Goal: Task Accomplishment & Management: Manage account settings

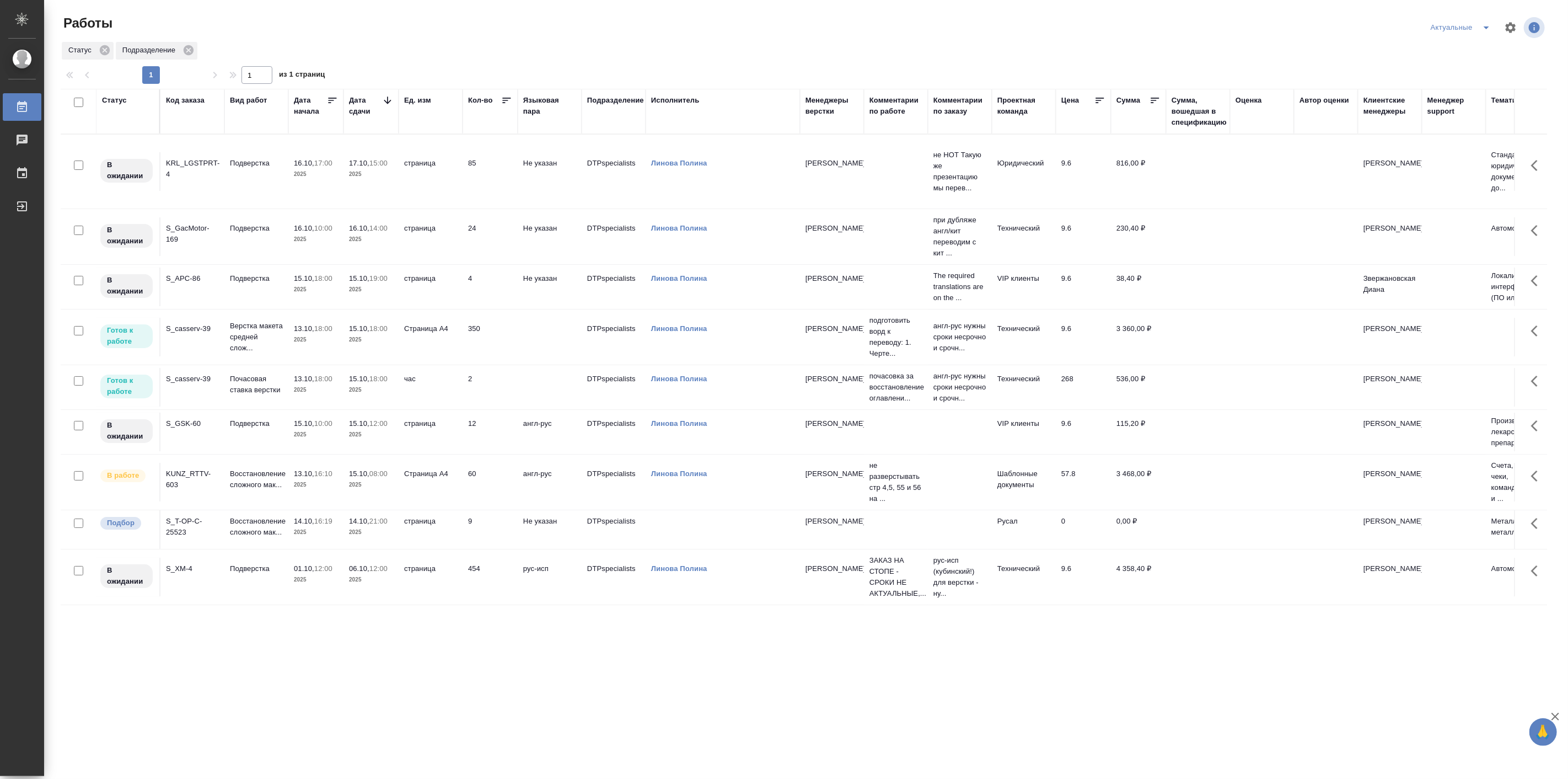
click at [344, 671] on div "Статус Код заказа Вид работ [PERSON_NAME] начала Дата сдачи Ед. изм Кол-во Язык…" at bounding box center [804, 420] width 1487 height 661
click at [392, 527] on span "14.10, 21:00" at bounding box center [371, 521] width 44 height 11
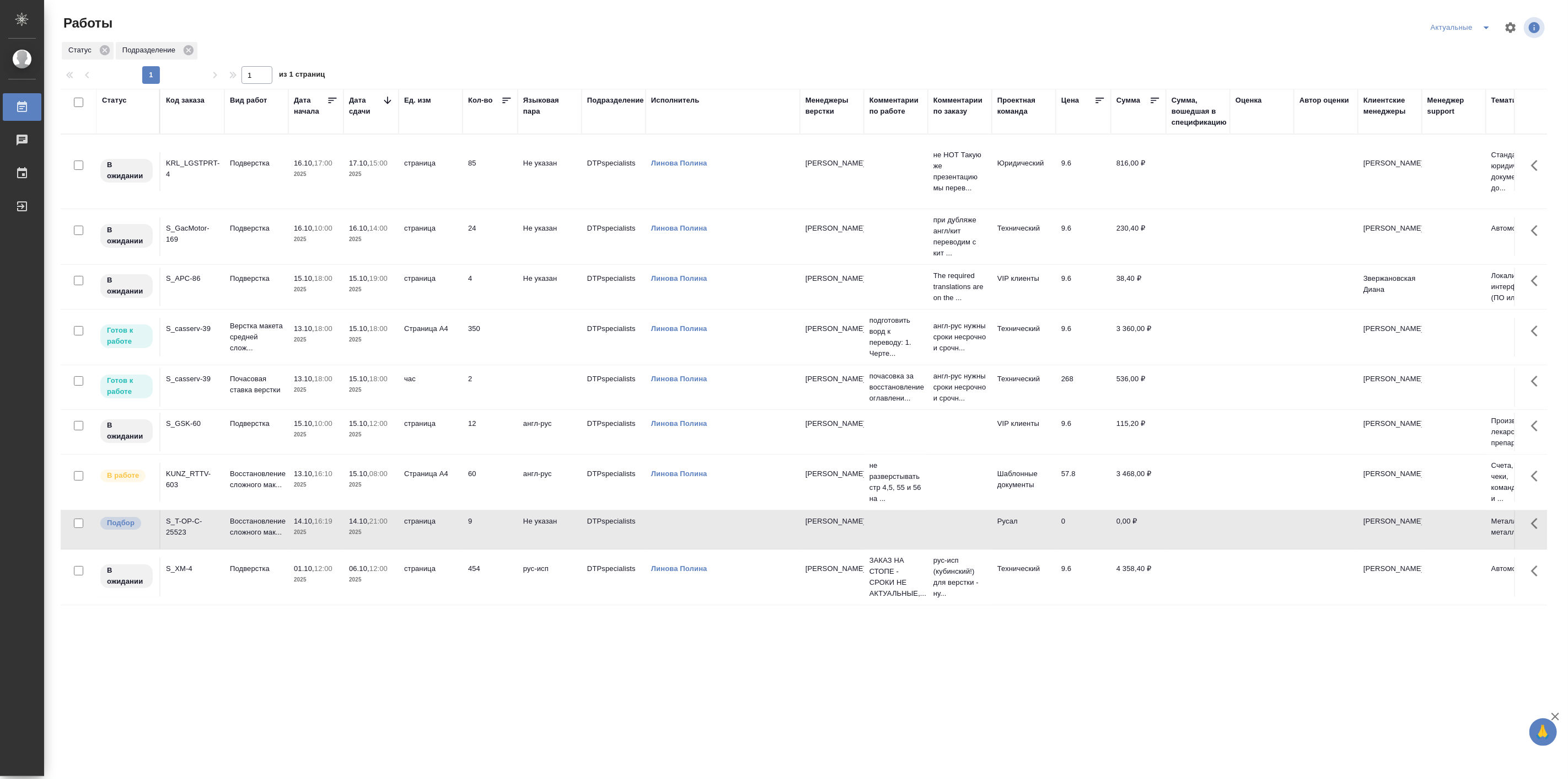
click at [392, 527] on span "14.10, 21:00" at bounding box center [371, 521] width 44 height 11
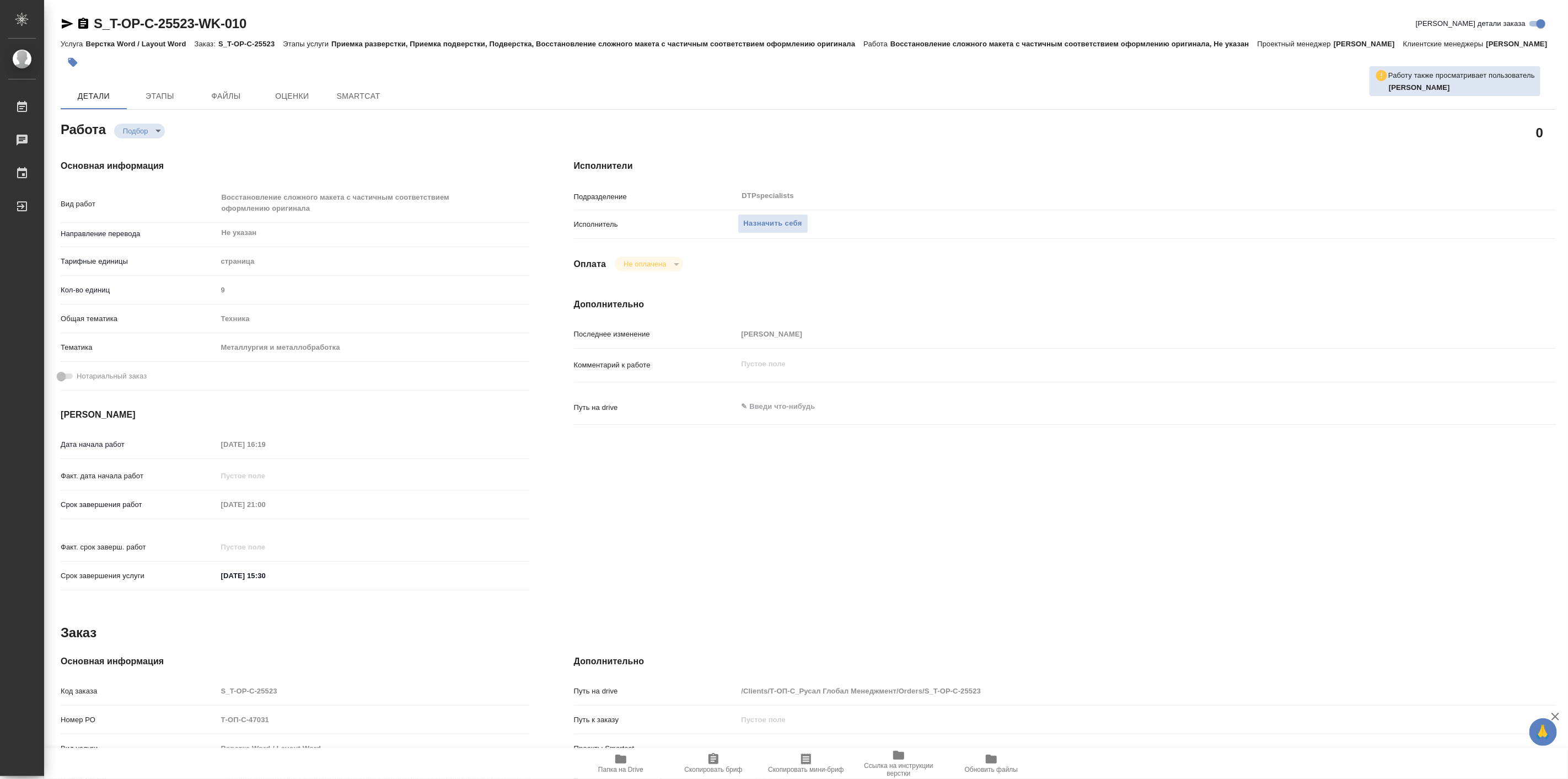
type textarea "x"
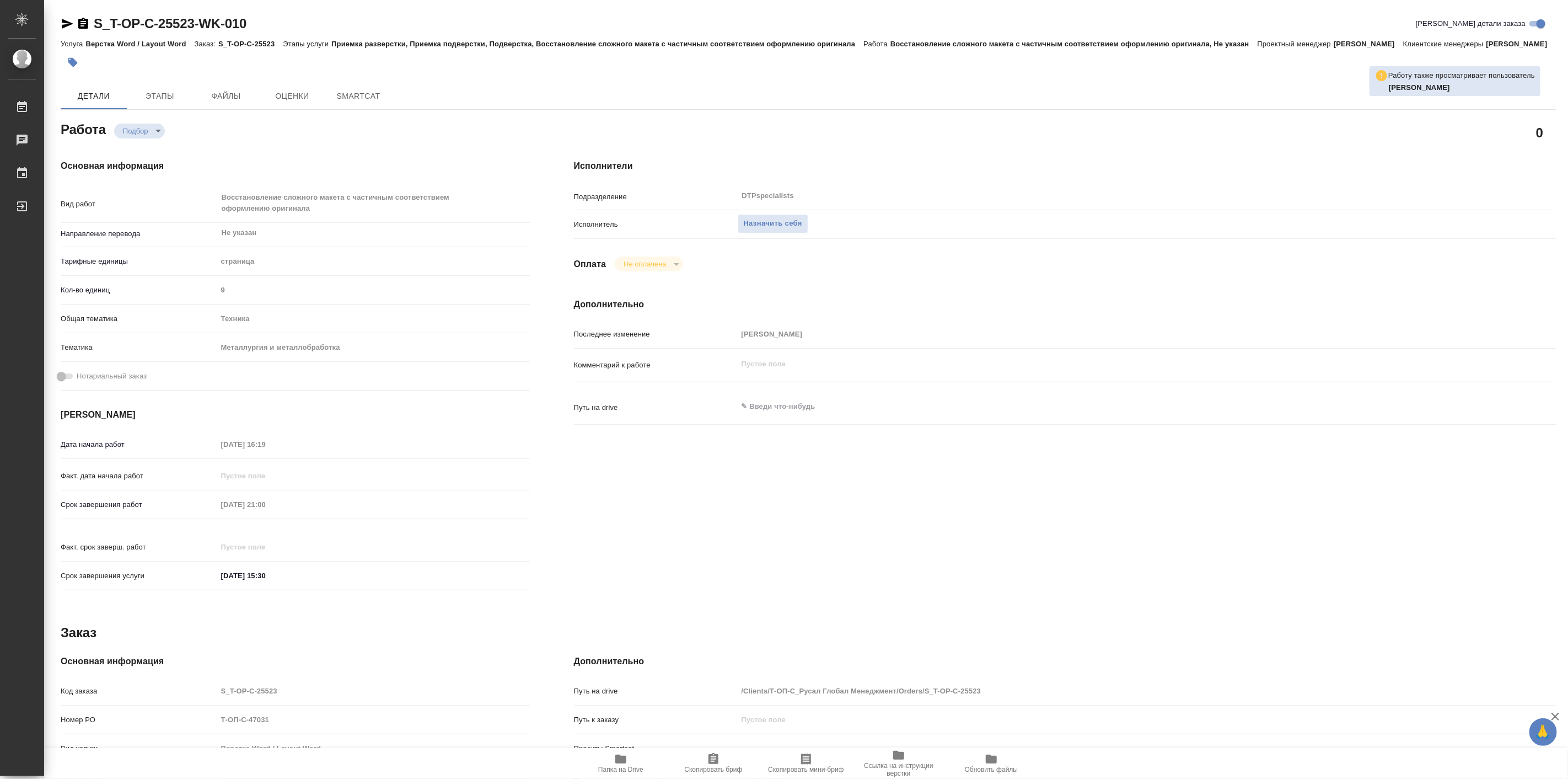
type textarea "x"
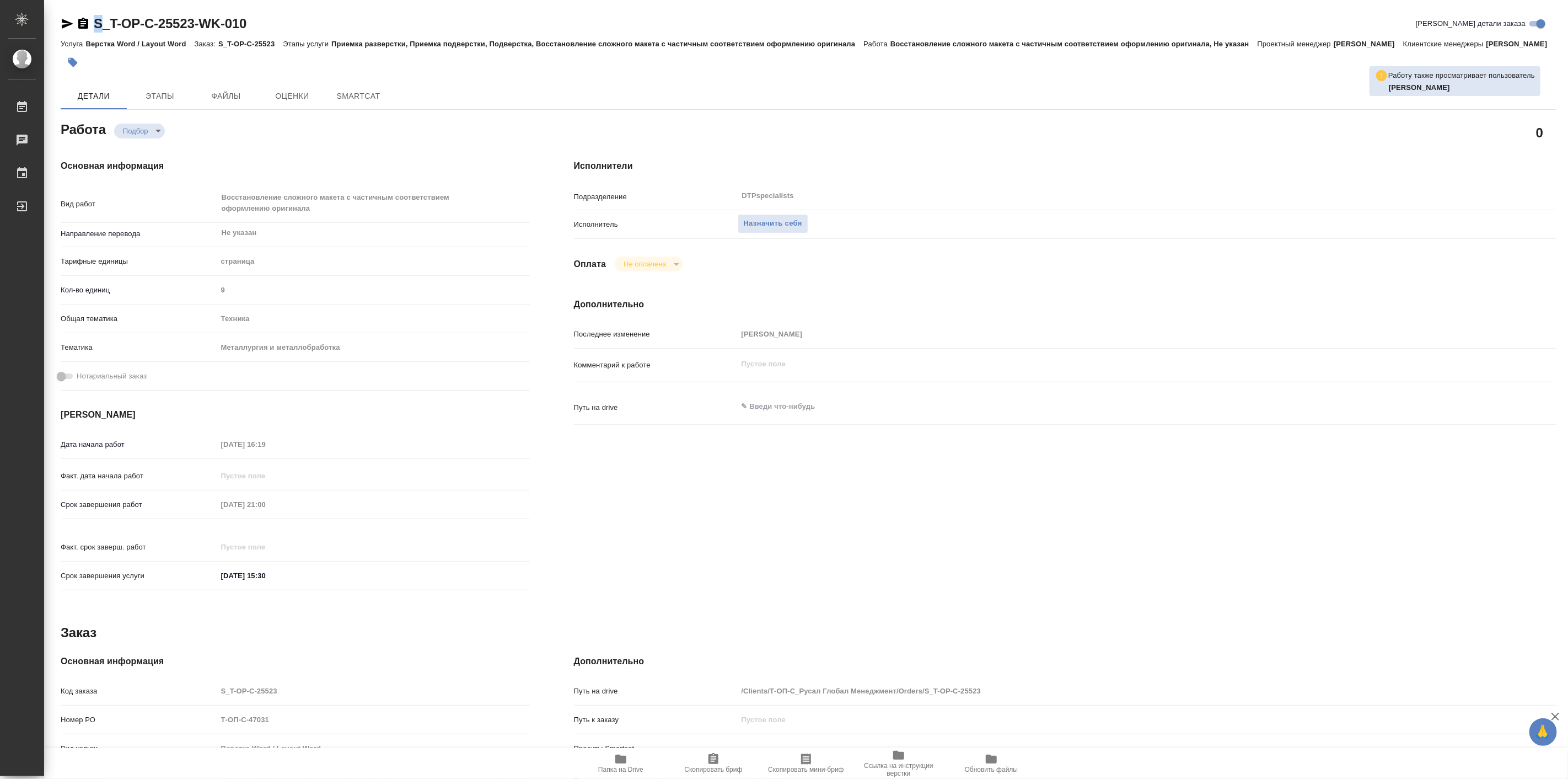
type textarea "x"
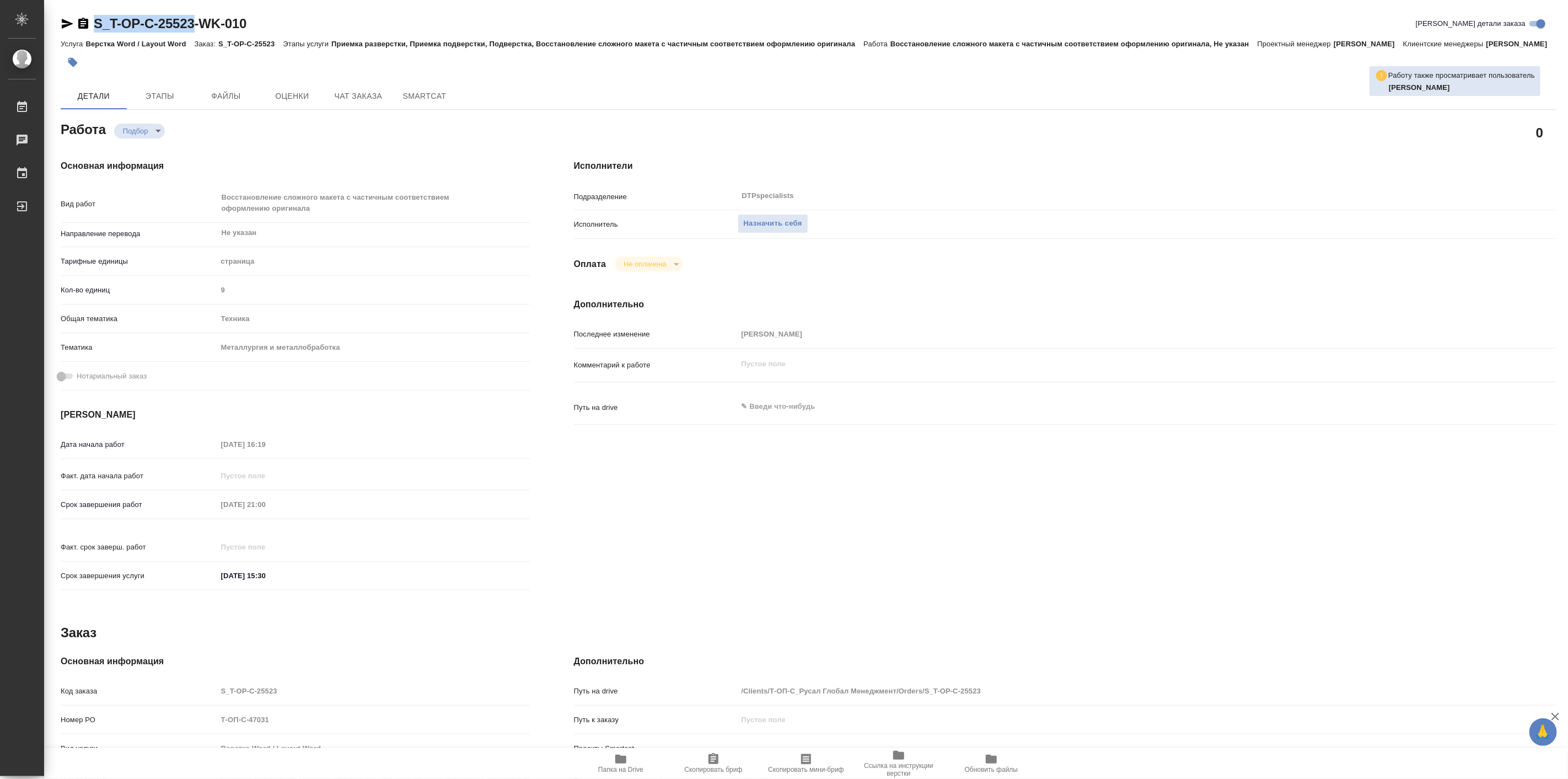
type textarea "x"
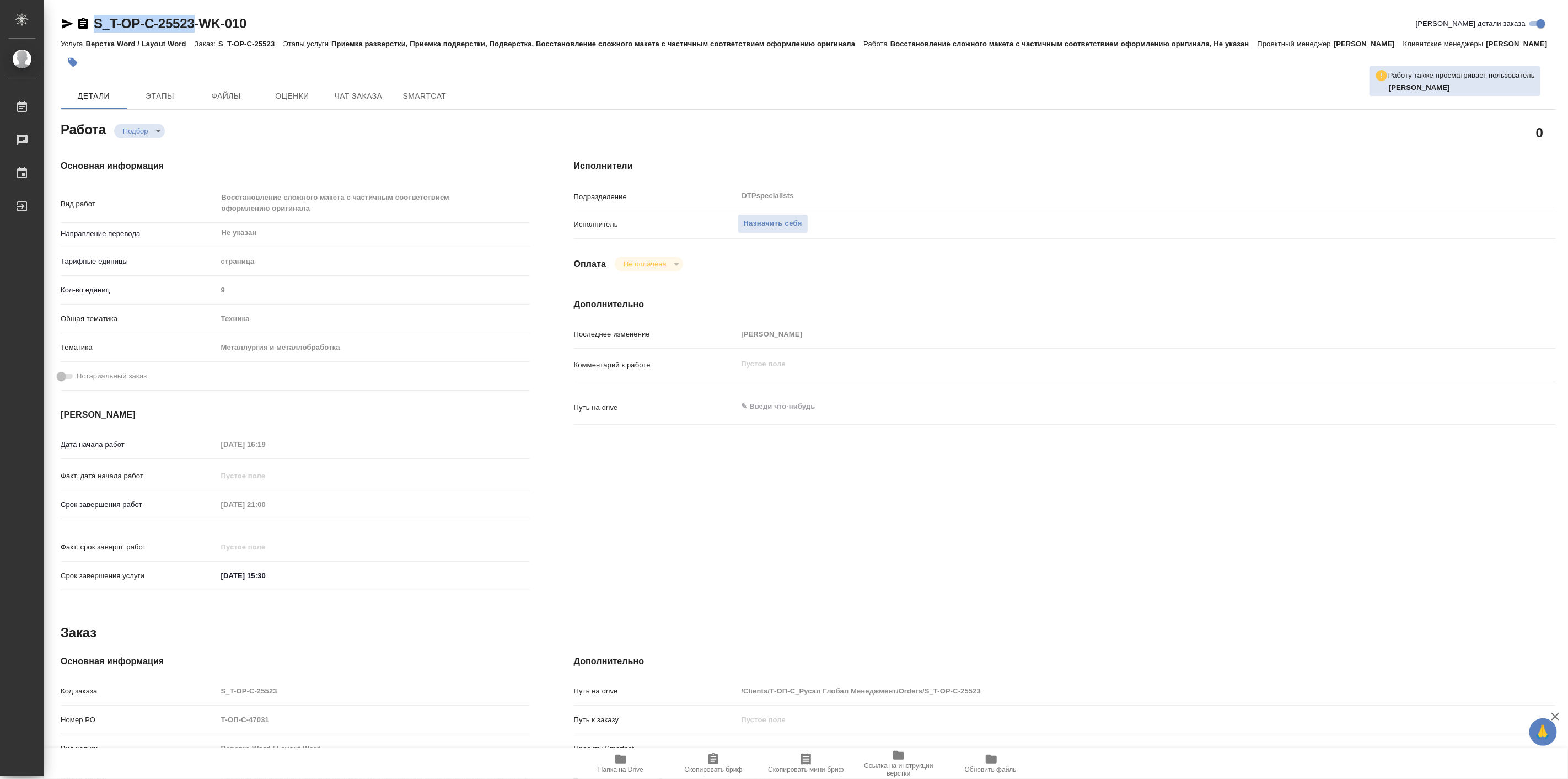
drag, startPoint x: 91, startPoint y: 12, endPoint x: 199, endPoint y: 16, distance: 108.1
click at [199, 16] on div "S_T-OP-C-25523-WK-010 Кратко детали заказа Услуга Верстка Word / Layout Word За…" at bounding box center [808, 475] width 1507 height 950
type textarea "x"
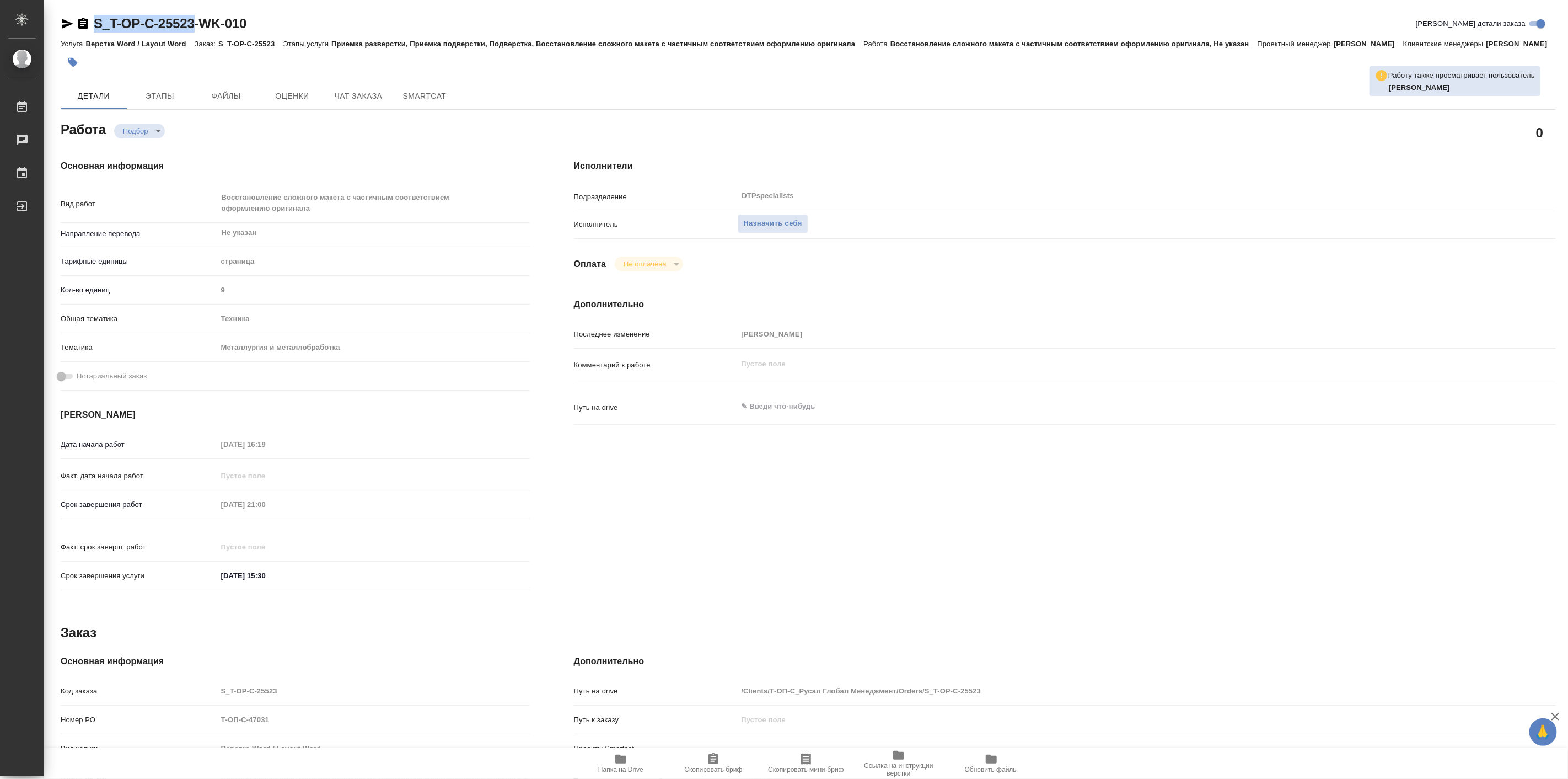
type textarea "x"
copy link "S_T-OP-C-25523"
click at [621, 761] on icon "button" at bounding box center [621, 759] width 11 height 9
click at [763, 230] on span "Назначить себя" at bounding box center [773, 224] width 58 height 12
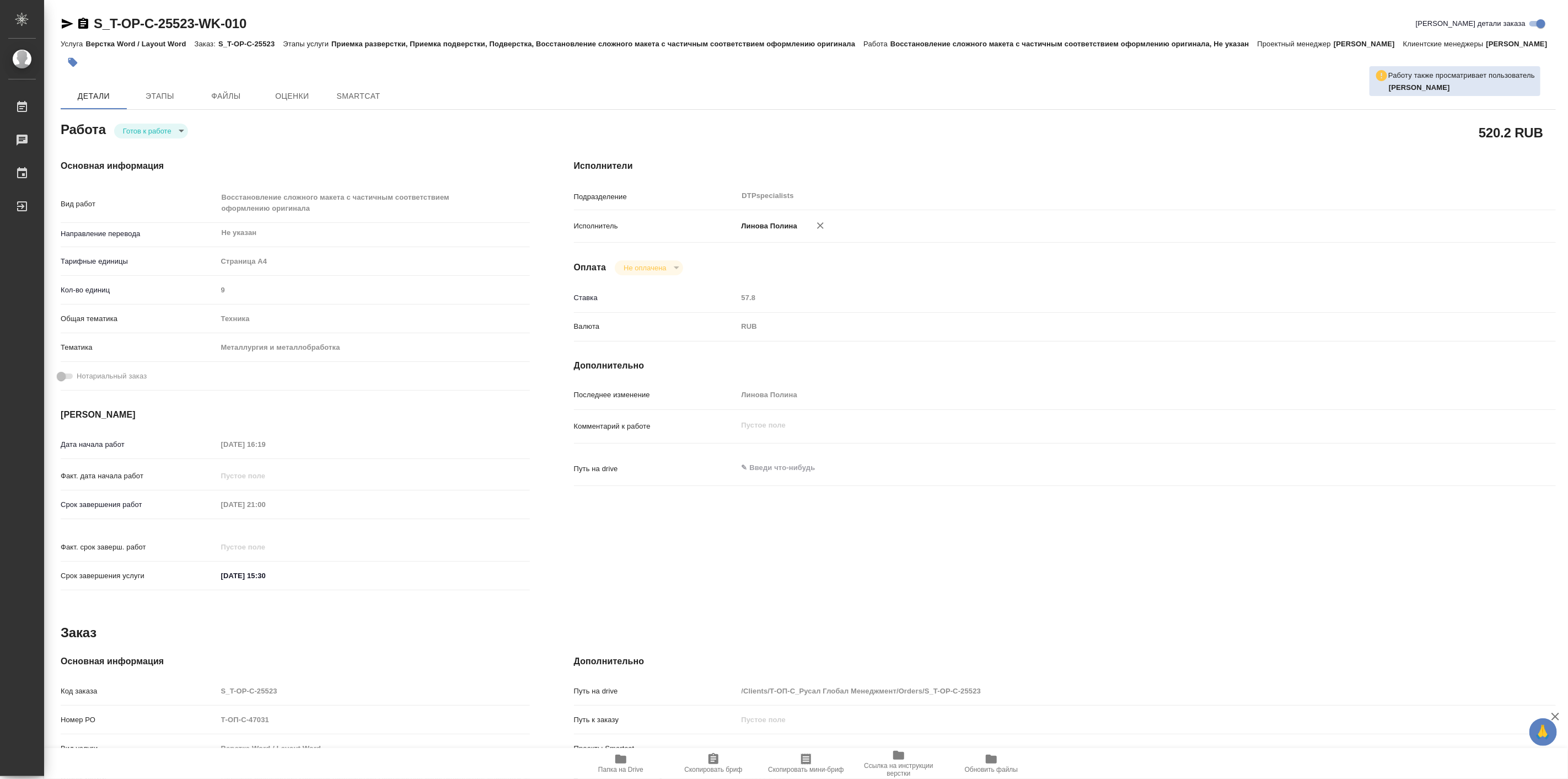
type textarea "x"
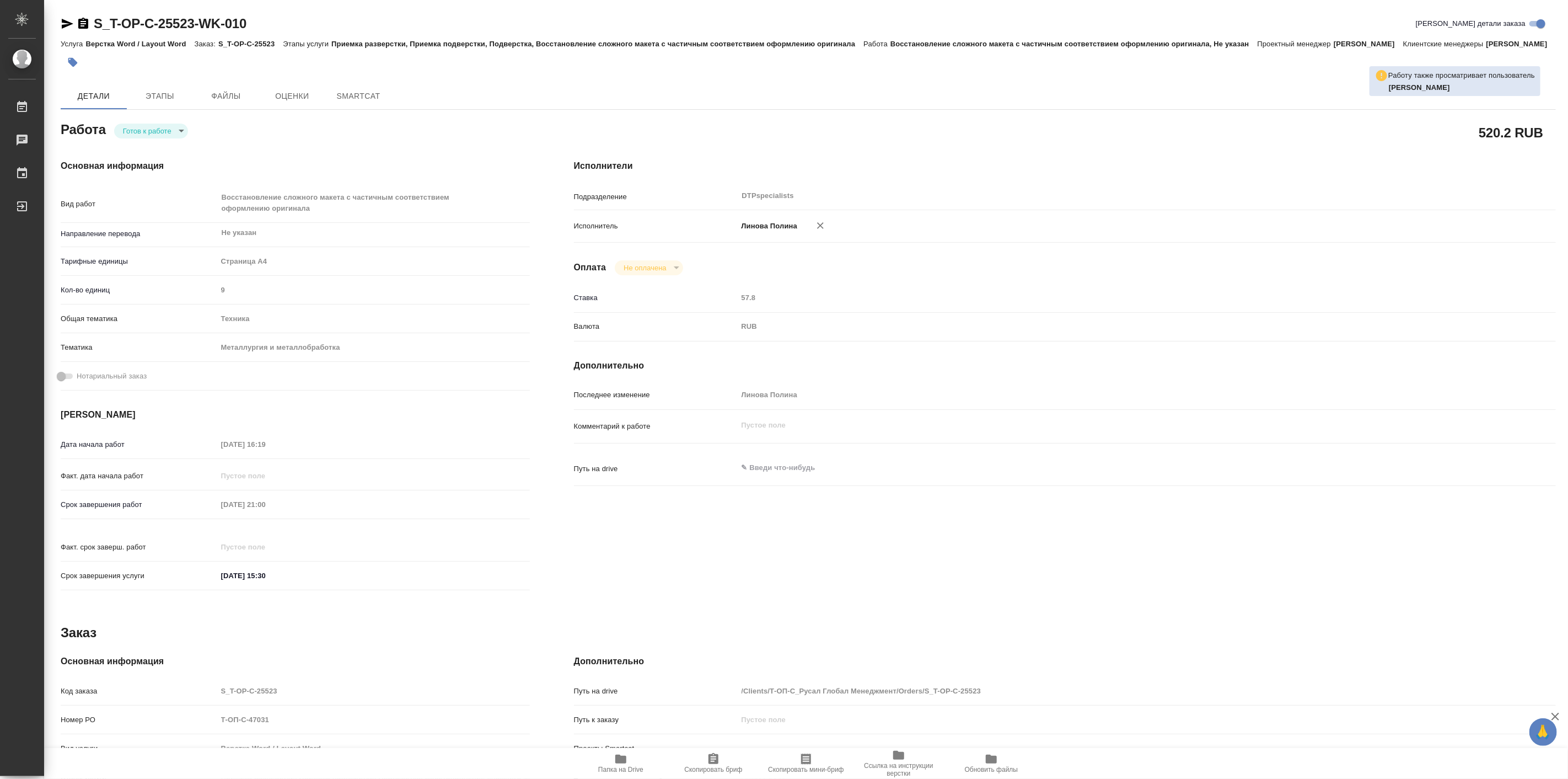
type textarea "x"
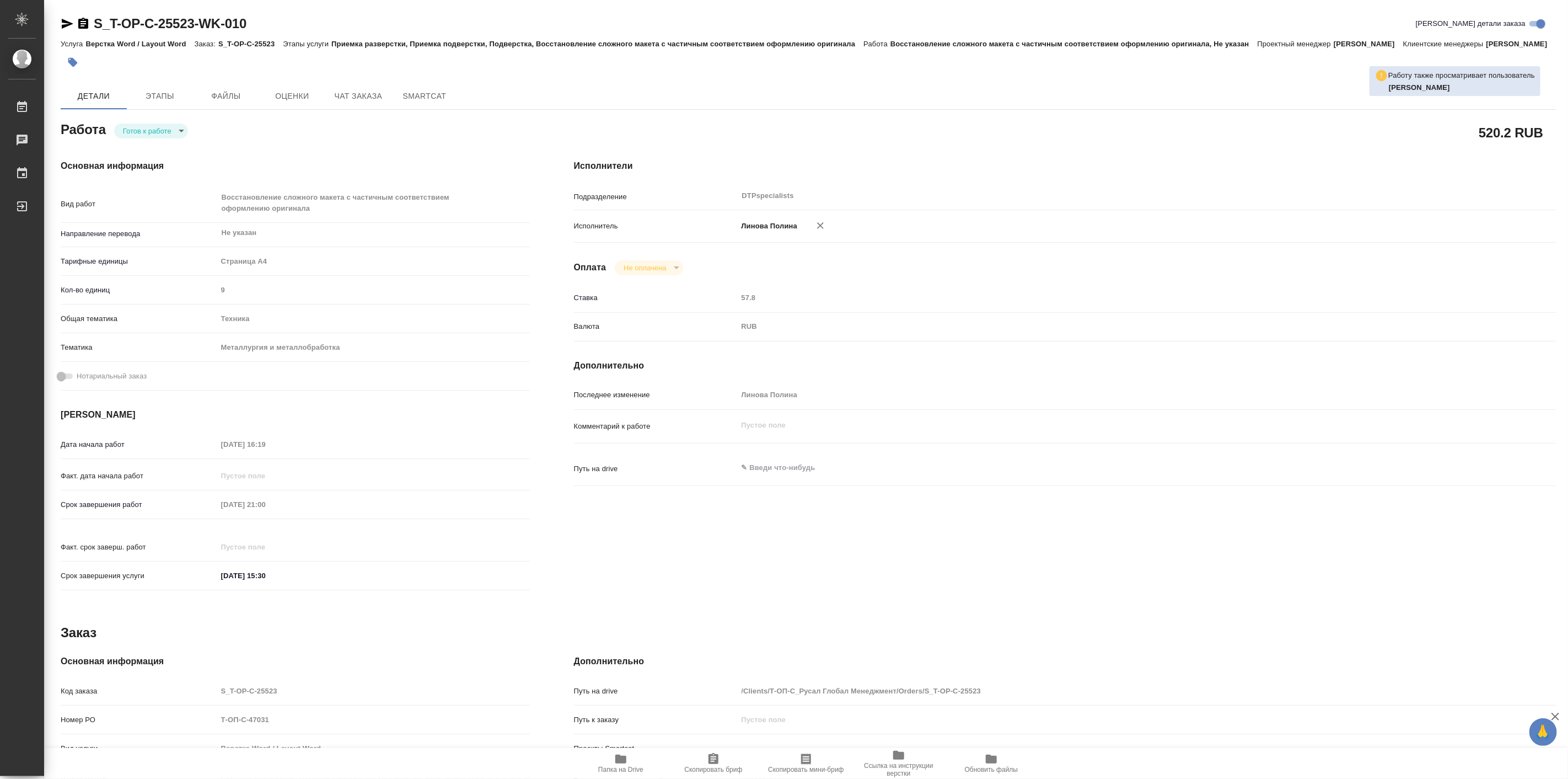
click at [168, 139] on body "🙏 .cls-1 fill:#fff; AWATERA Linova Polina Работы Чаты График Выйти S_T-OP-C-255…" at bounding box center [784, 389] width 1568 height 779
type textarea "x"
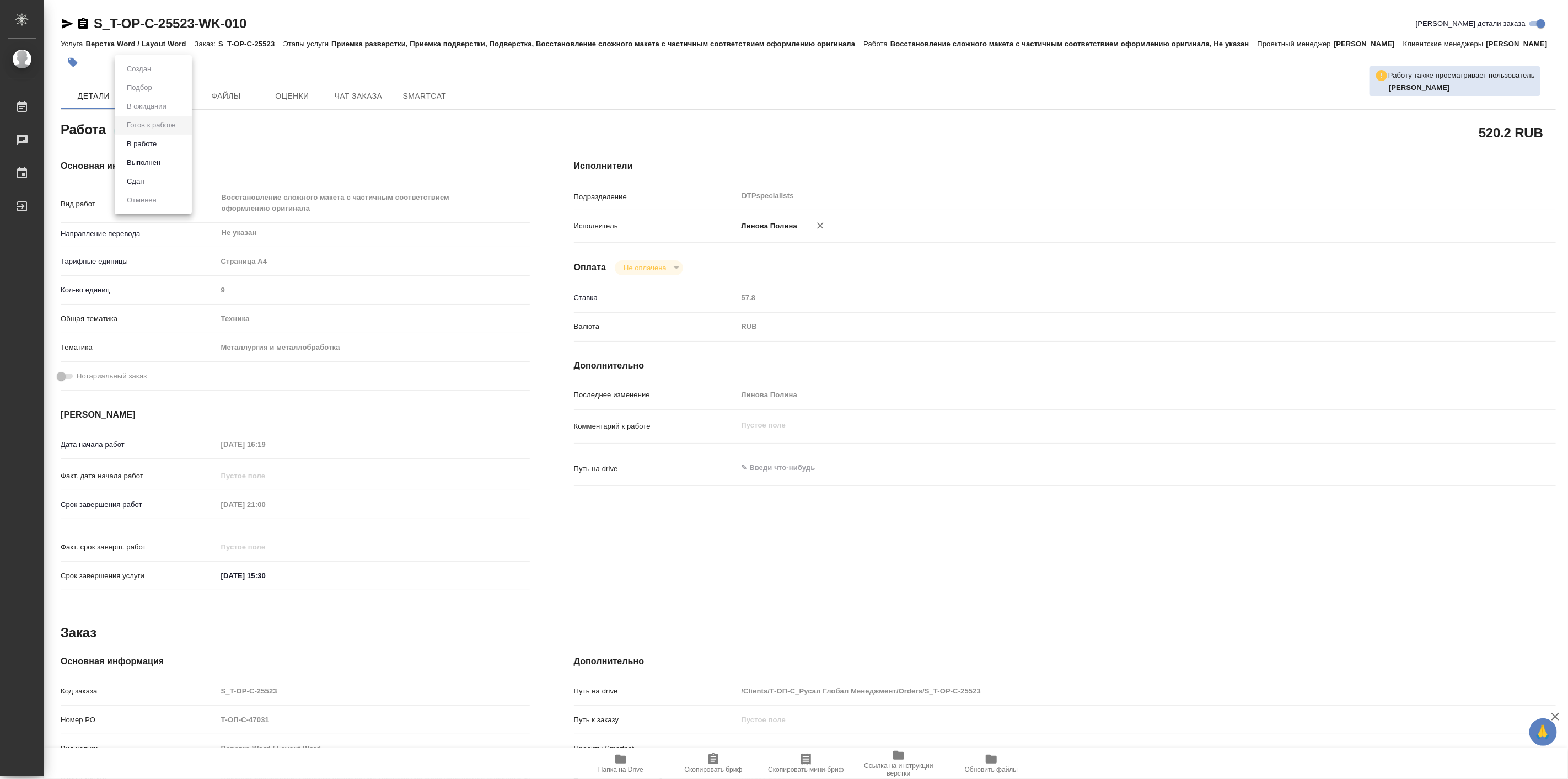
type textarea "x"
click at [164, 141] on li "В работе" at bounding box center [154, 144] width 77 height 19
type textarea "x"
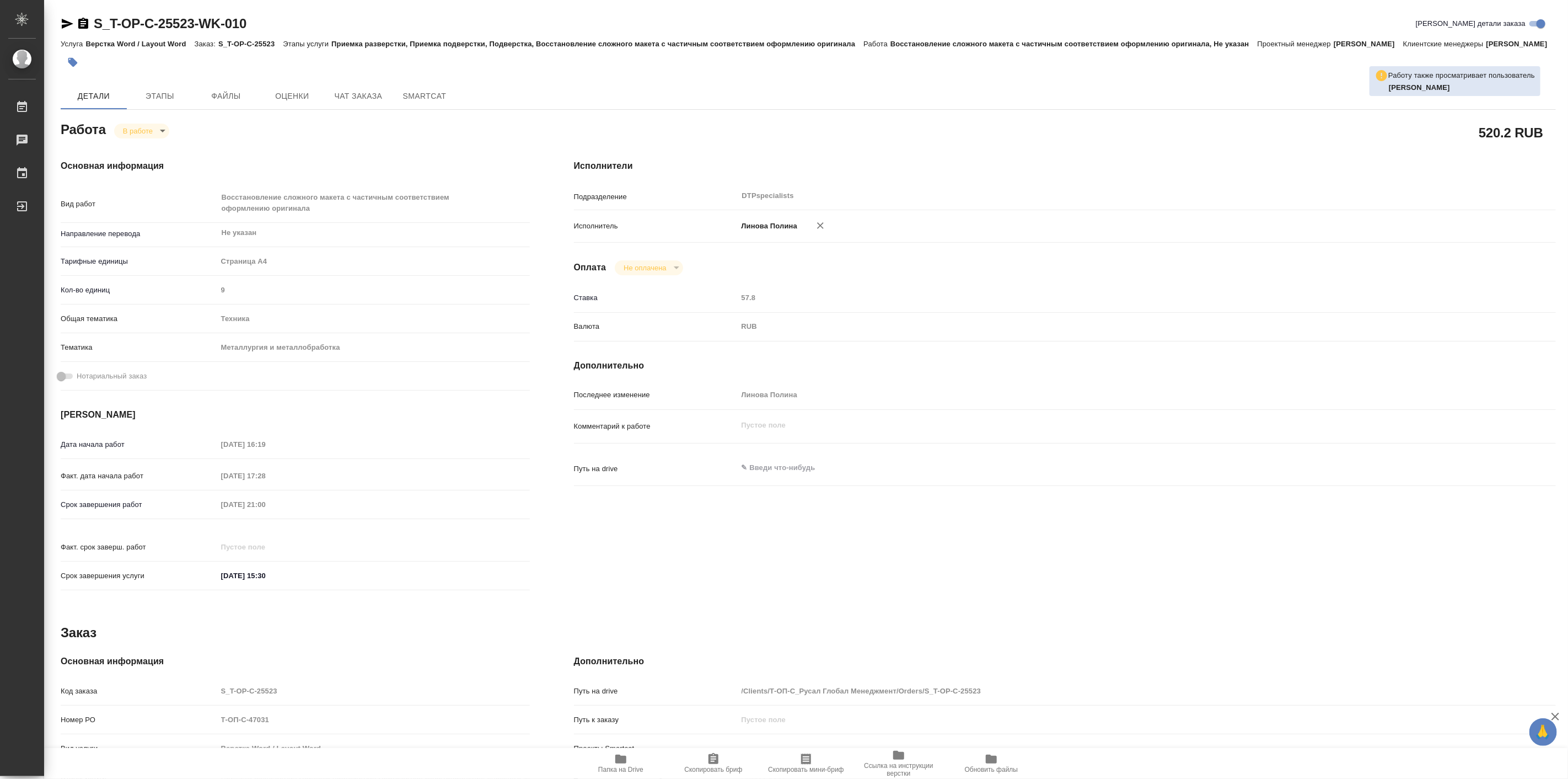
type textarea "x"
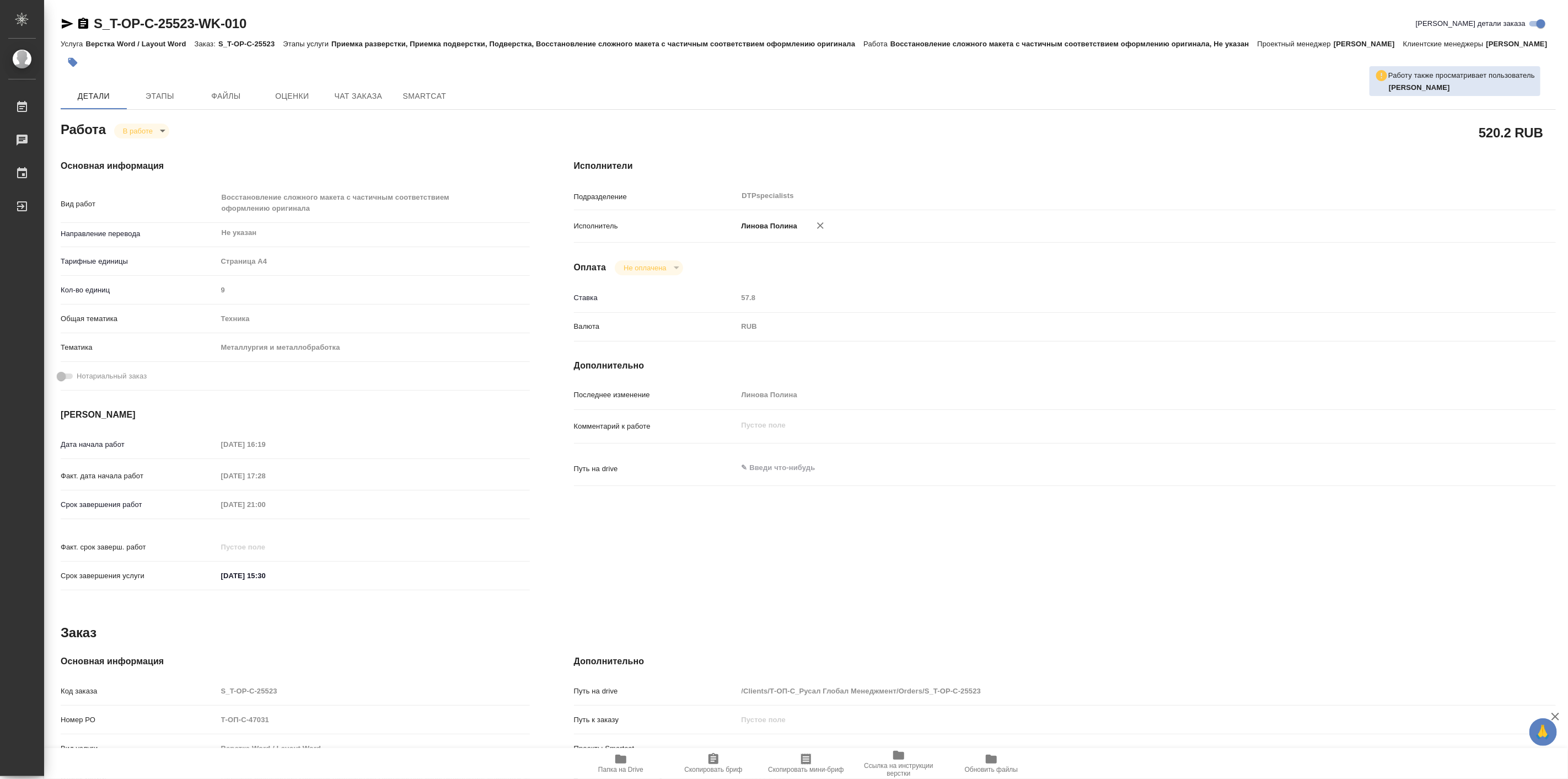
type textarea "x"
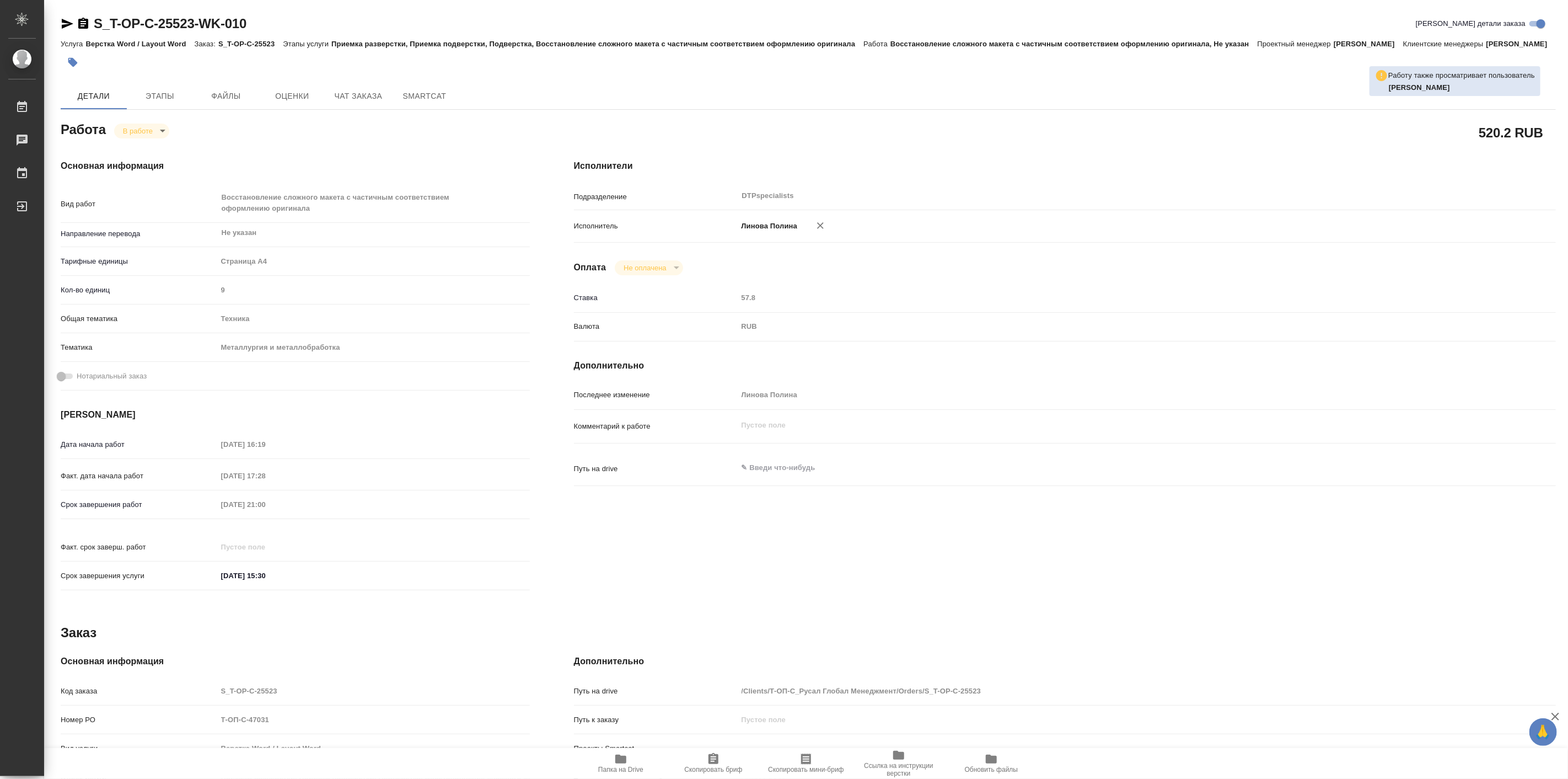
type textarea "x"
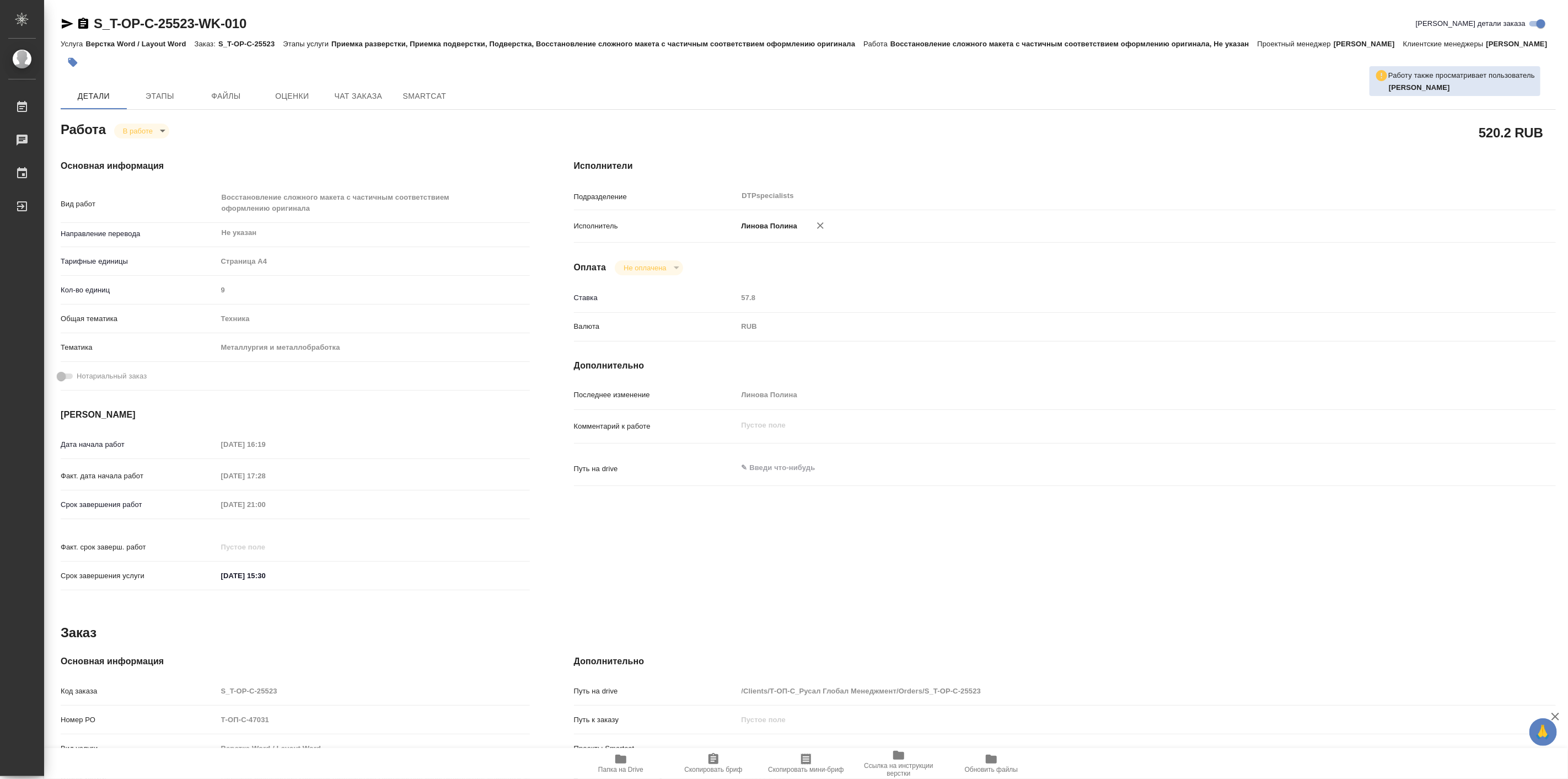
type textarea "x"
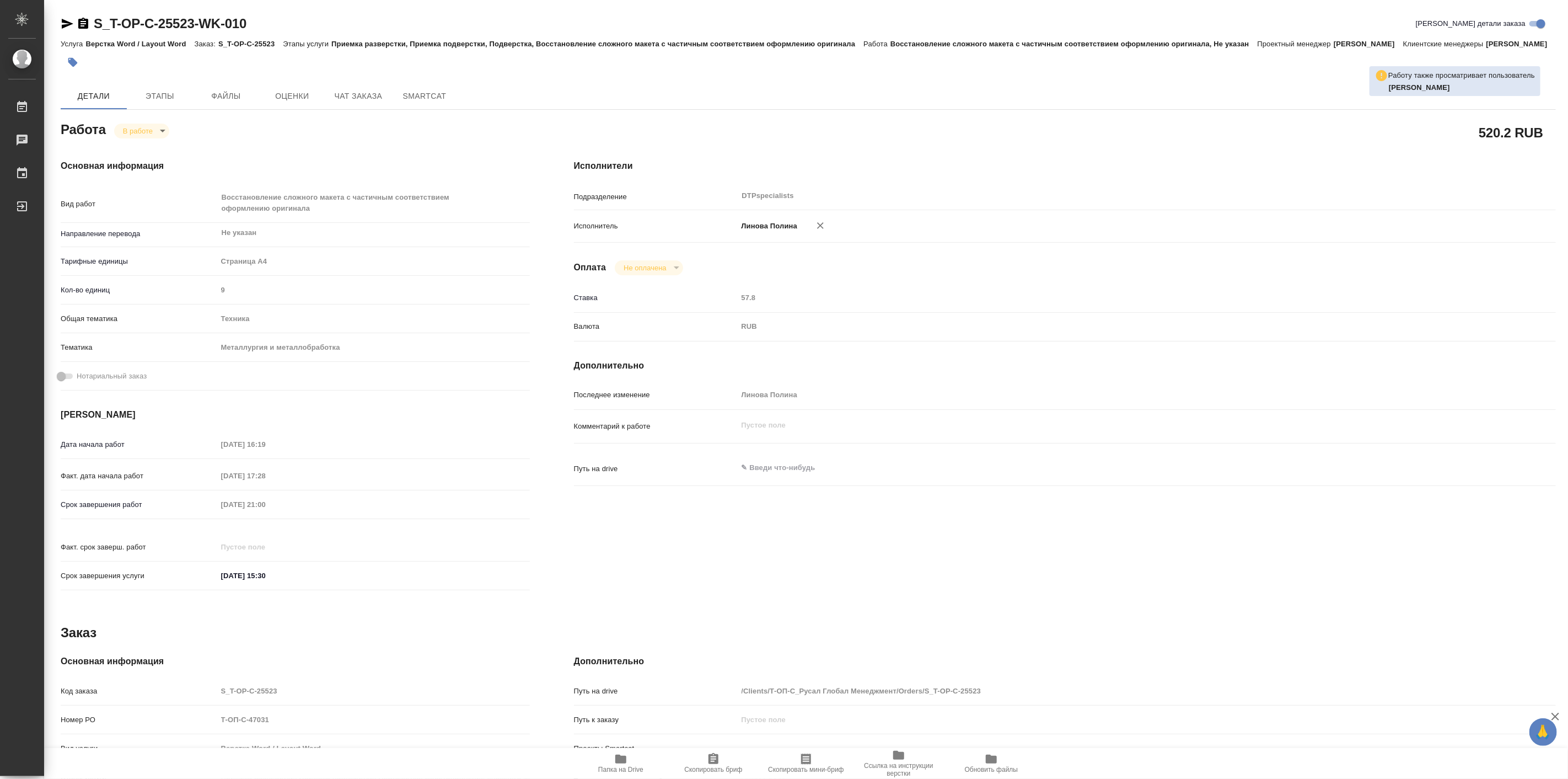
type textarea "x"
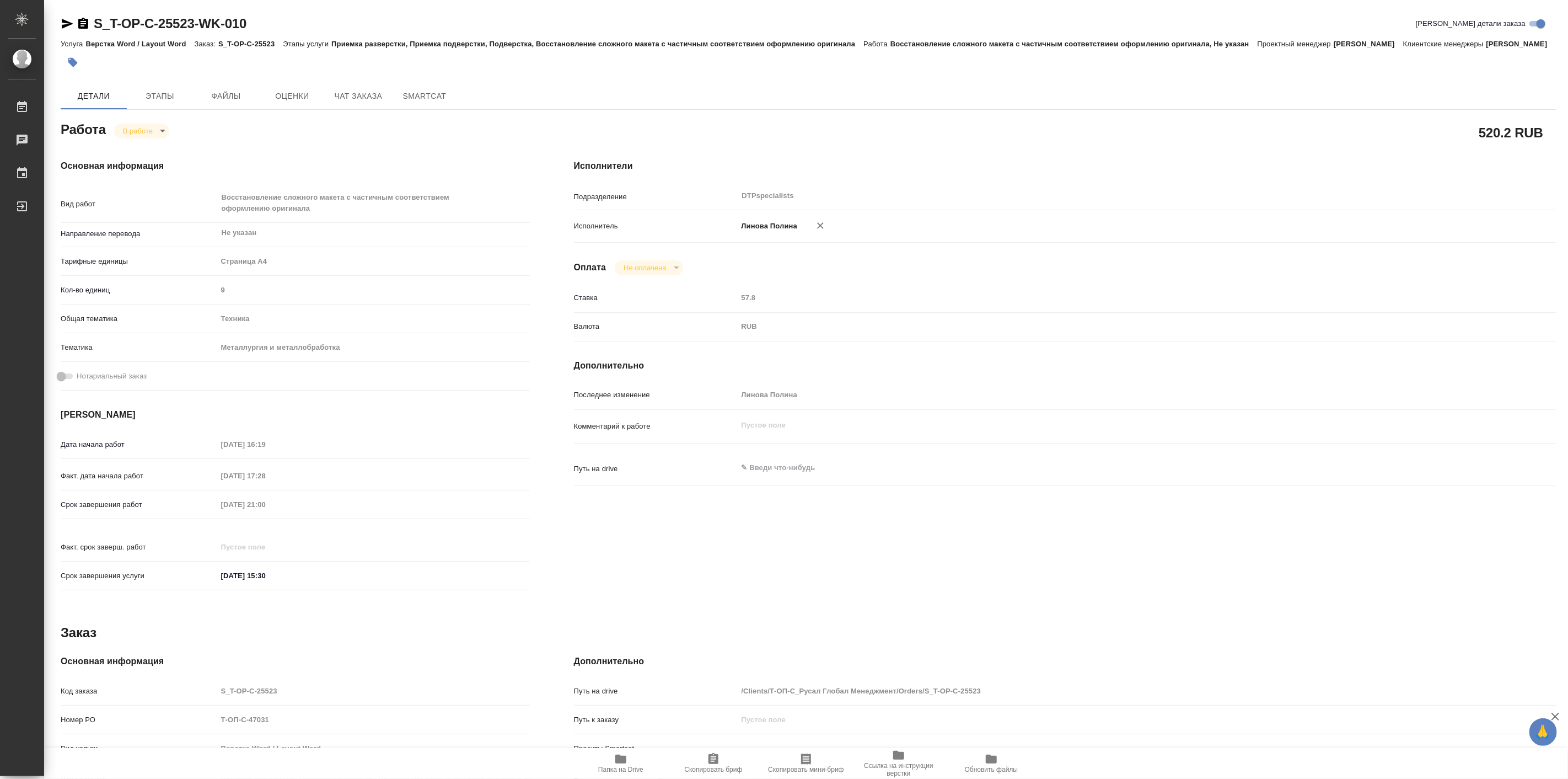
type textarea "x"
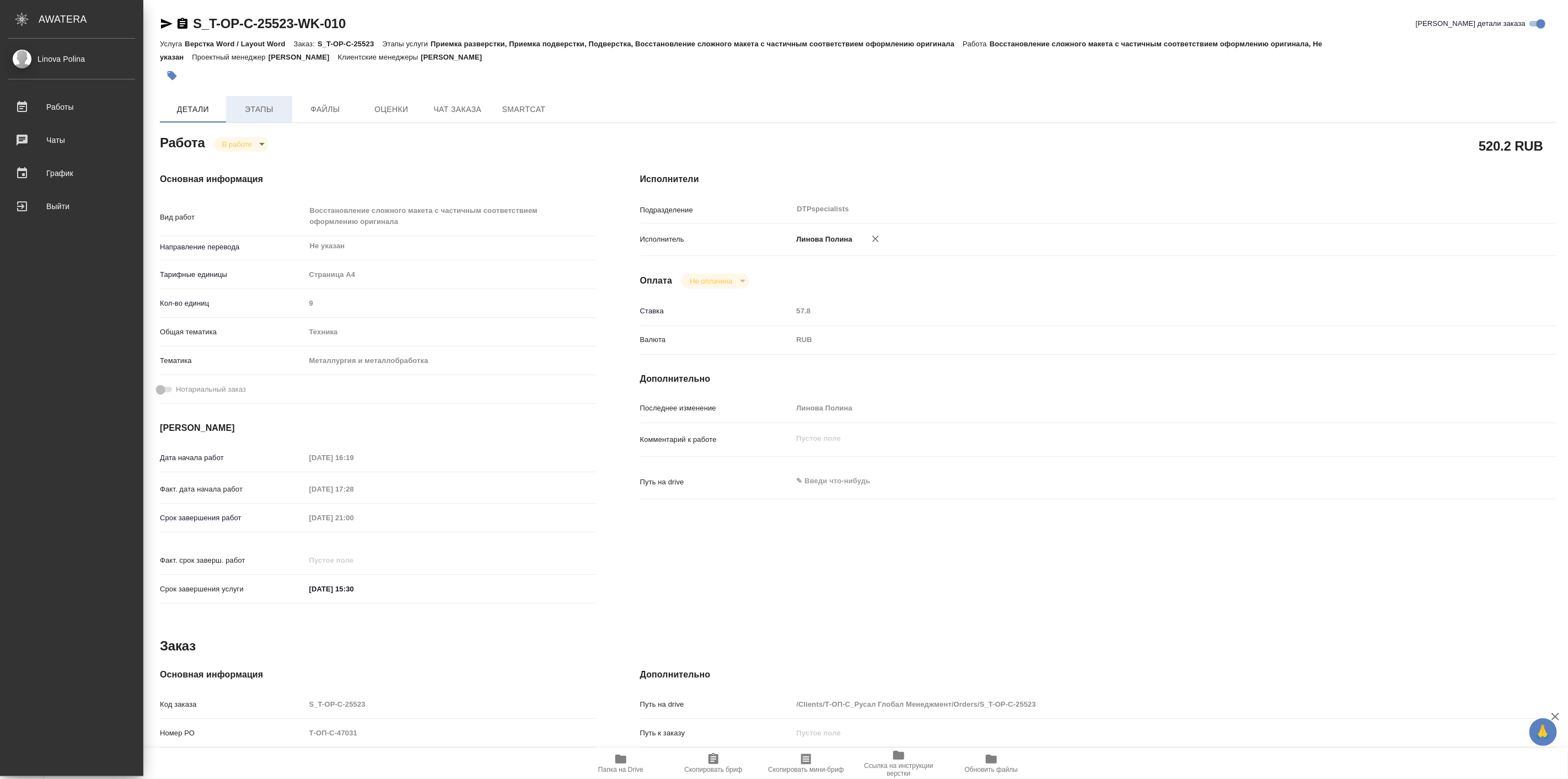
type textarea "x"
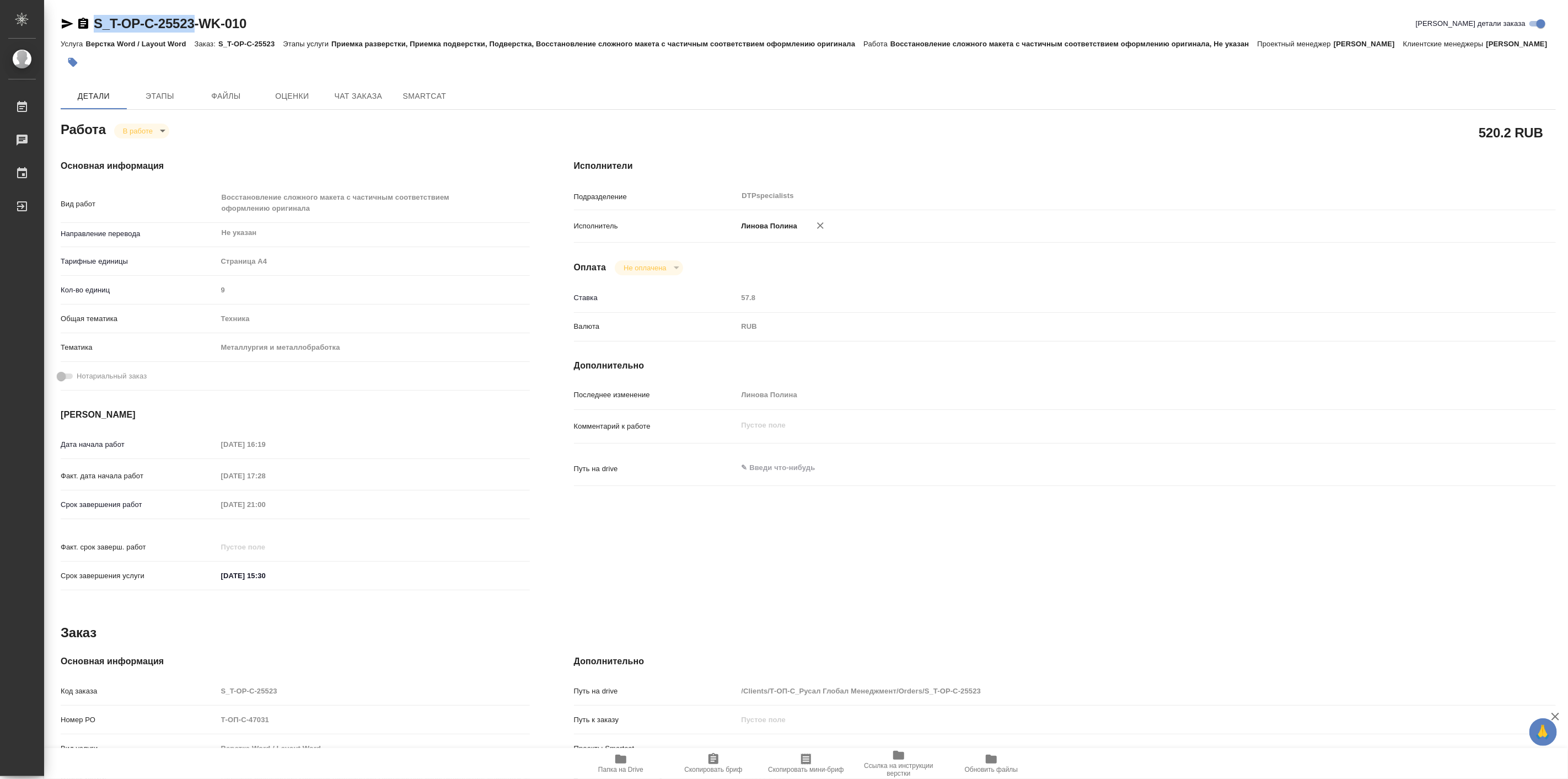
drag, startPoint x: 94, startPoint y: 13, endPoint x: 201, endPoint y: 30, distance: 108.3
click at [201, 30] on div "S_T-OP-C-25523-WK-010 Кратко детали заказа Услуга Верстка Word / Layout Word За…" at bounding box center [808, 475] width 1507 height 950
copy link "S_T-OP-C-25523"
click at [623, 753] on icon "button" at bounding box center [620, 758] width 13 height 13
click at [630, 768] on span "Папка на Drive" at bounding box center [620, 769] width 45 height 7
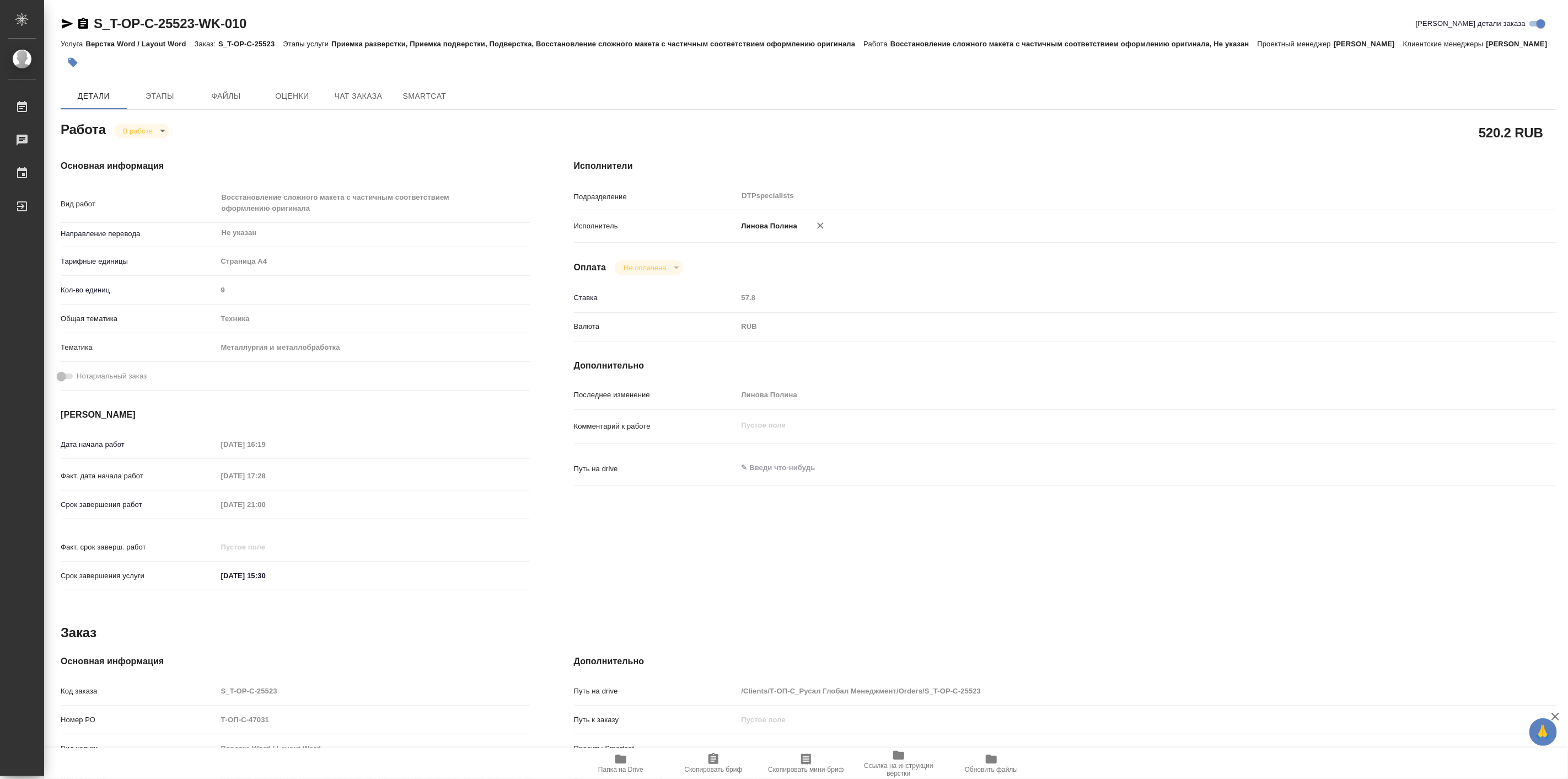
click at [1020, 196] on div "Исполнители Подразделение DTPspecialists ​ Исполнитель Линова Полина Оплата Не …" at bounding box center [1065, 378] width 1026 height 482
type textarea "x"
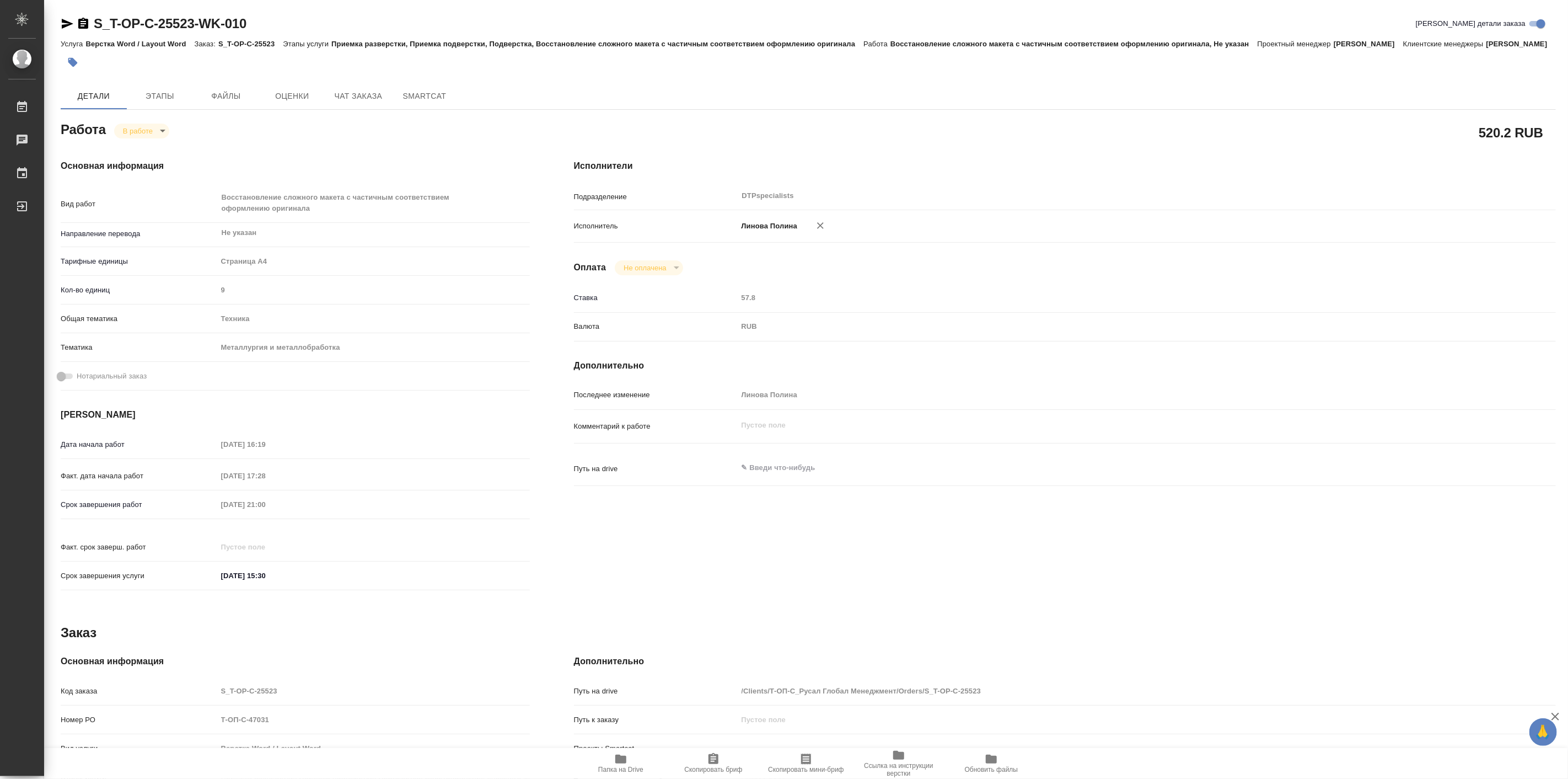
type textarea "x"
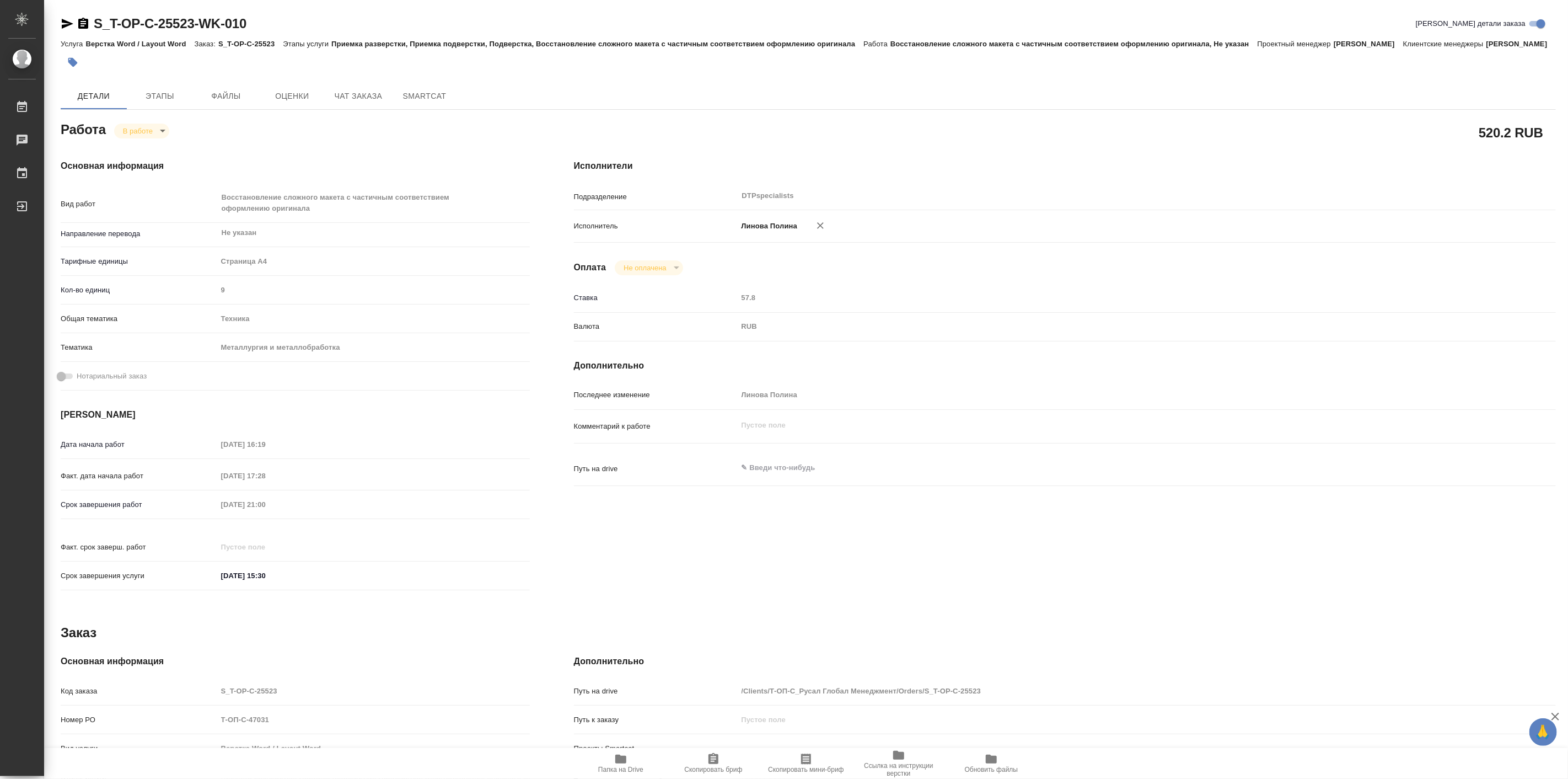
type textarea "x"
click at [1025, 173] on h4 "Исполнители" at bounding box center [1065, 165] width 982 height 13
type textarea "x"
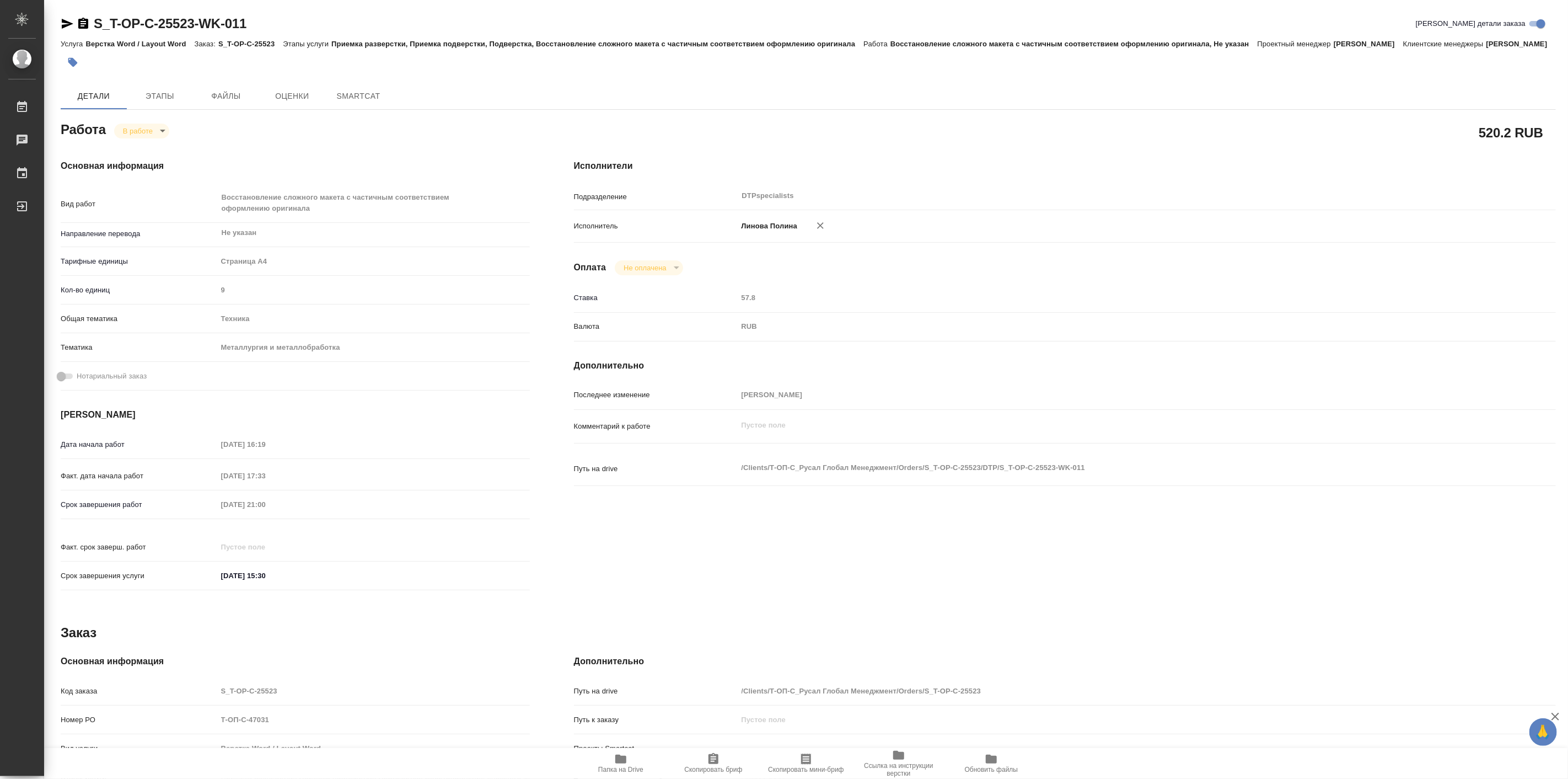
type textarea "x"
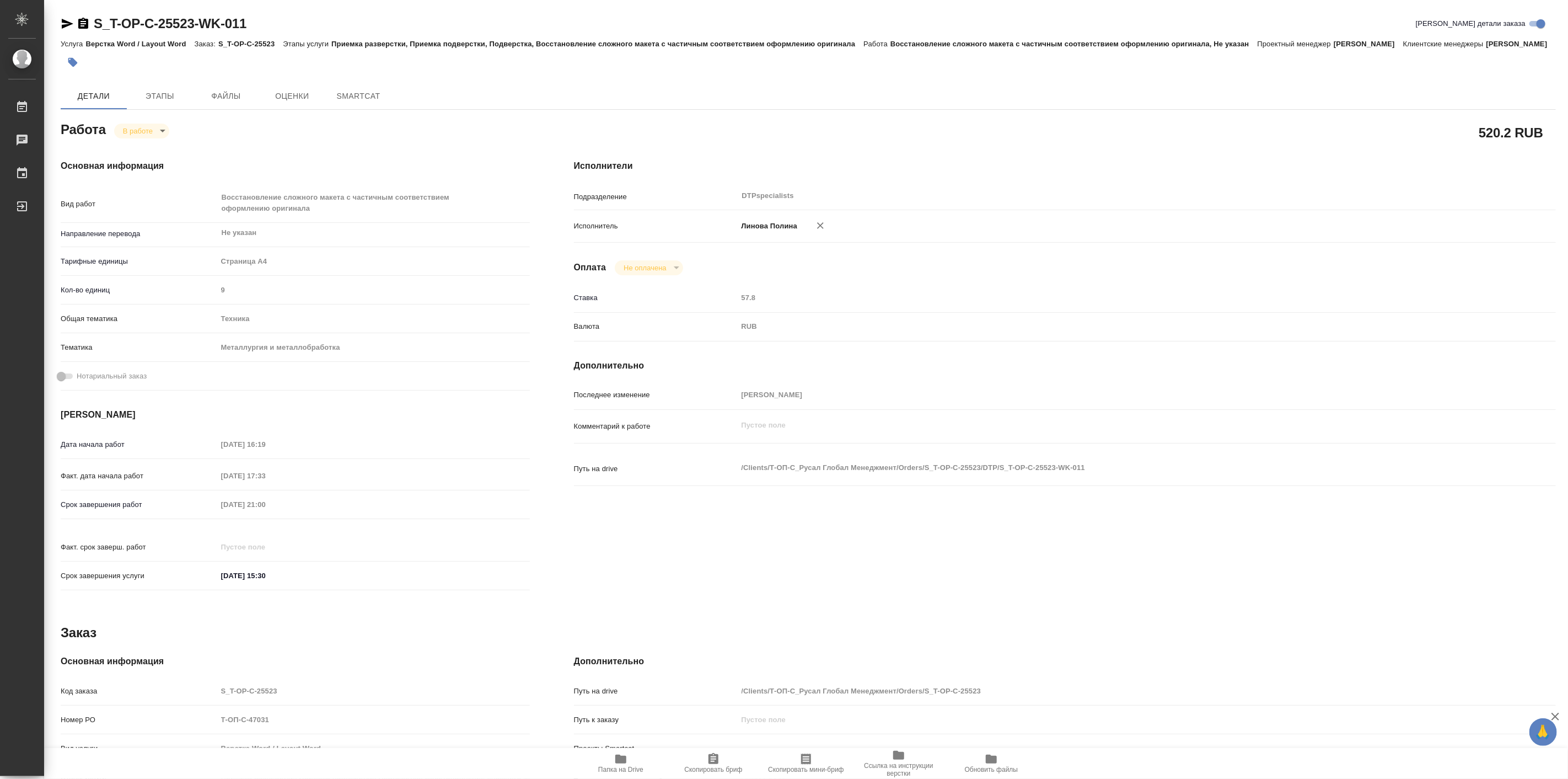
type textarea "x"
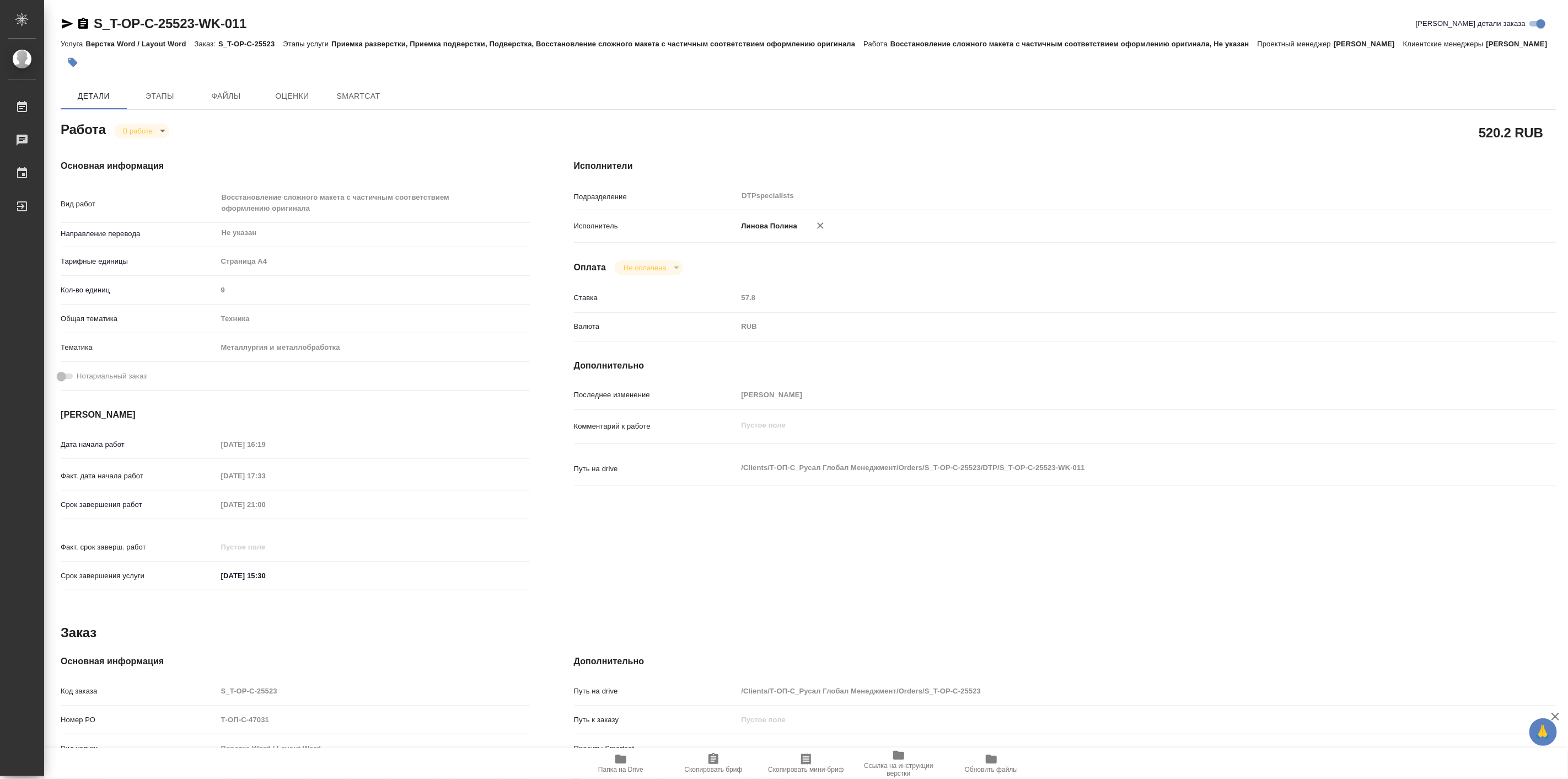
type textarea "x"
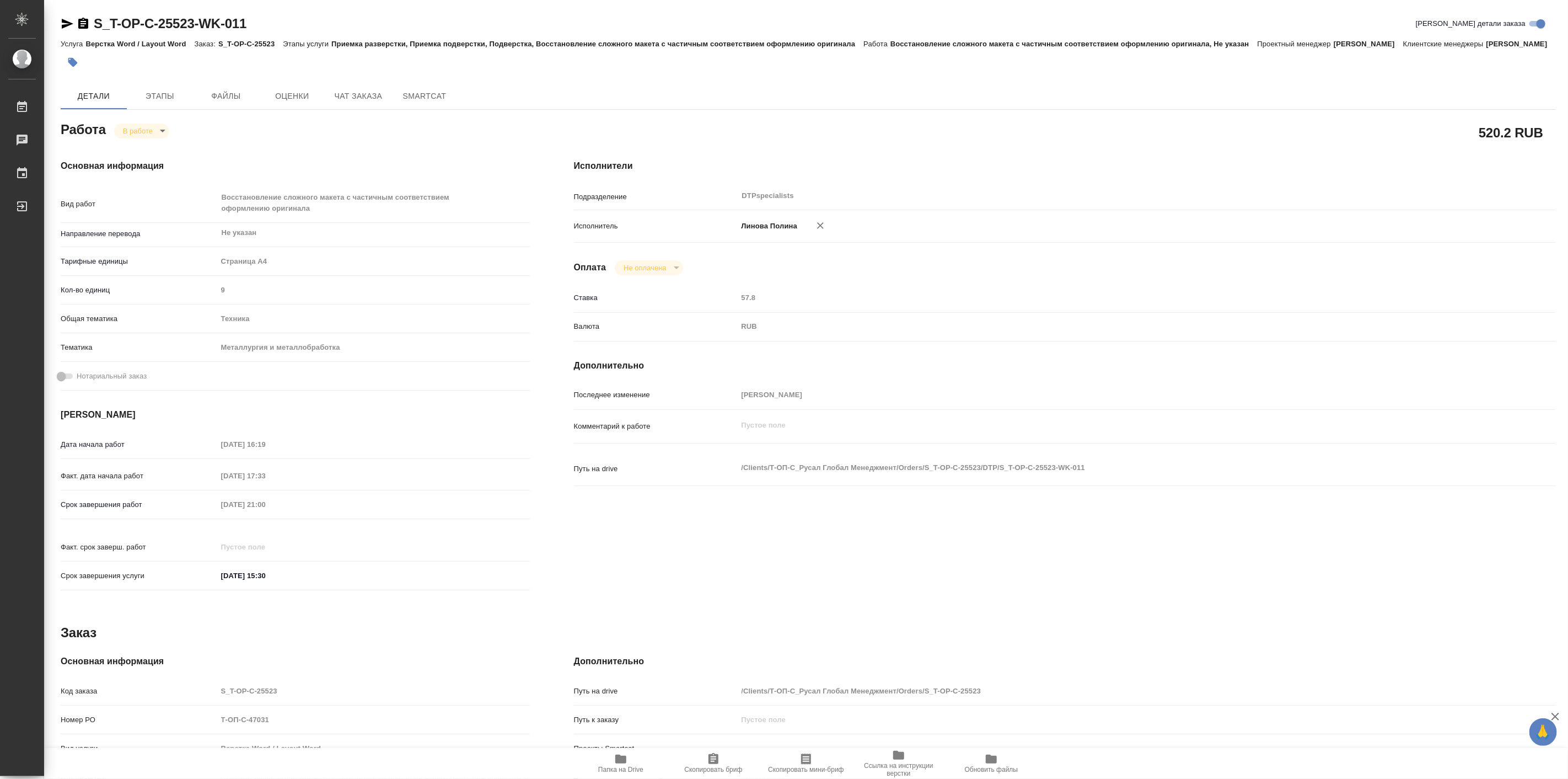
type textarea "x"
click at [618, 768] on span "Папка на Drive" at bounding box center [620, 769] width 45 height 7
type textarea "x"
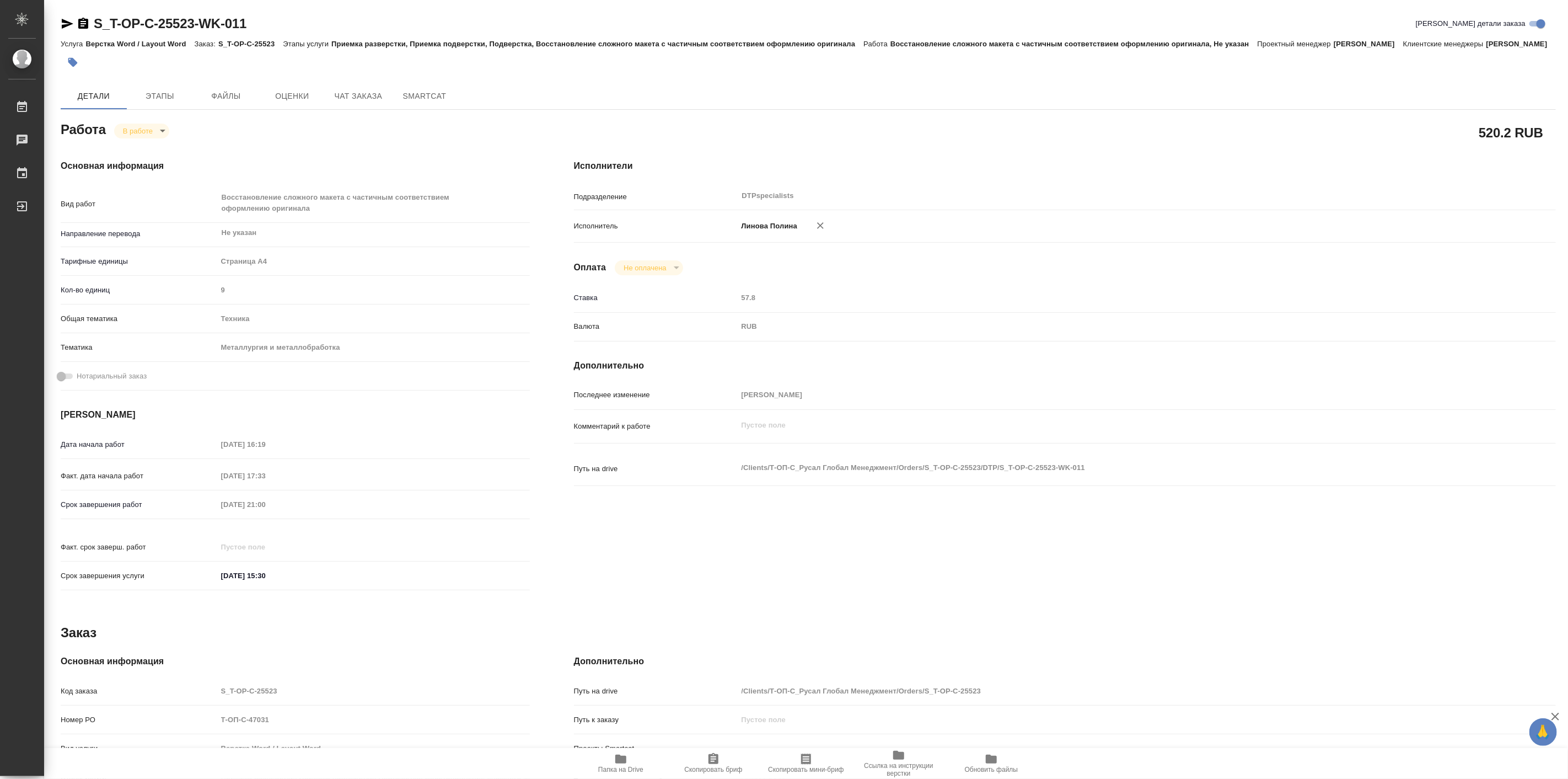
type textarea "x"
click at [154, 139] on body "🙏 .cls-1 fill:#fff; AWATERA Linova Polina Работы 0 Чаты График Выйти S_T-OP-C-2…" at bounding box center [784, 389] width 1568 height 779
click at [163, 162] on button "Выполнен" at bounding box center [144, 163] width 40 height 12
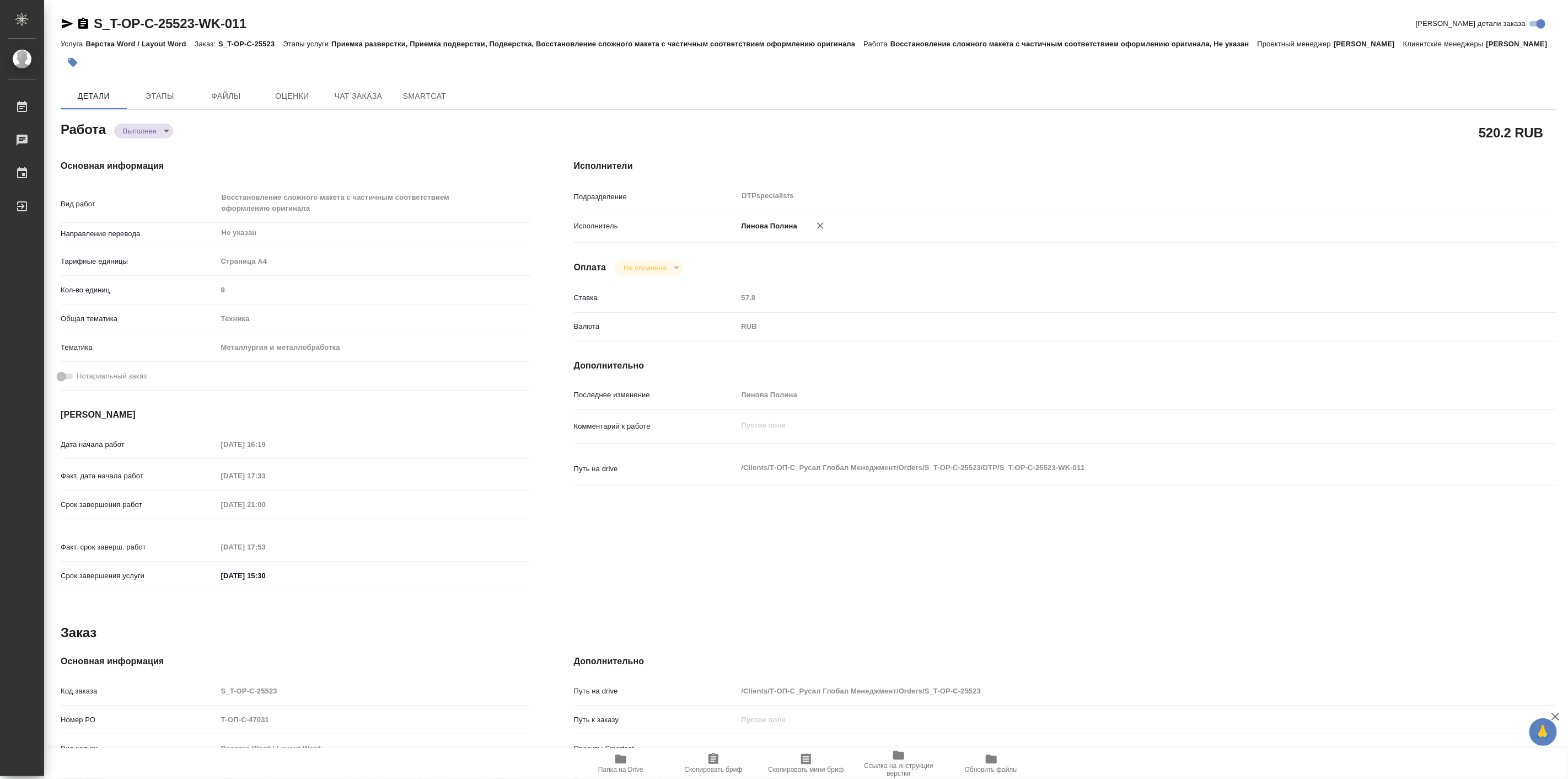
type textarea "x"
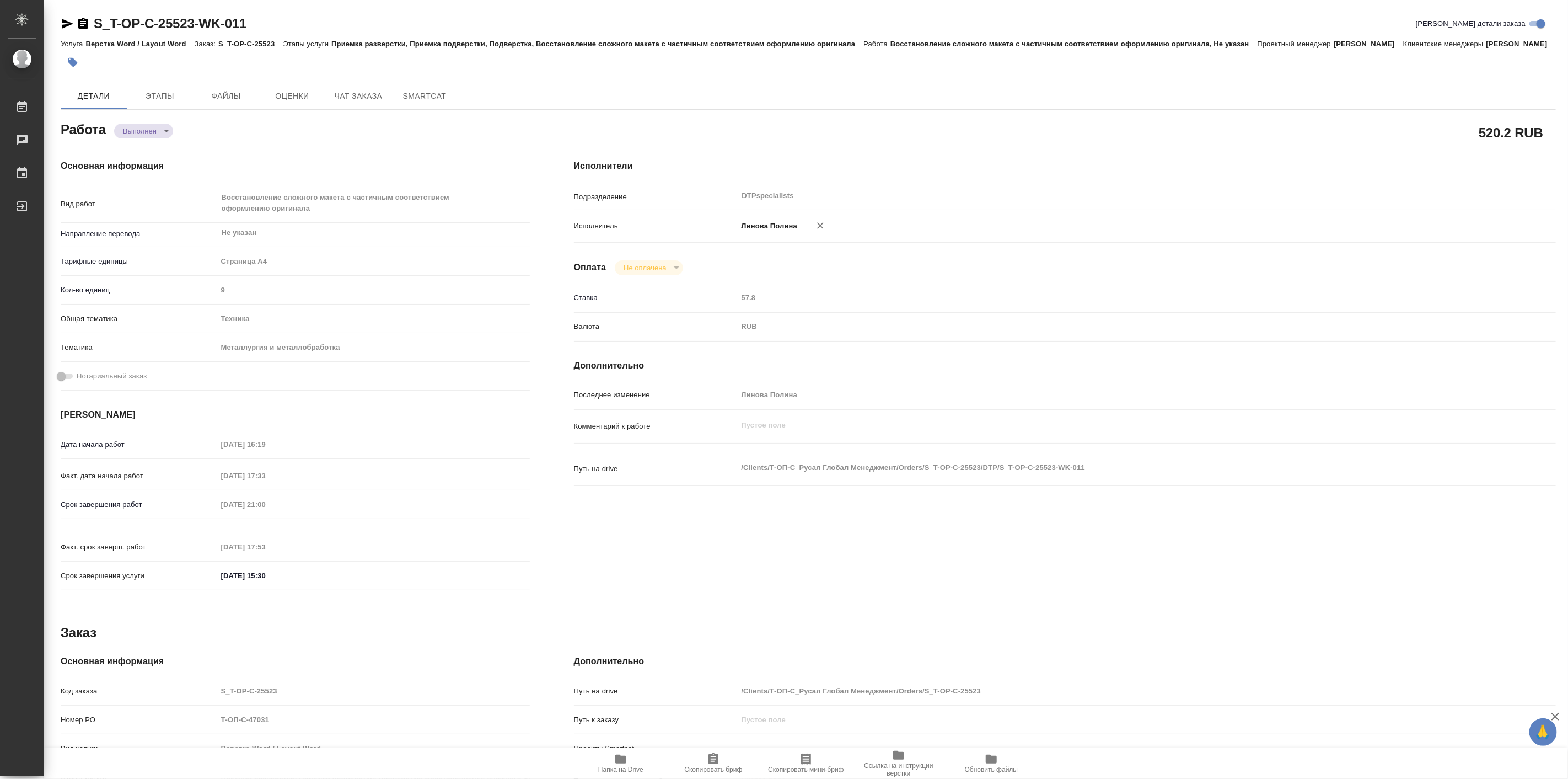
type textarea "x"
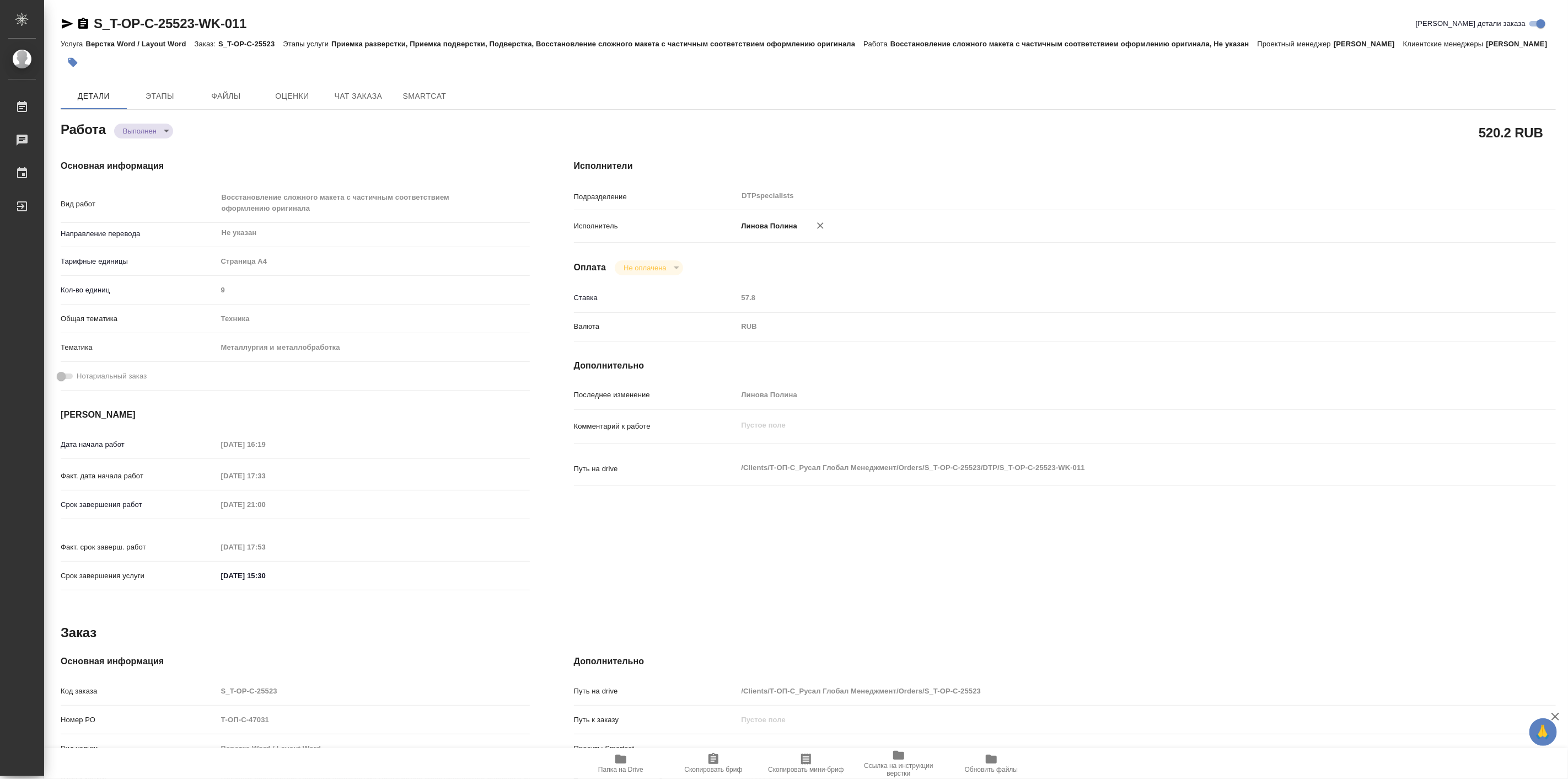
type textarea "x"
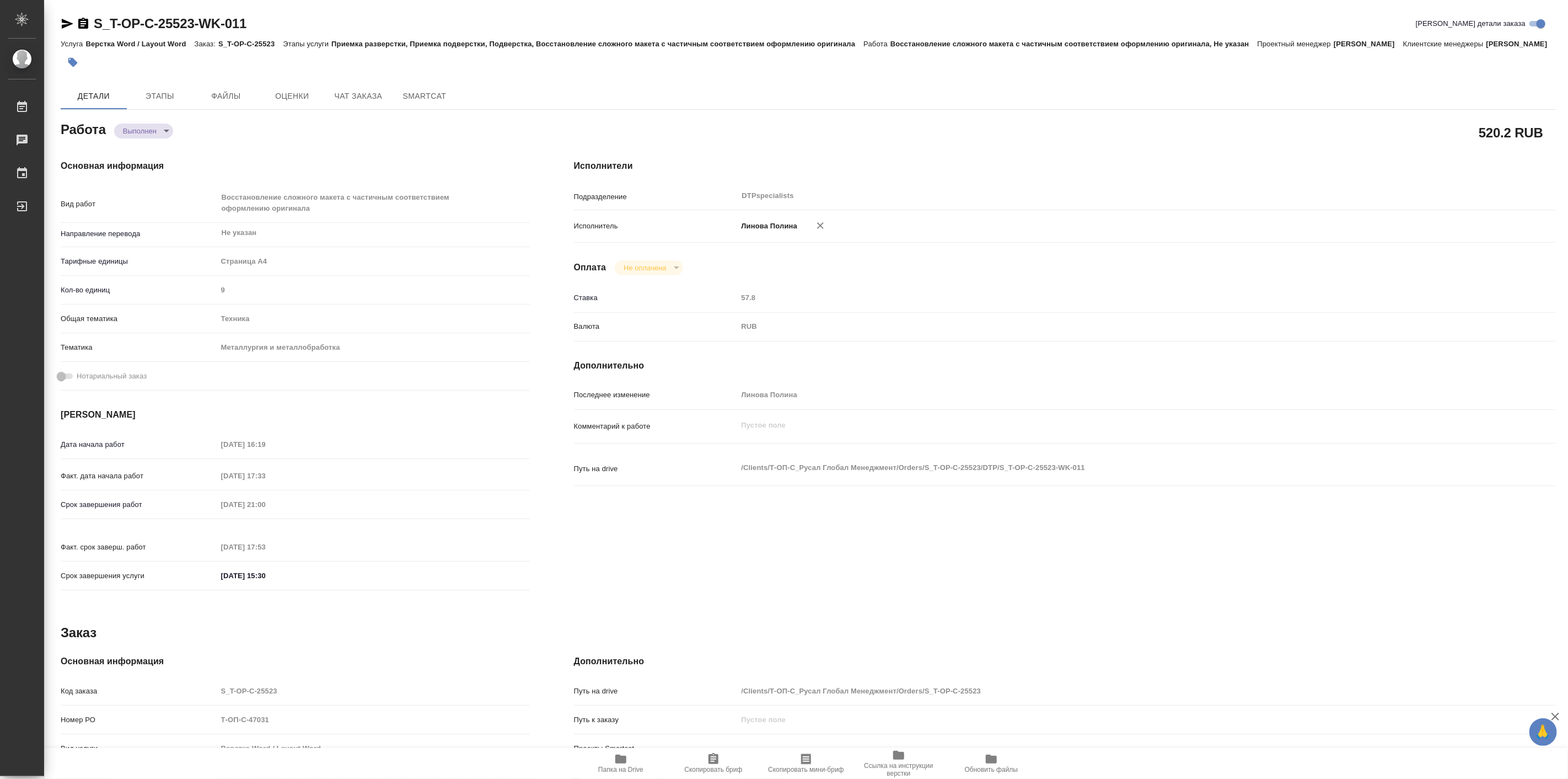
type textarea "x"
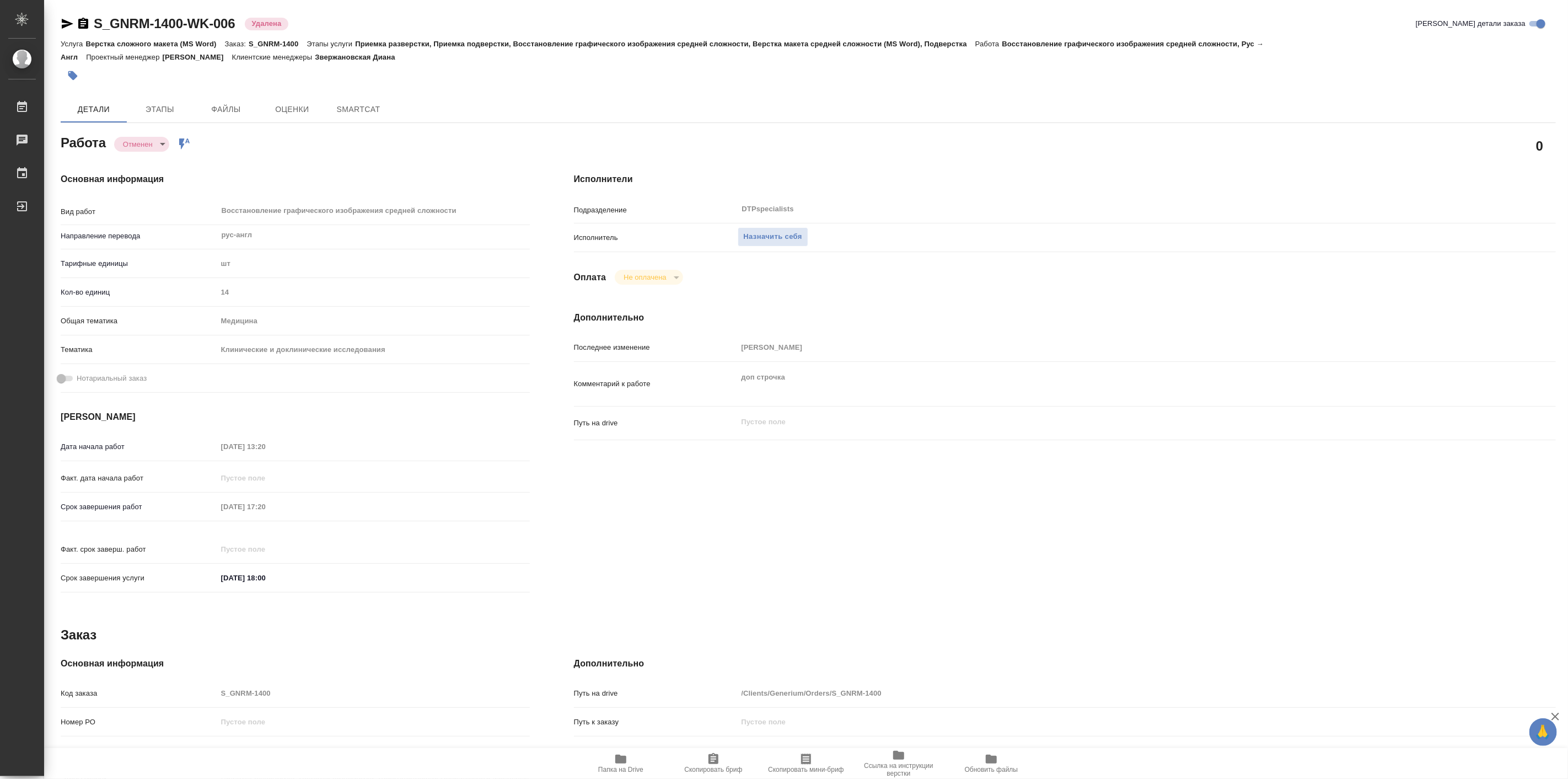
type textarea "x"
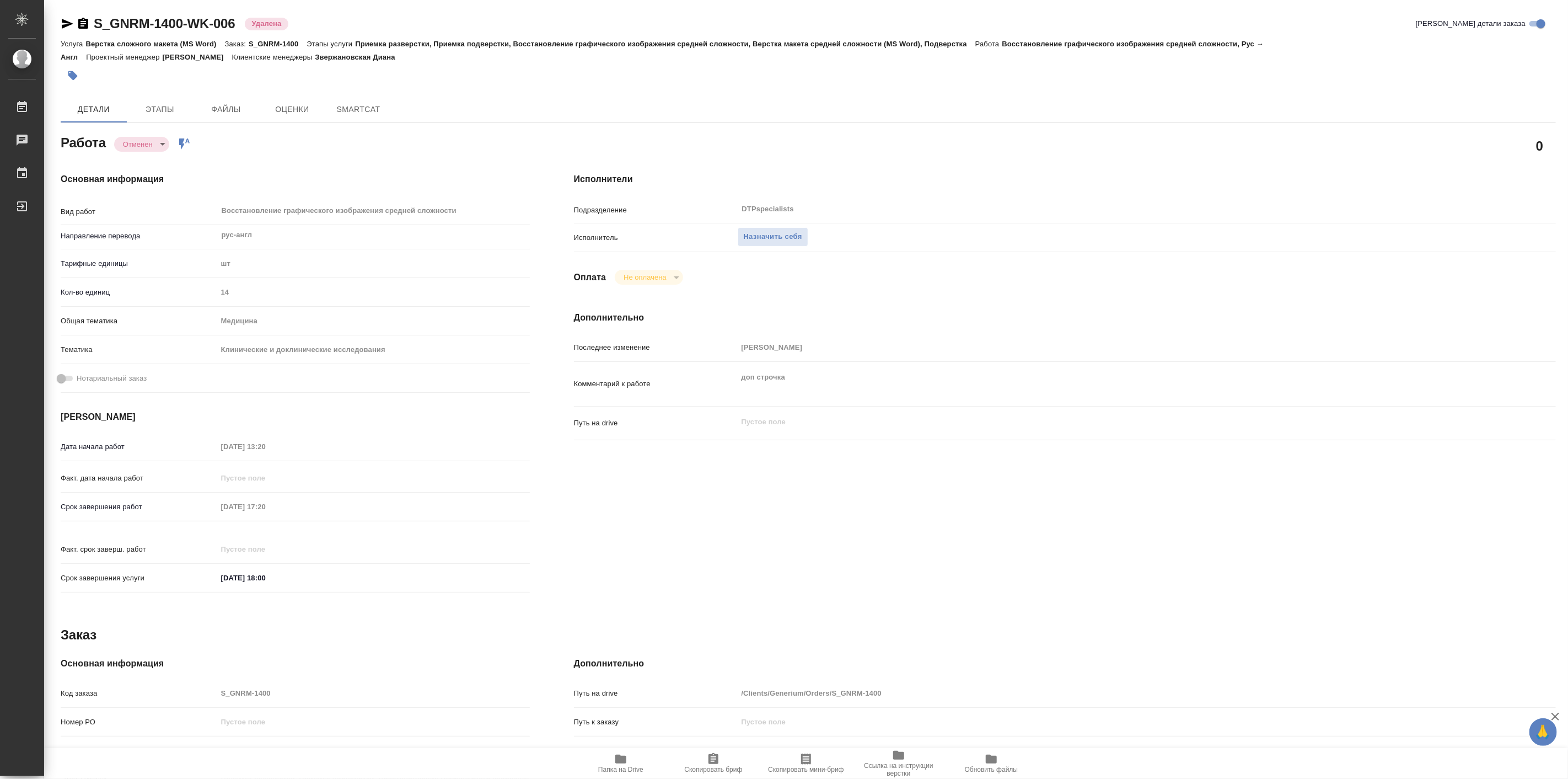
type textarea "x"
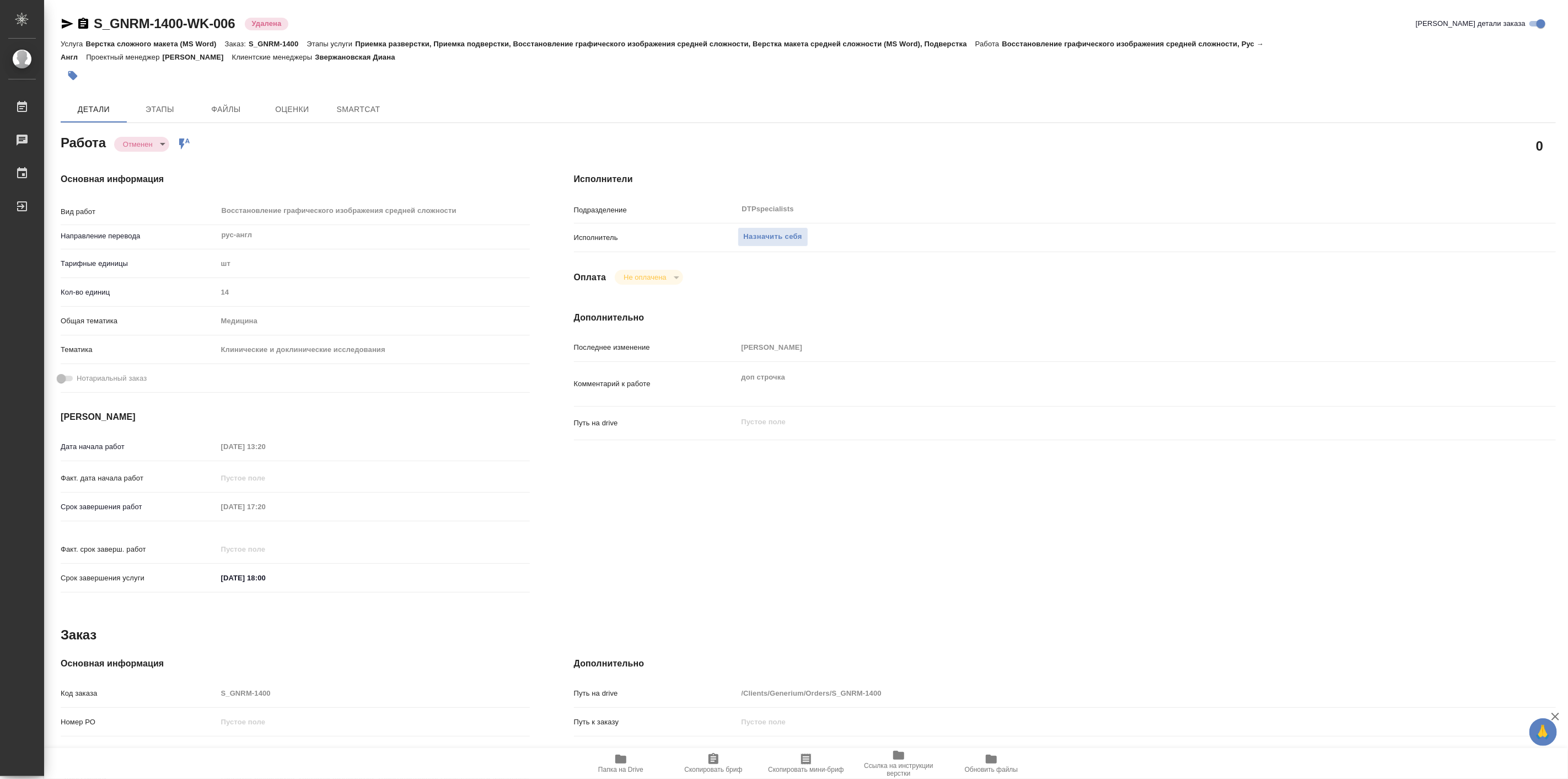
type textarea "x"
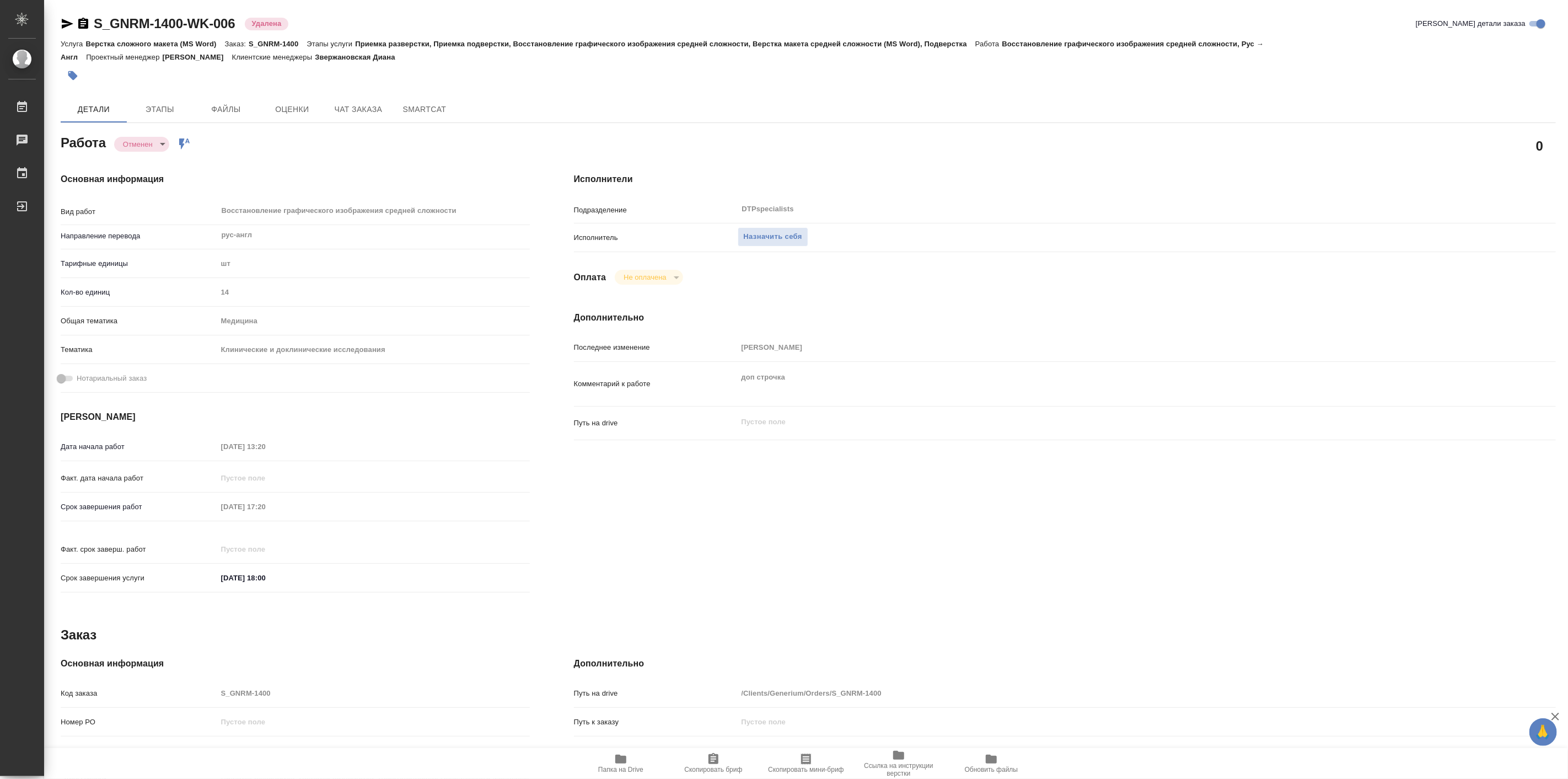
type textarea "x"
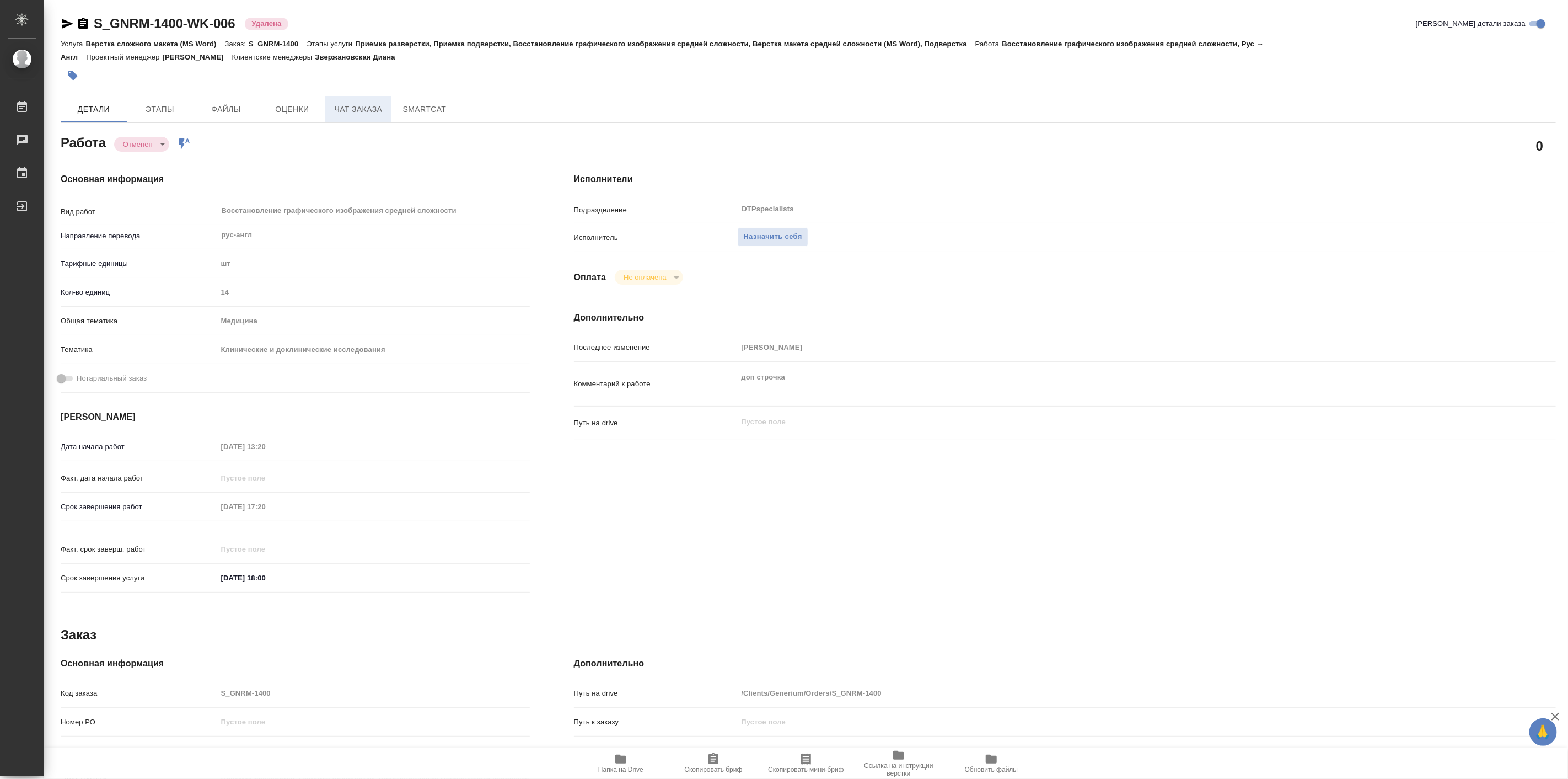
type textarea "x"
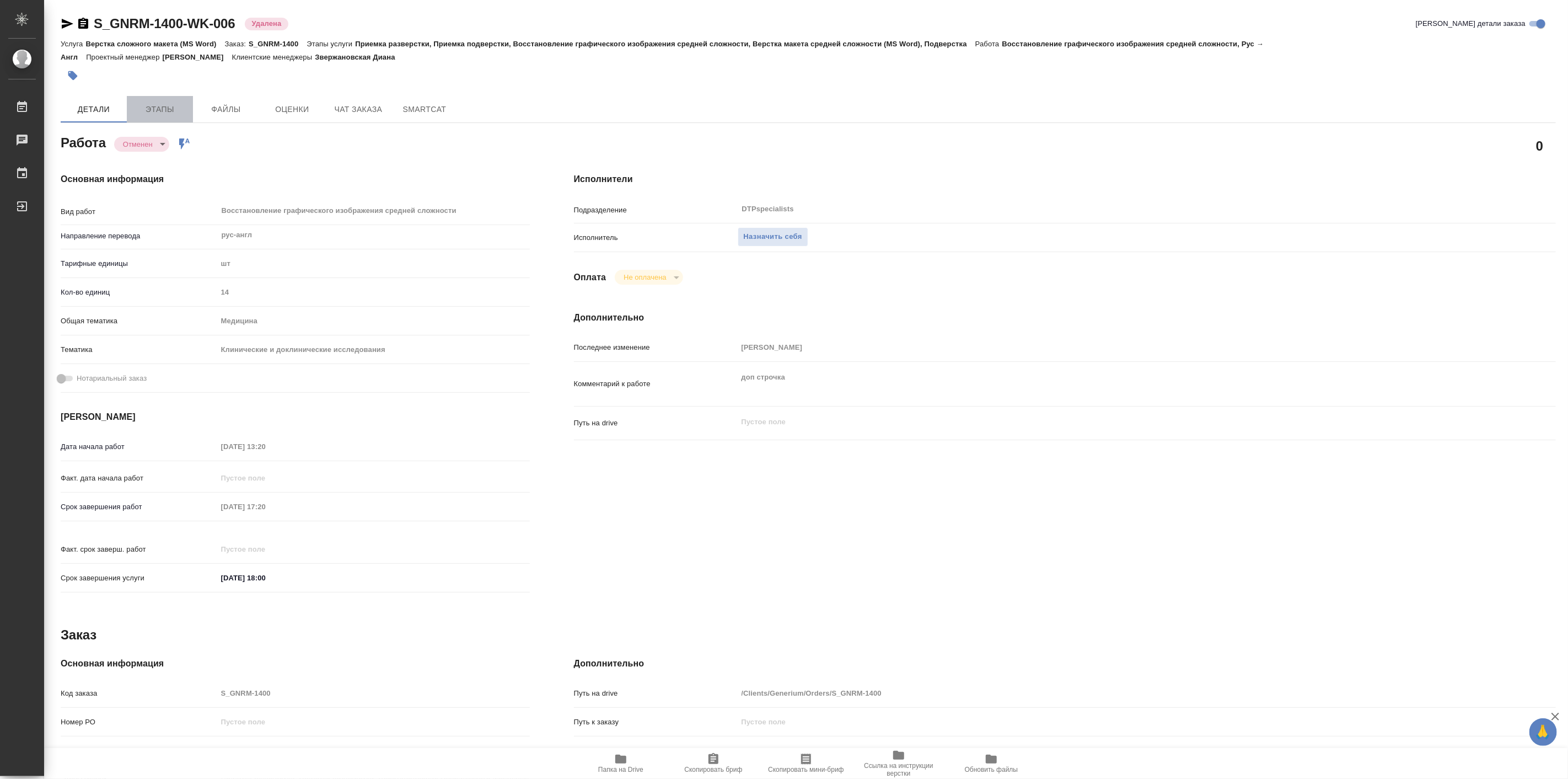
click at [178, 100] on button "Этапы" at bounding box center [160, 109] width 66 height 27
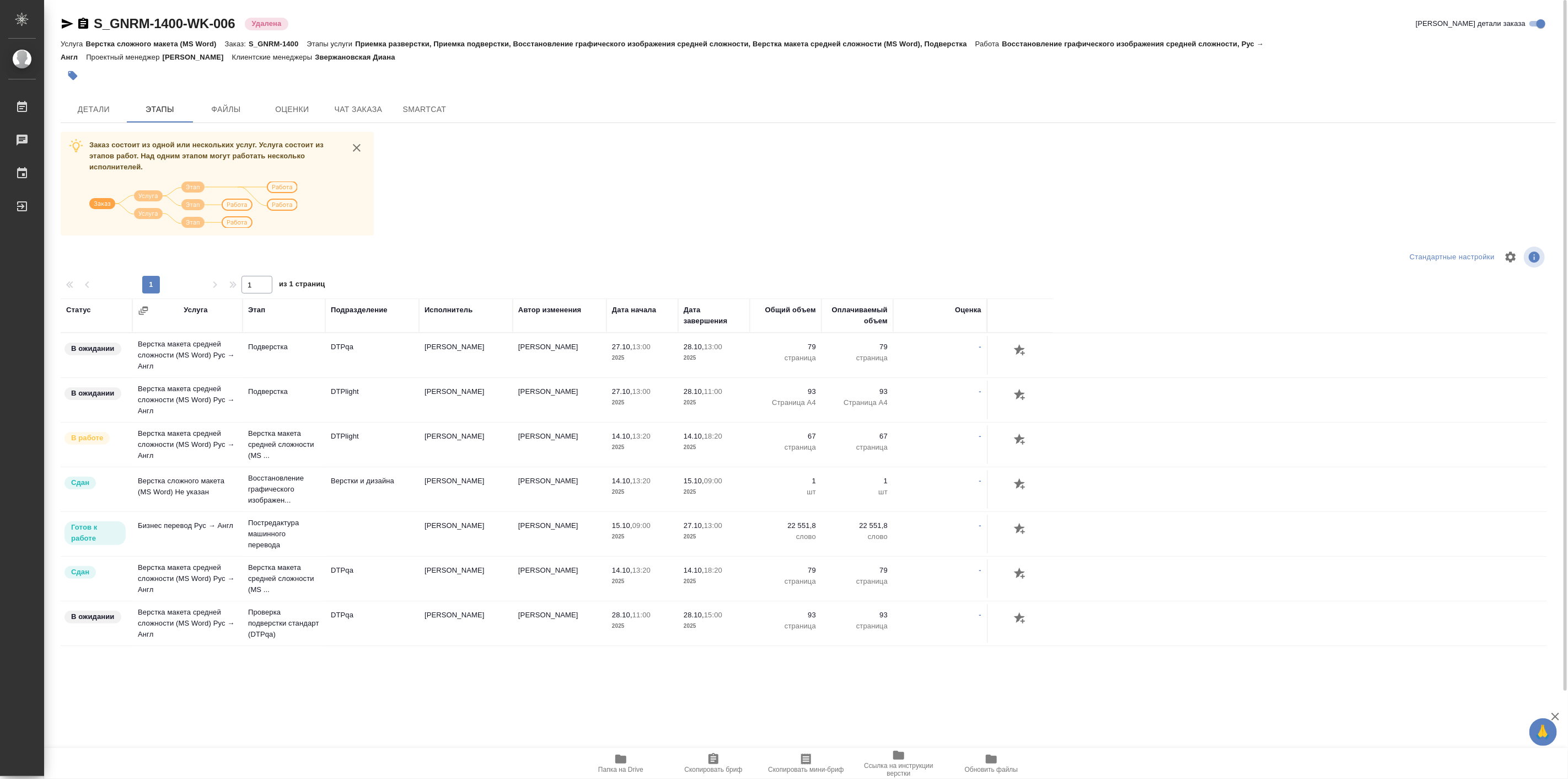
click at [371, 705] on div "Статус Услуга Этап Подразделение Исполнитель Автор изменения Дата начала Дата з…" at bounding box center [804, 574] width 1487 height 551
click at [90, 108] on span "Детали" at bounding box center [93, 109] width 53 height 14
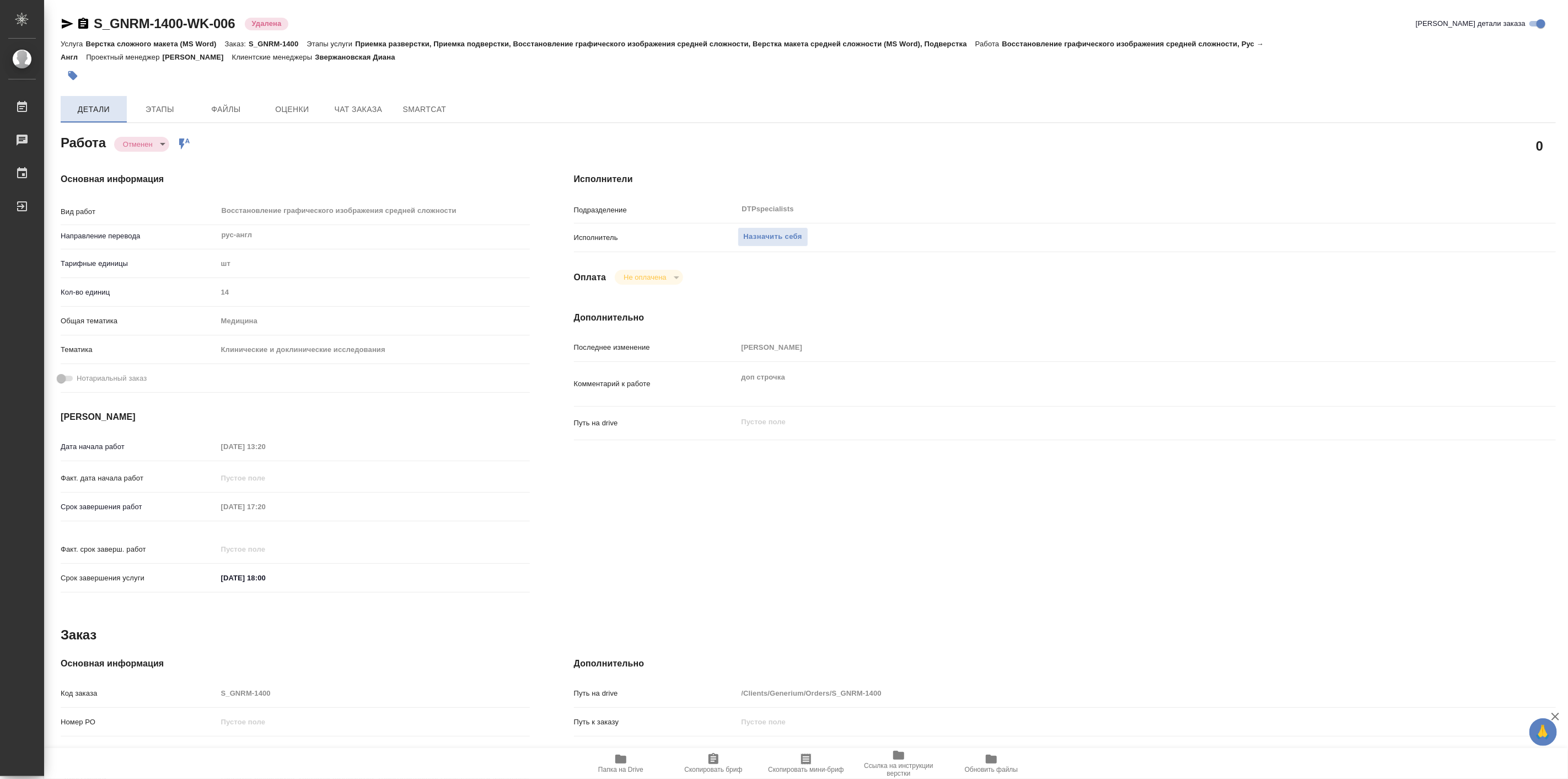
type textarea "x"
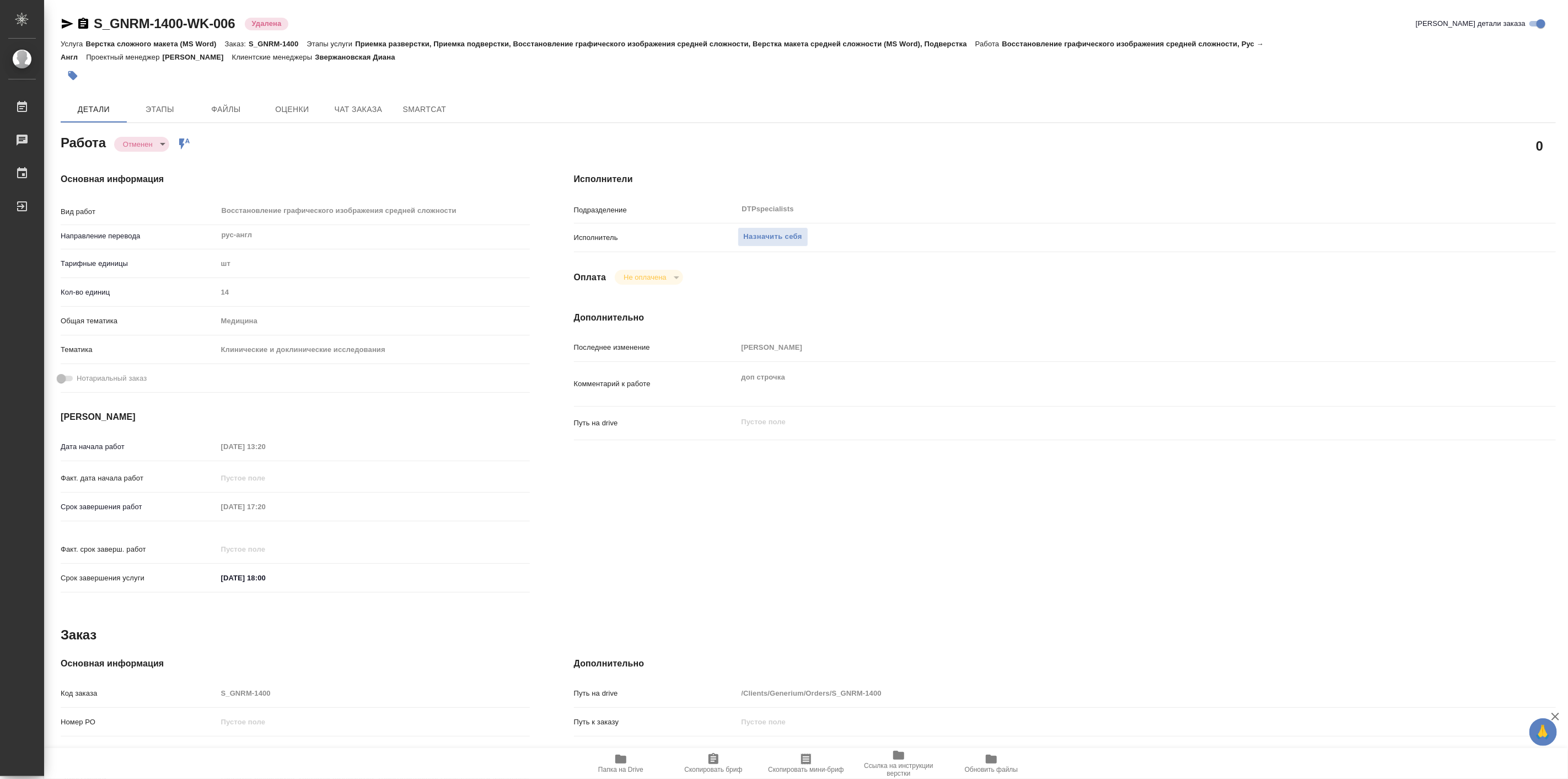
type textarea "x"
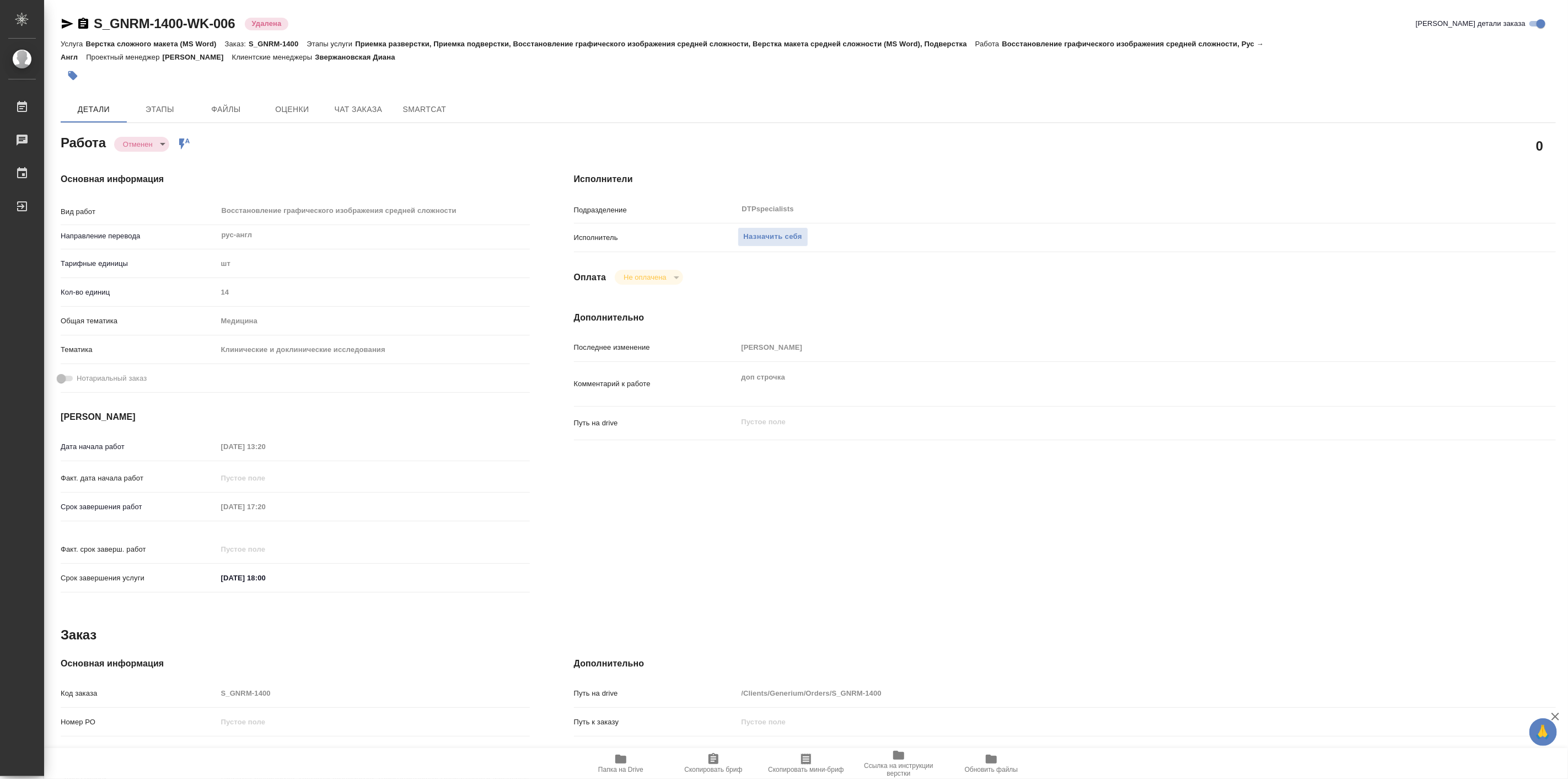
type textarea "x"
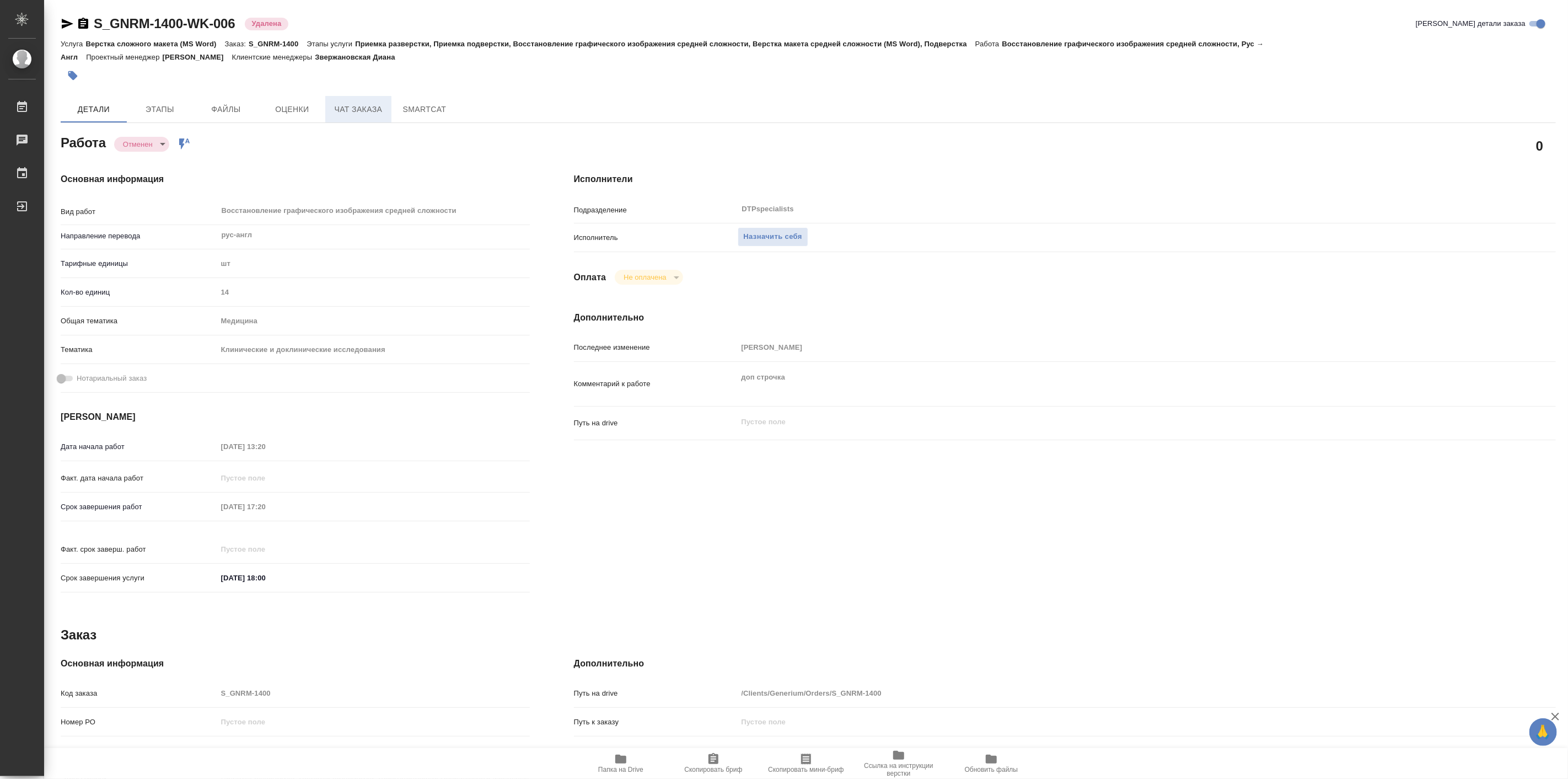
click at [373, 97] on button "Чат заказа" at bounding box center [358, 109] width 66 height 27
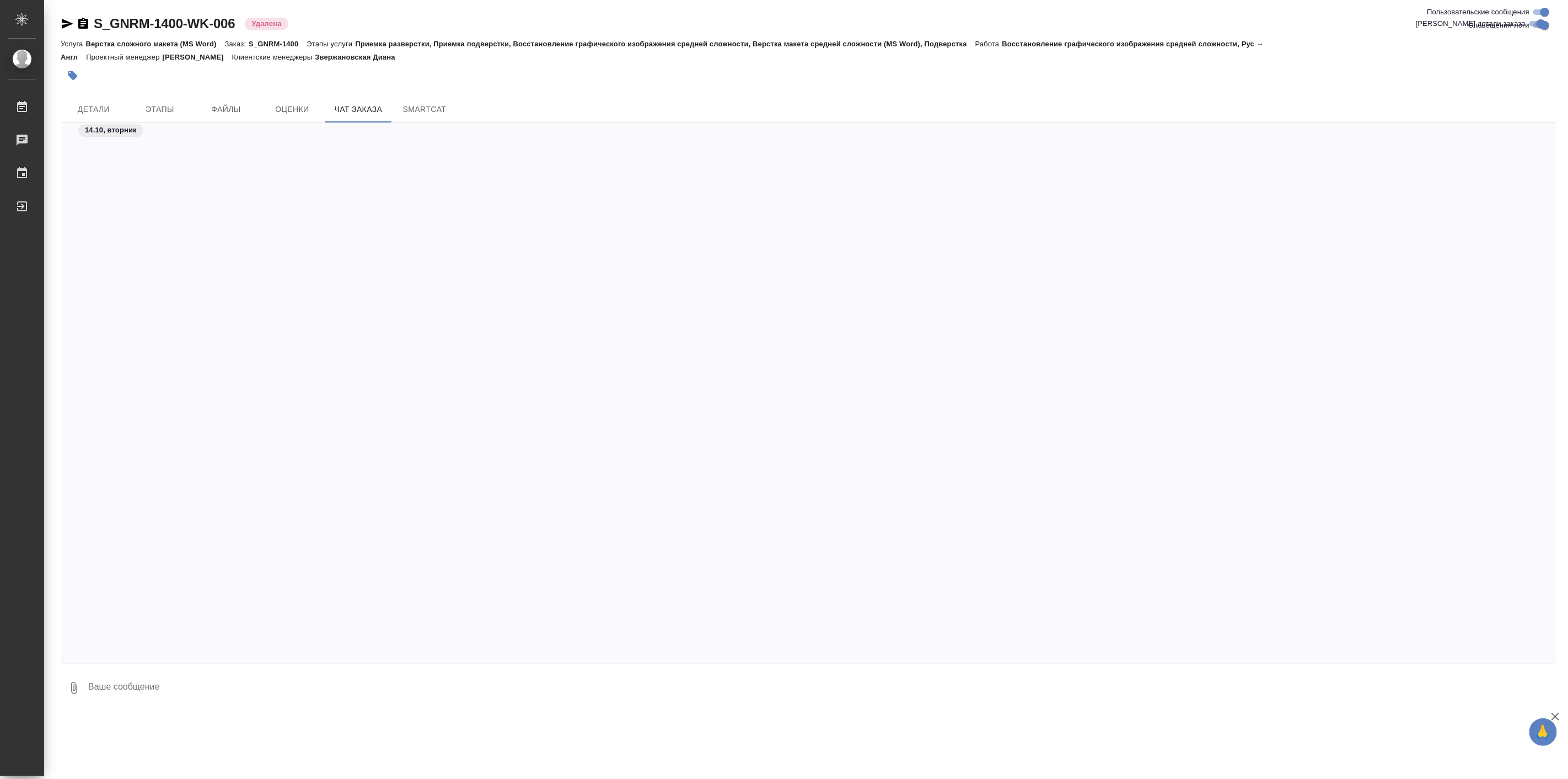
scroll to position [51837, 0]
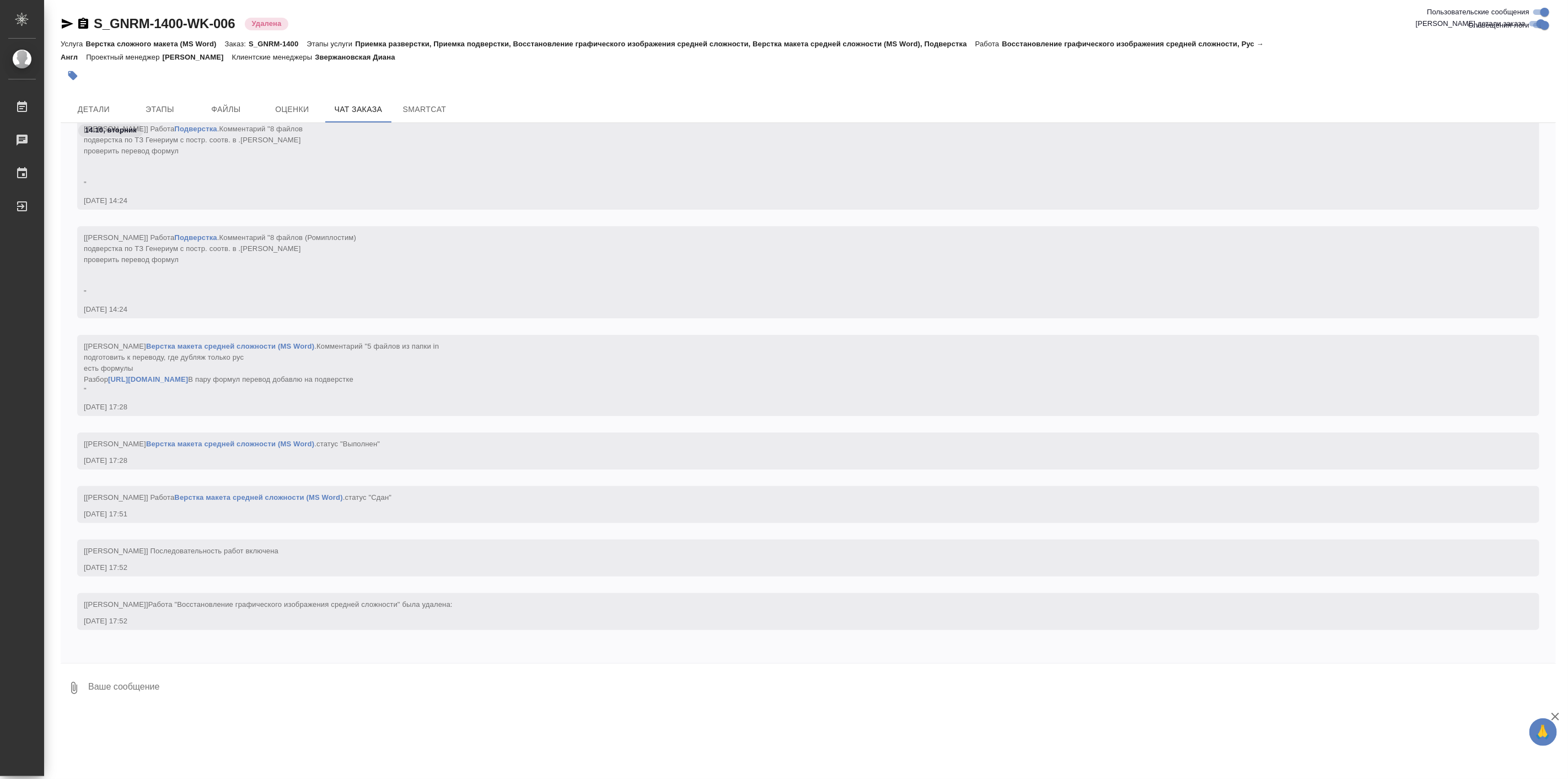
click at [188, 375] on link "https://drive.awatera.com/f/10703843" at bounding box center [148, 379] width 80 height 8
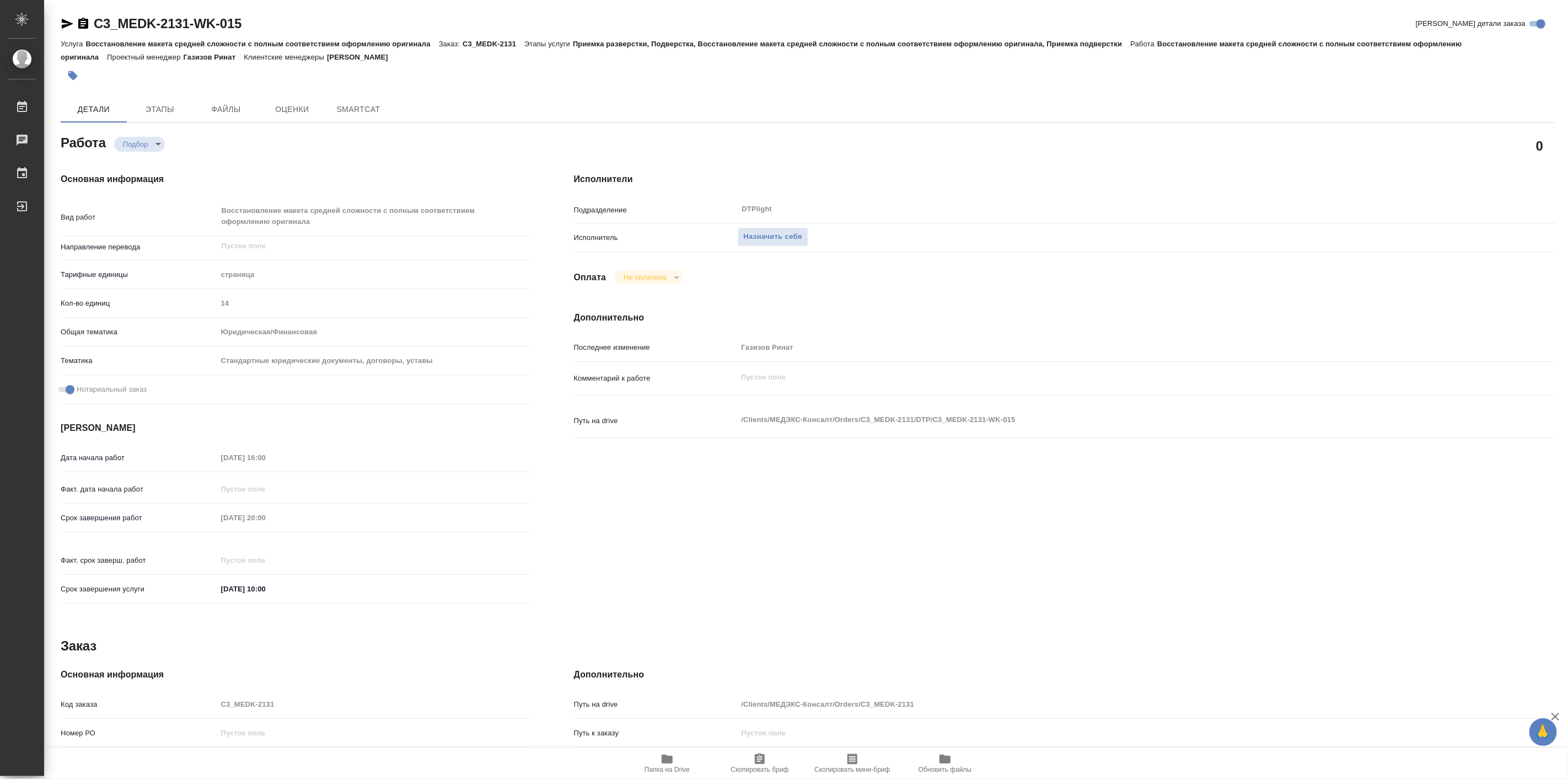
type textarea "x"
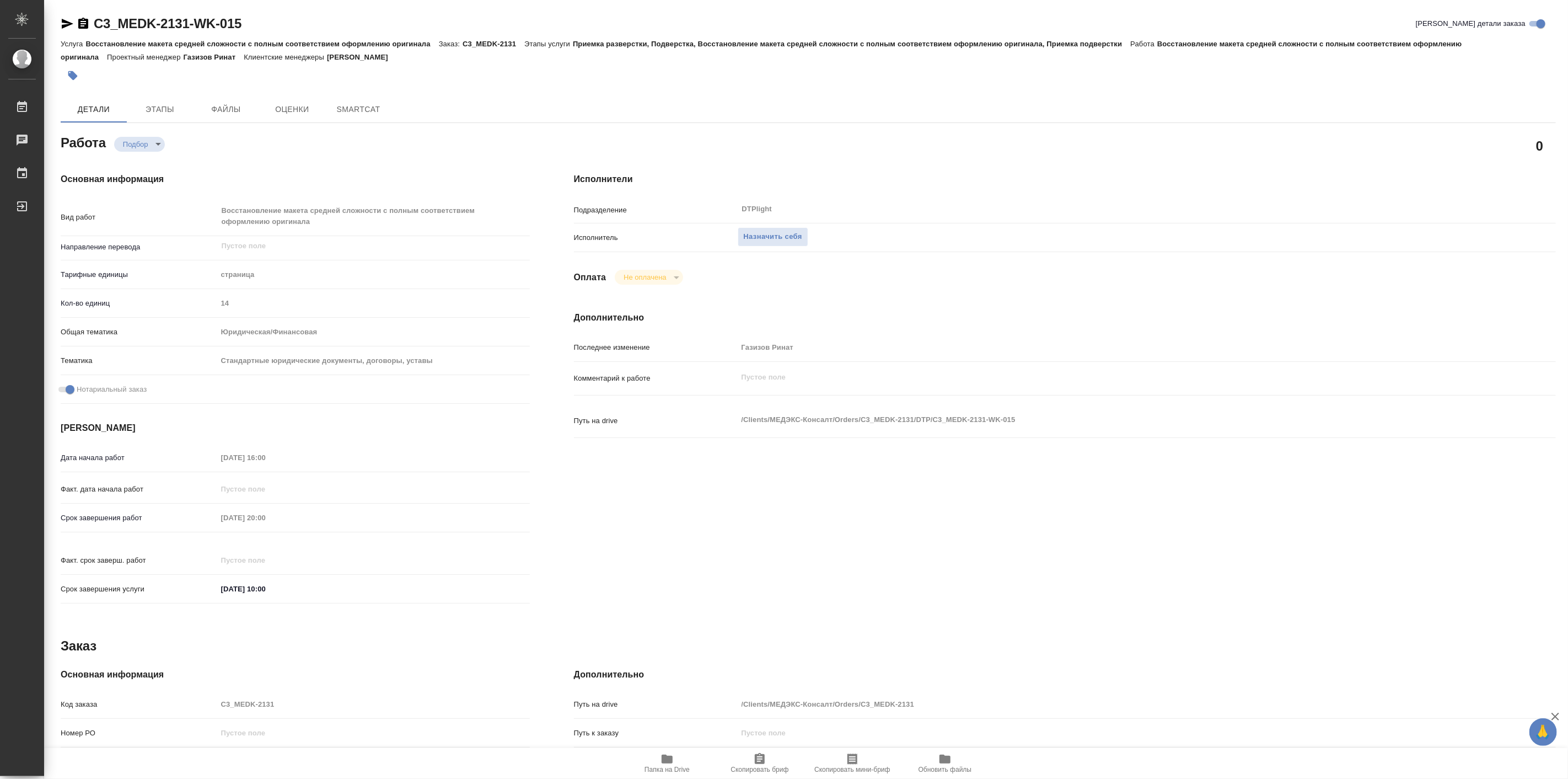
type textarea "x"
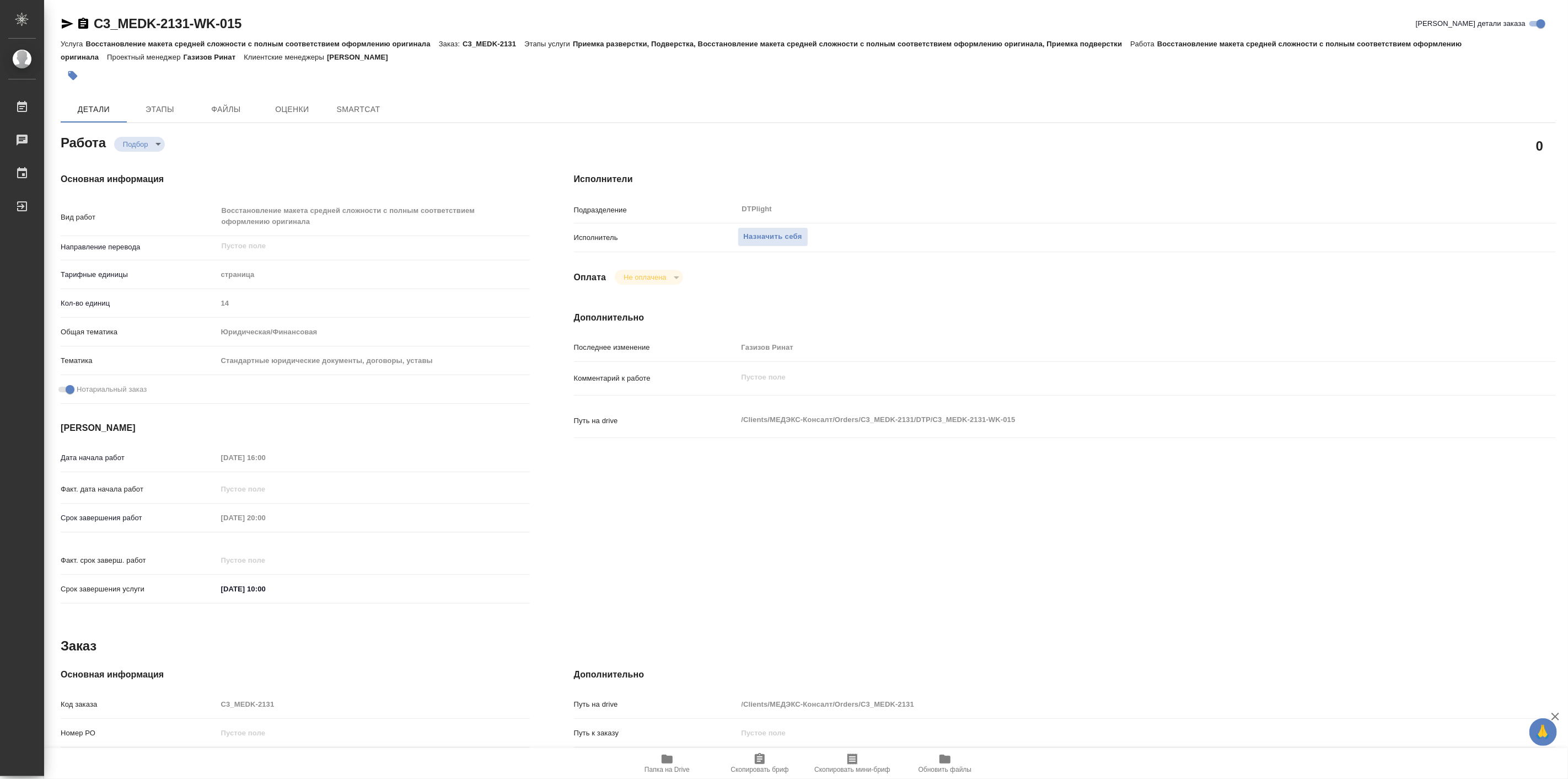
type textarea "x"
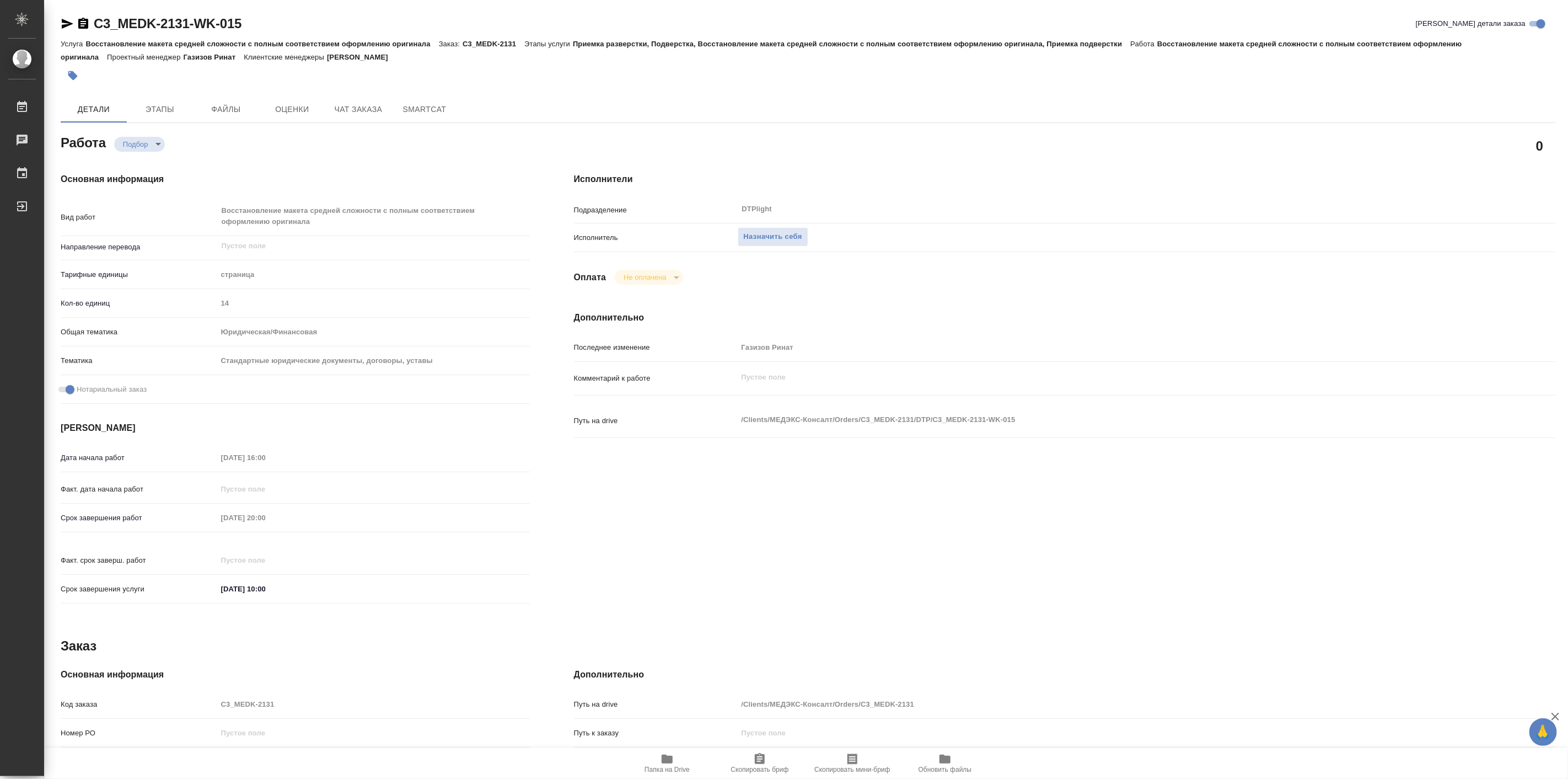
type textarea "x"
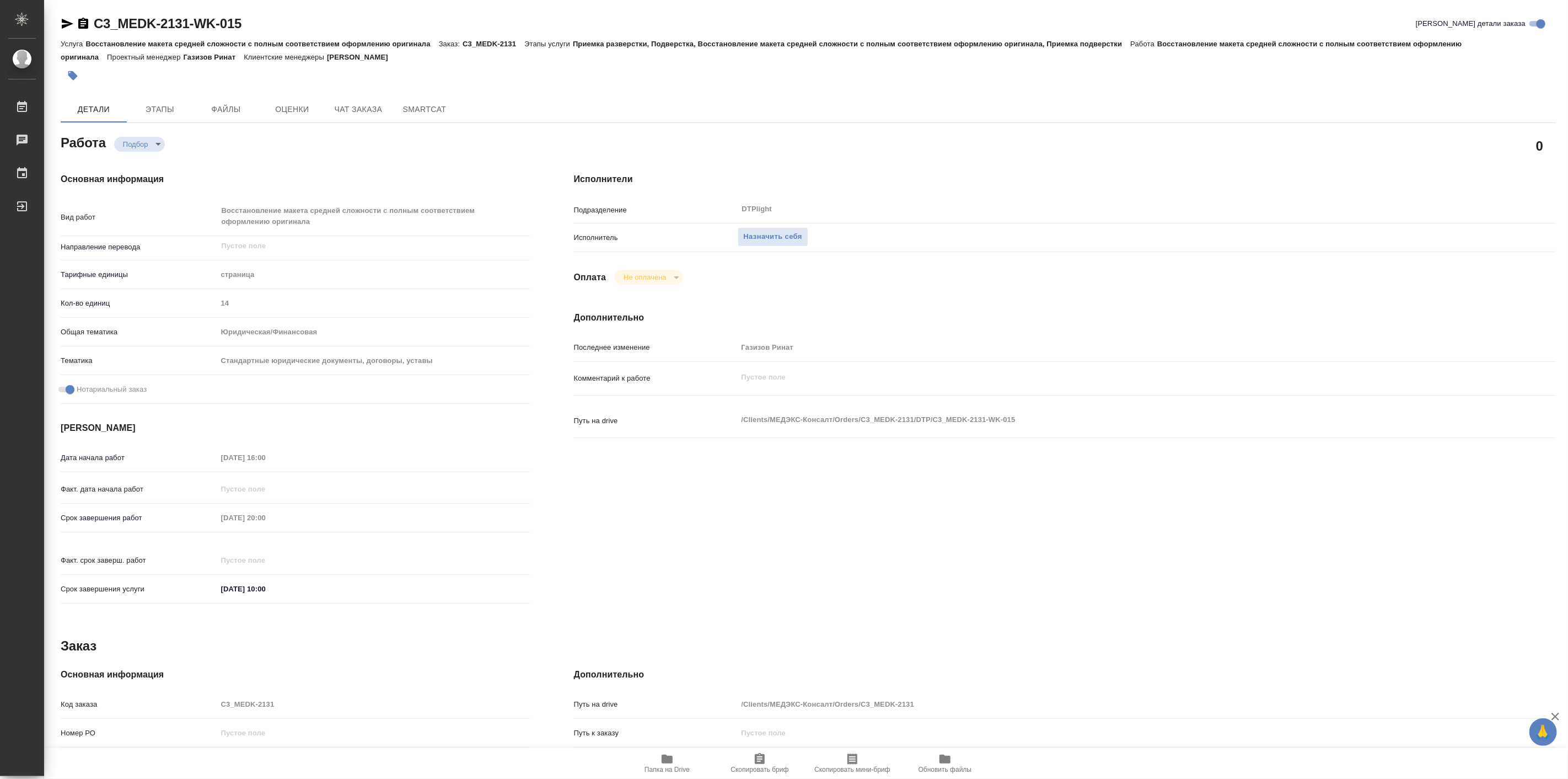
type textarea "x"
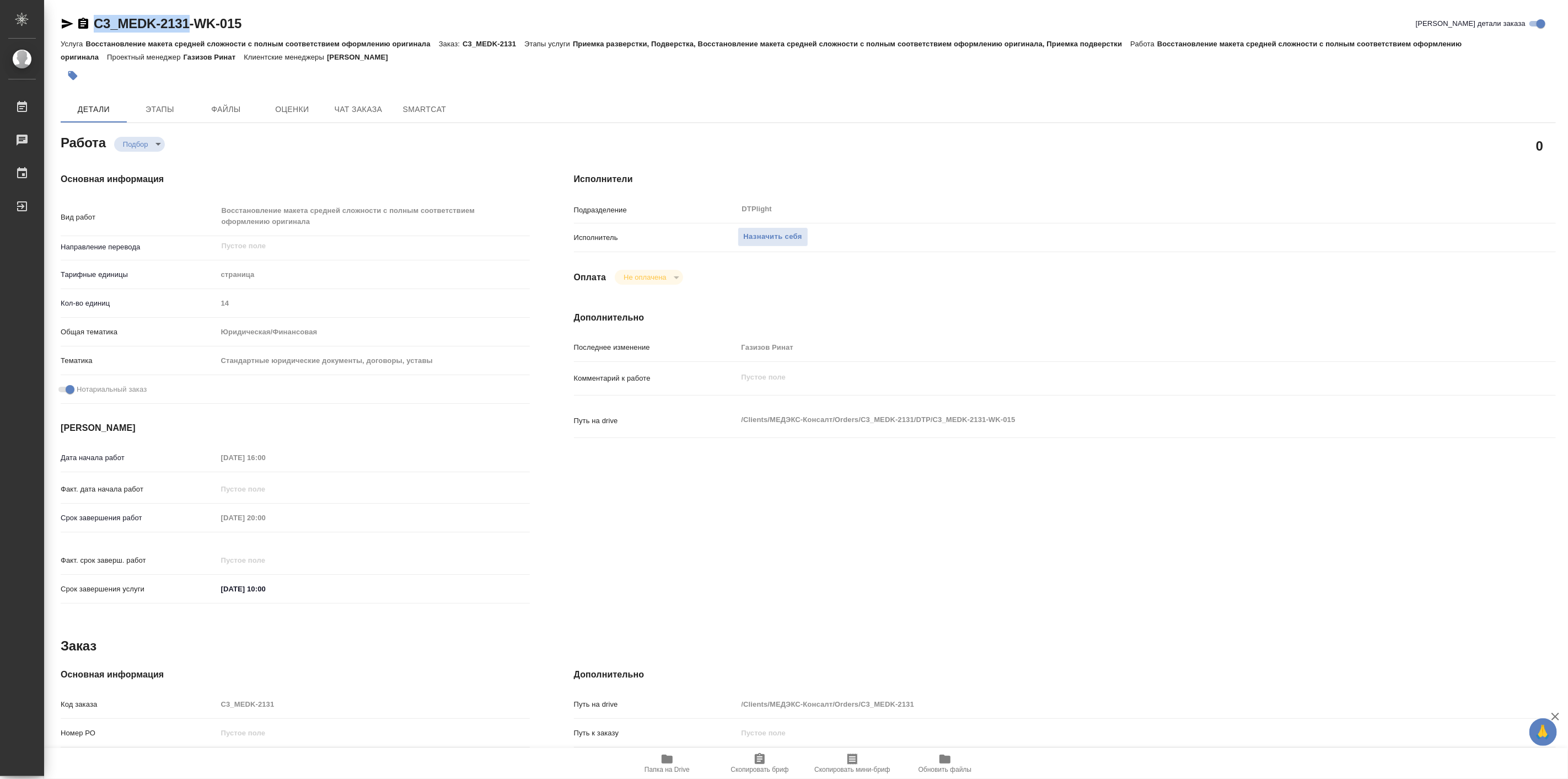
drag, startPoint x: 83, startPoint y: 4, endPoint x: 189, endPoint y: 24, distance: 107.9
click at [189, 24] on div "C3_MEDK-2131-WK-015 Кратко детали заказа Услуга Восстановление макета средней с…" at bounding box center [808, 481] width 1507 height 963
copy link "C3_MEDK-2131"
click at [663, 762] on icon "button" at bounding box center [667, 759] width 11 height 9
click at [309, 173] on h4 "Основная информация" at bounding box center [295, 179] width 469 height 13
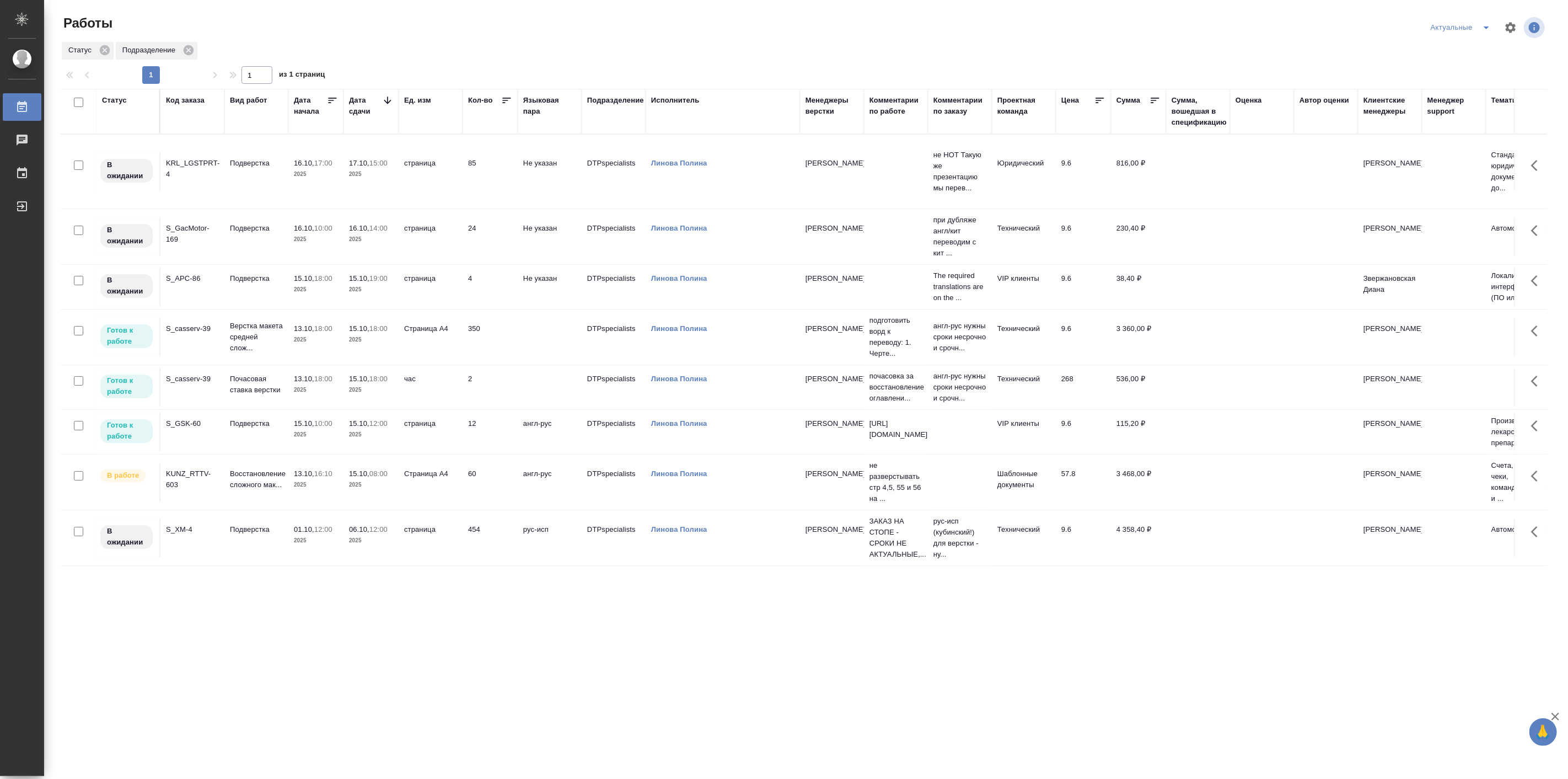
click at [266, 451] on td "Подверстка" at bounding box center [256, 432] width 64 height 39
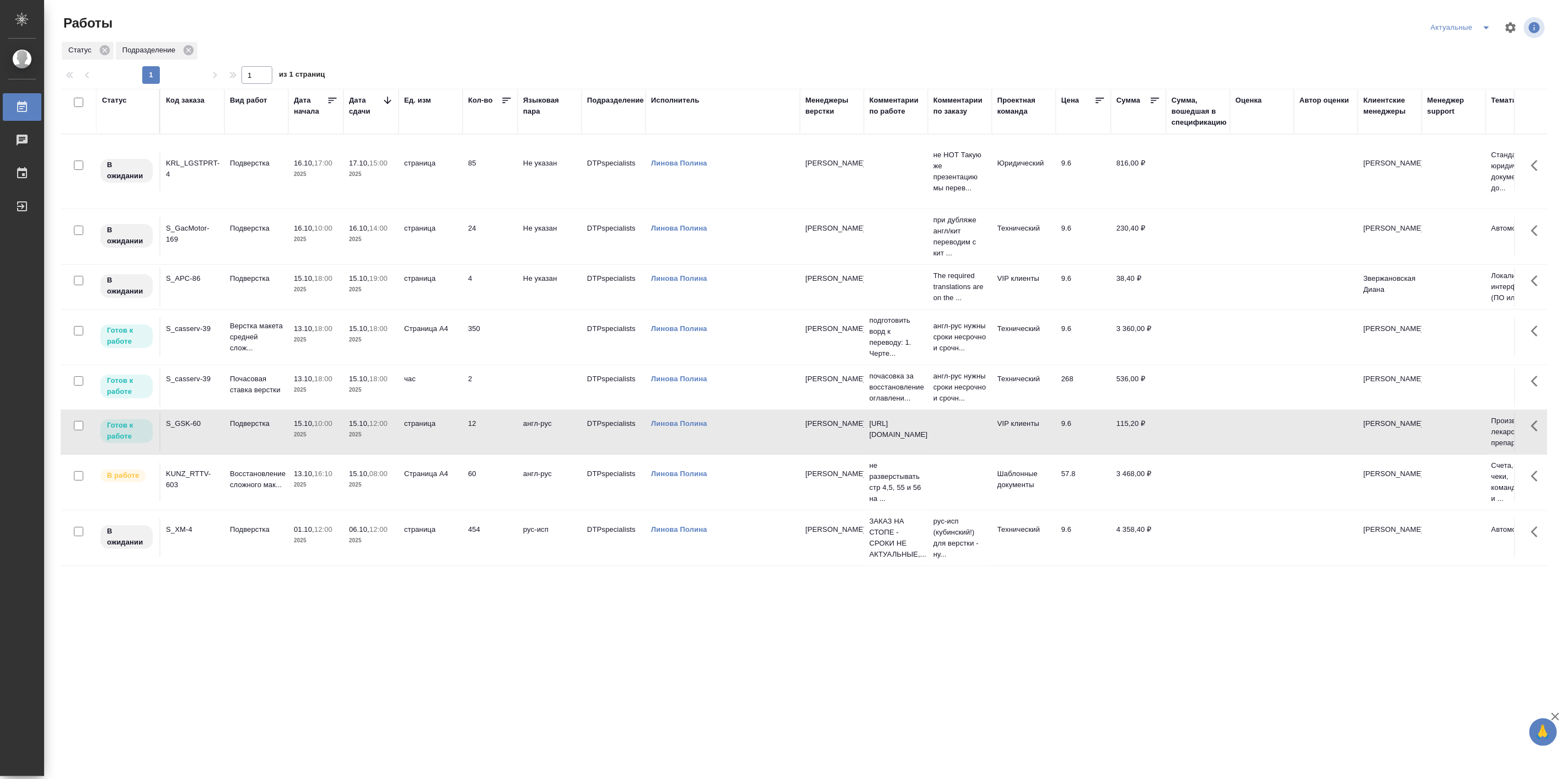
click at [266, 451] on td "Подверстка" at bounding box center [256, 432] width 64 height 39
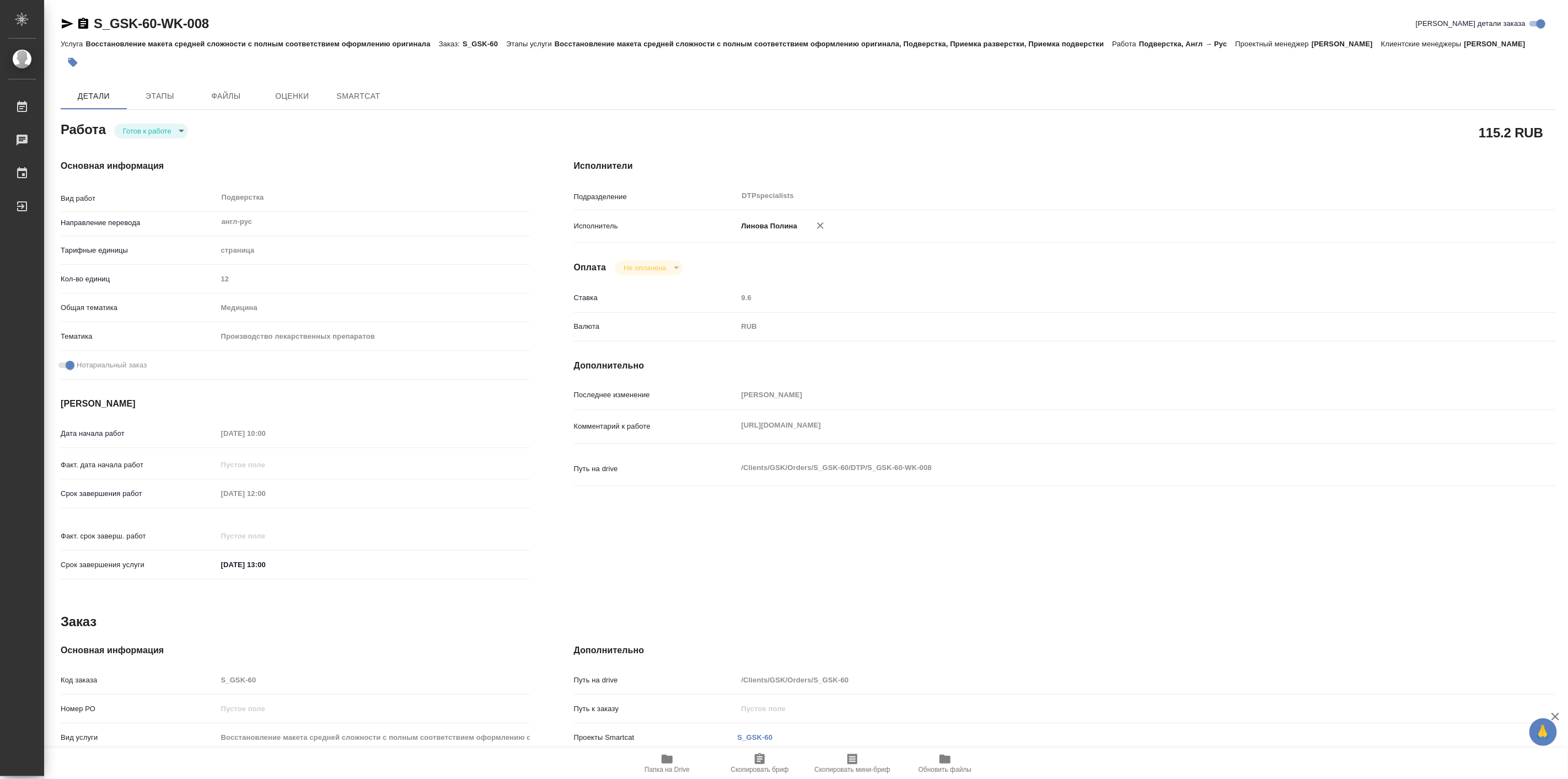
type textarea "x"
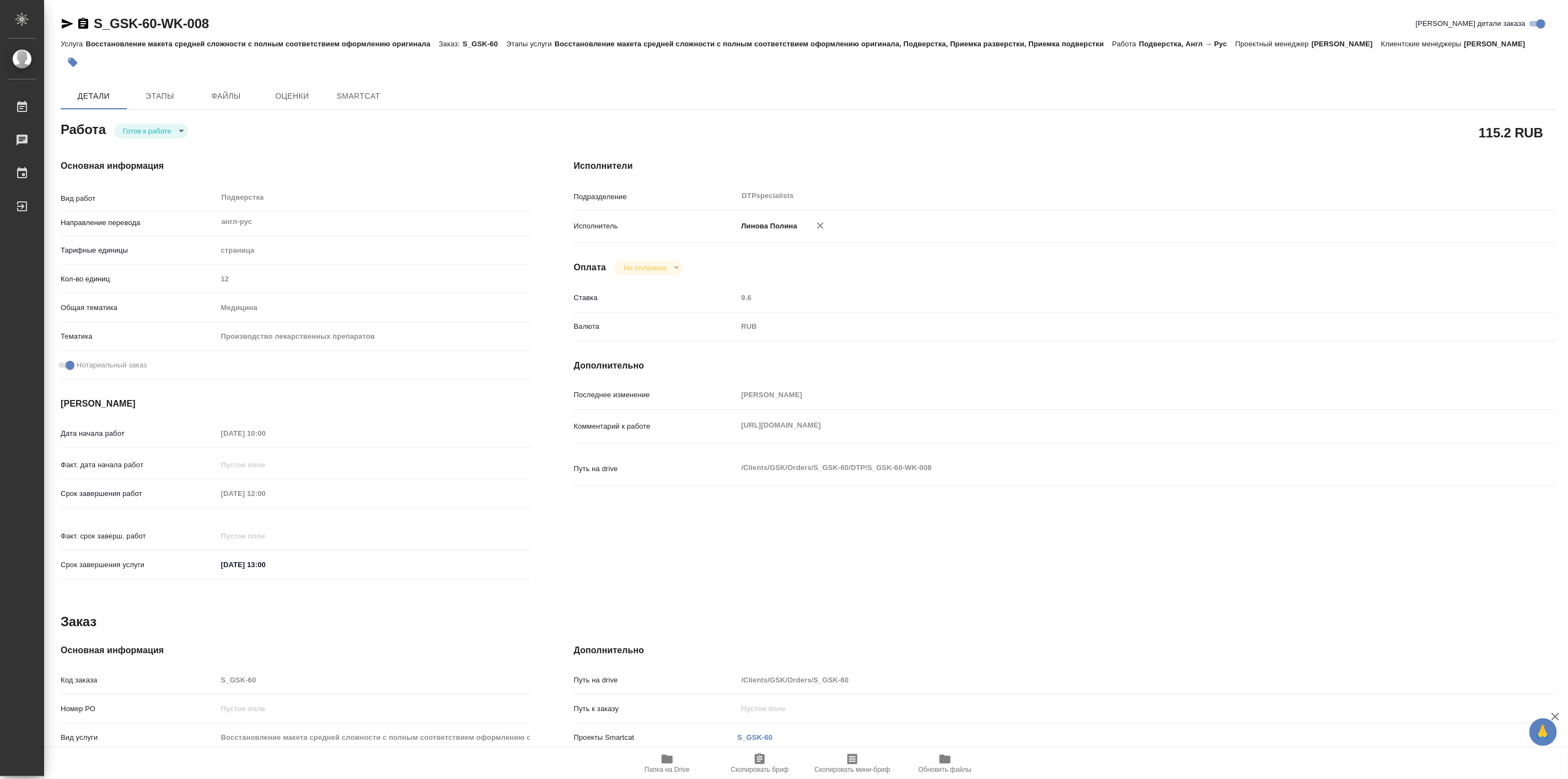
type textarea "x"
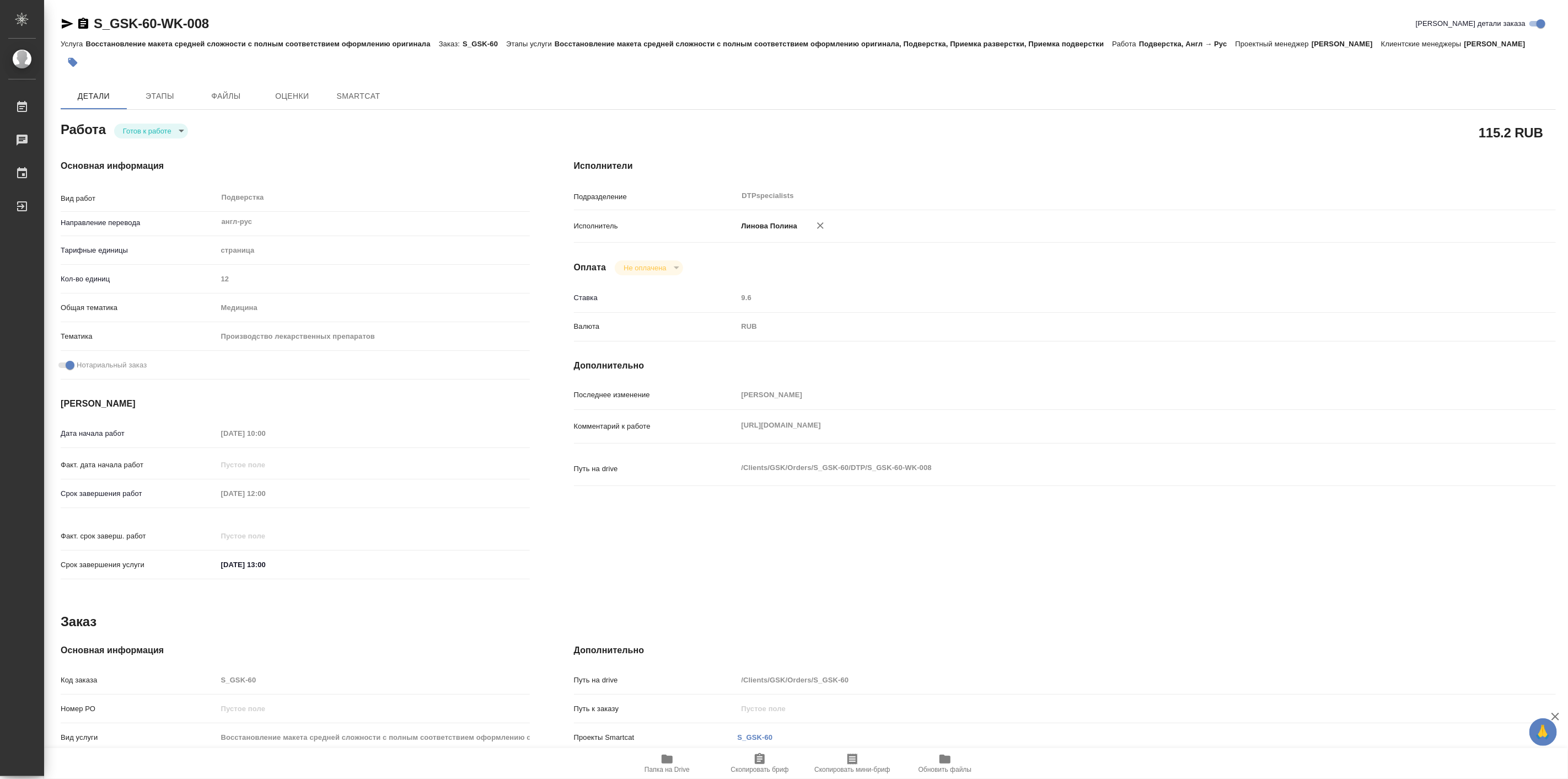
type textarea "x"
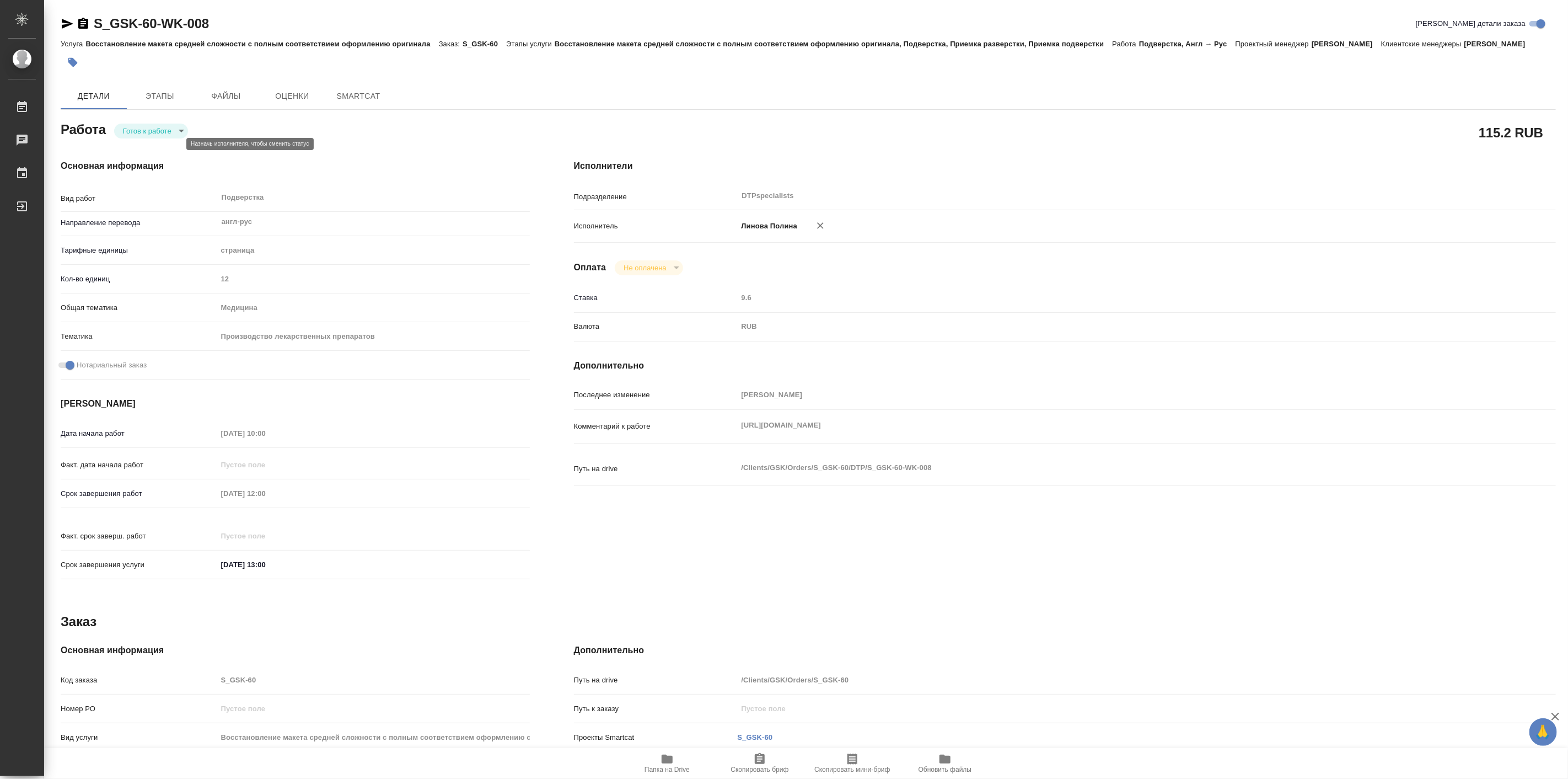
type textarea "x"
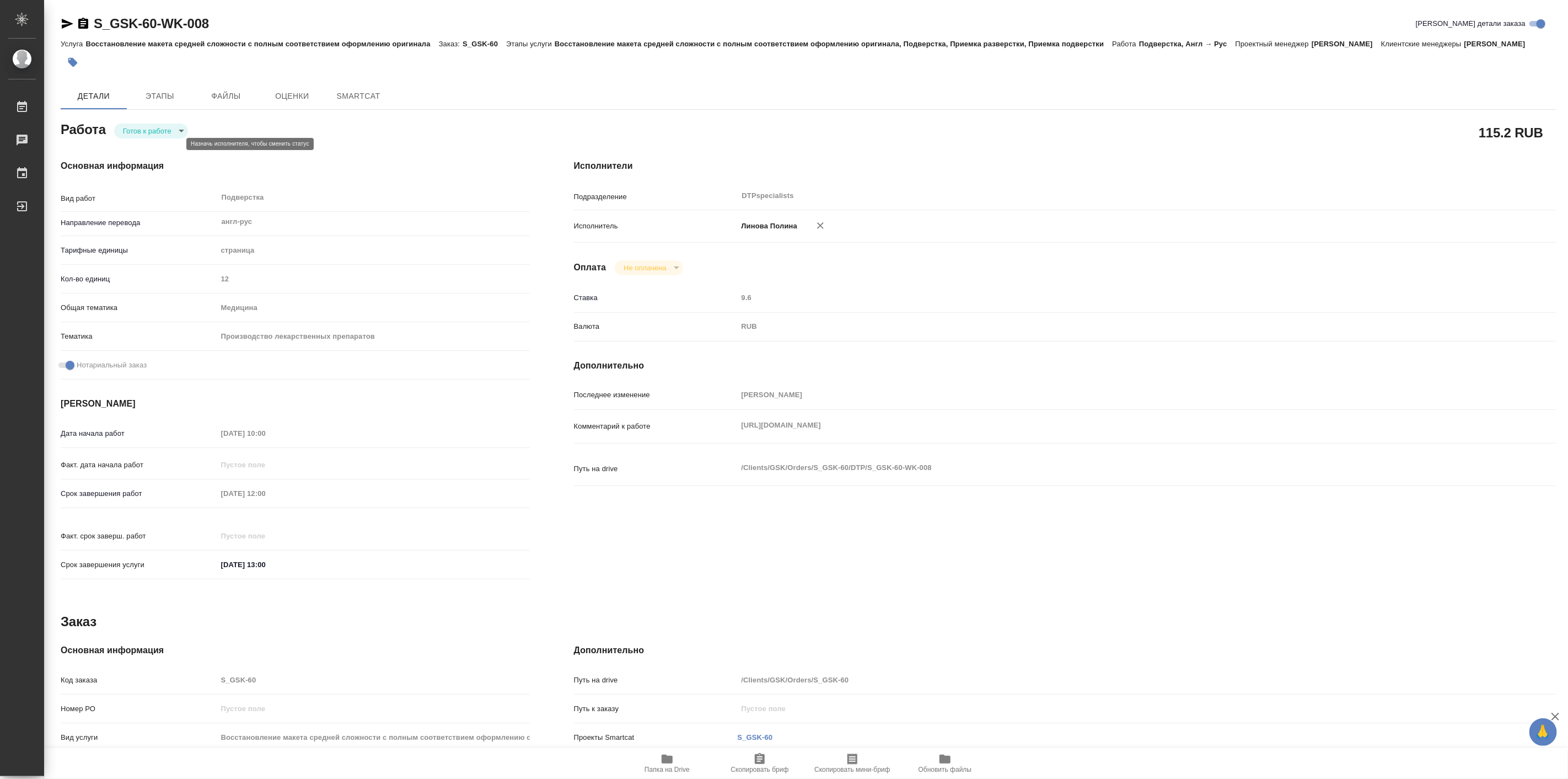
click at [167, 146] on body "🙏 .cls-1 fill:#fff; AWATERA Linova Polina Работы Чаты График Выйти S_GSK-60-WK-…" at bounding box center [784, 389] width 1568 height 779
click at [160, 145] on button "В работе" at bounding box center [142, 144] width 37 height 12
type textarea "x"
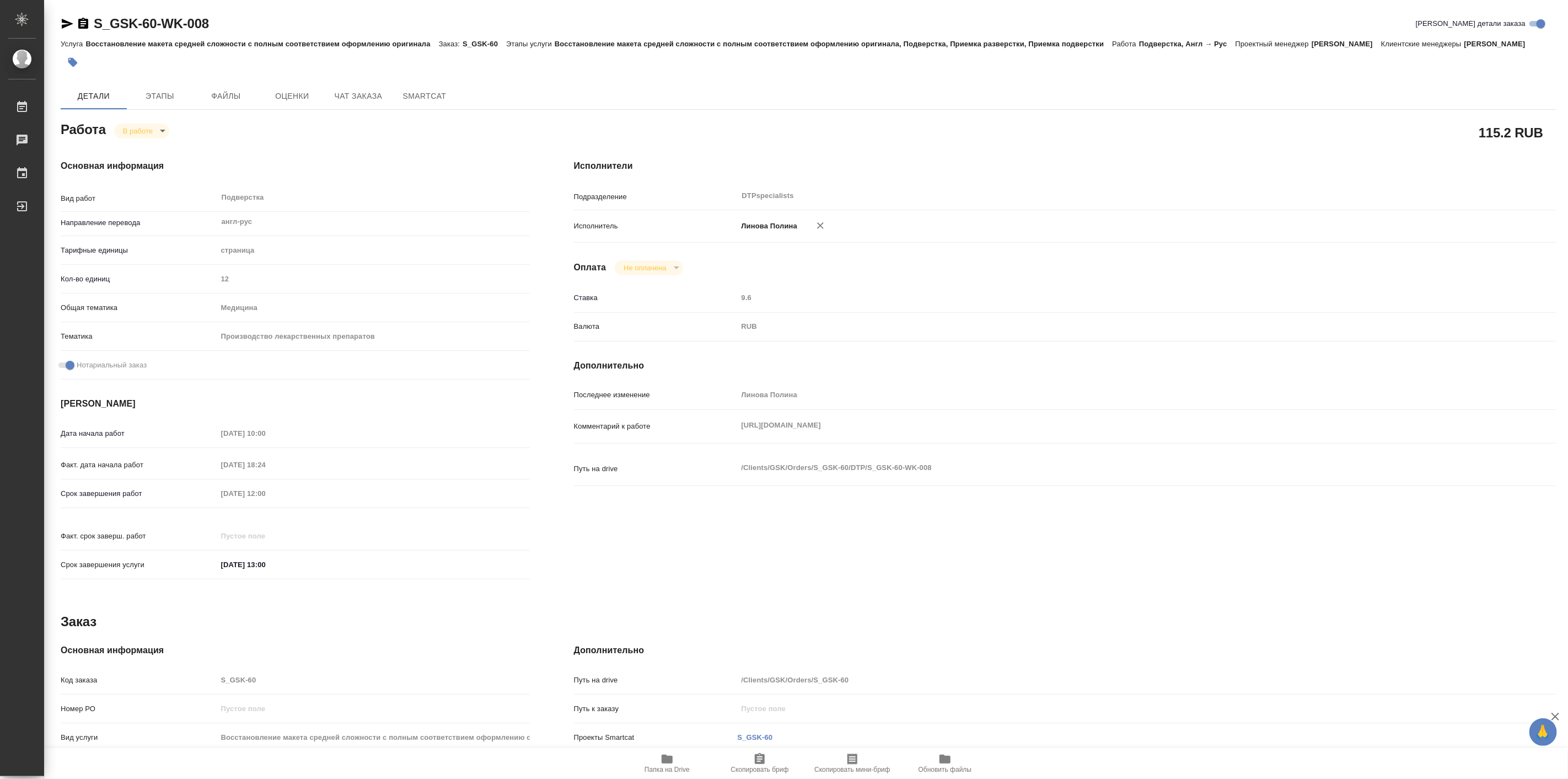
type textarea "x"
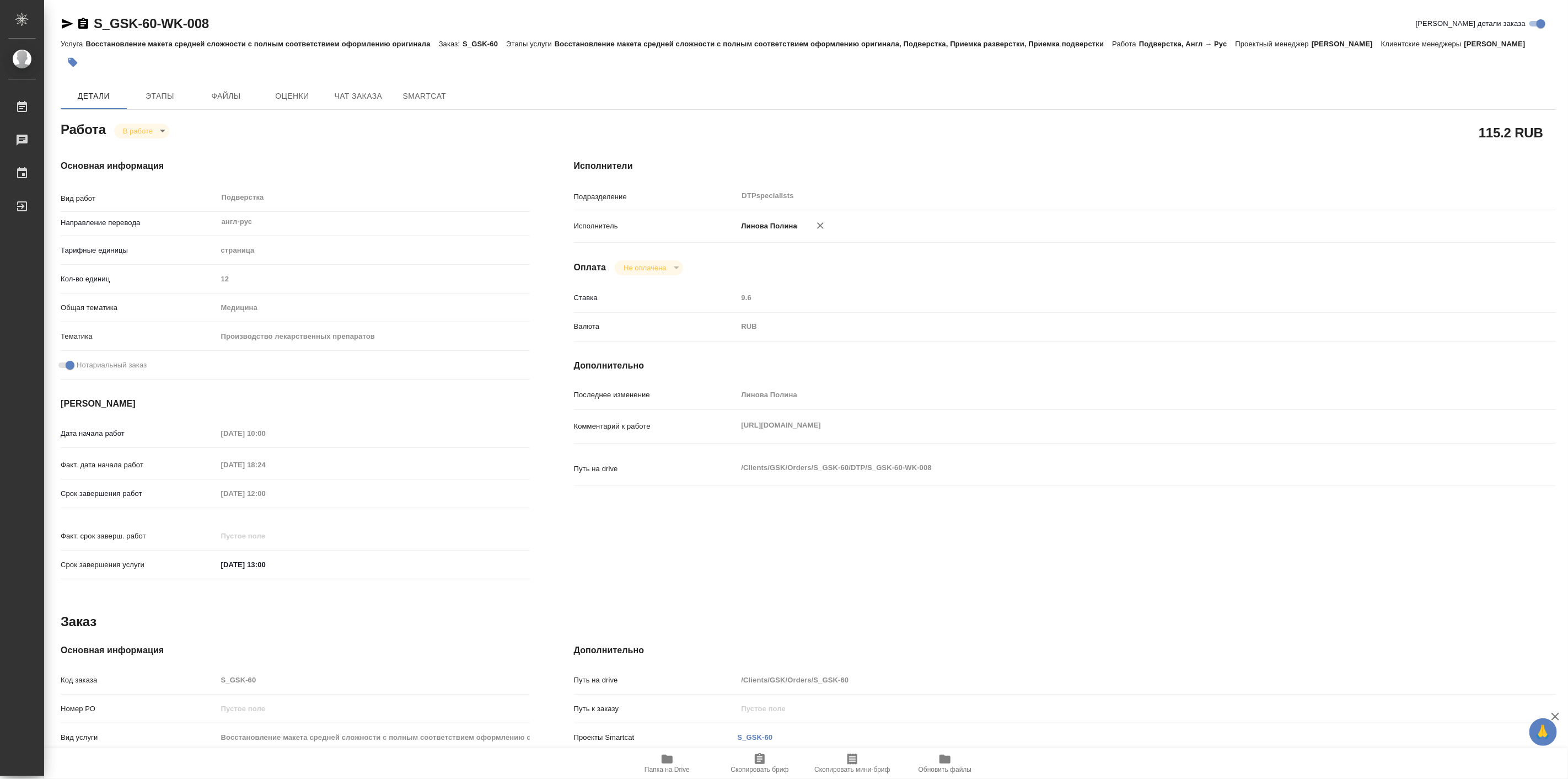
type textarea "x"
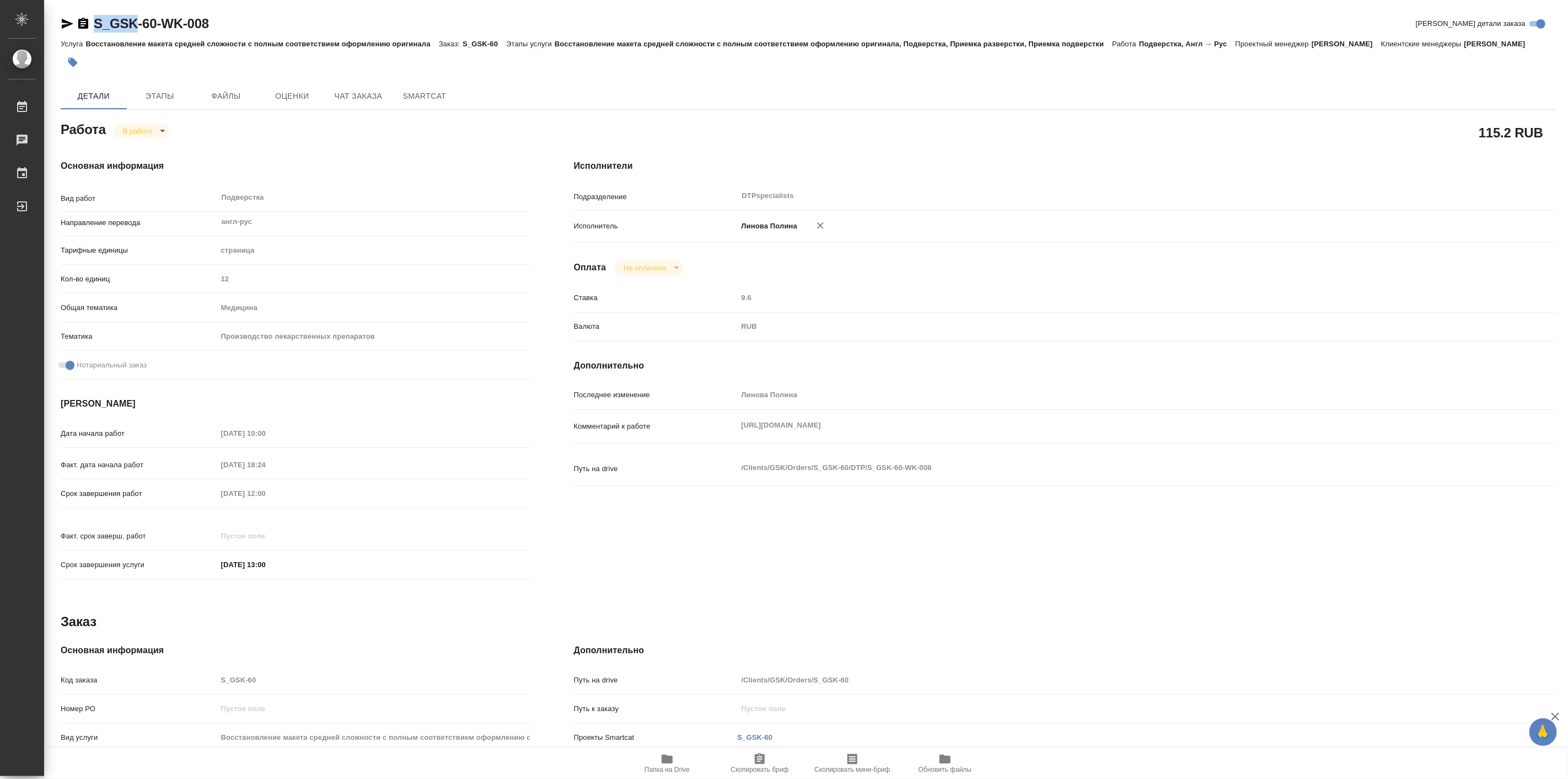
type textarea "x"
drag, startPoint x: 90, startPoint y: 6, endPoint x: 155, endPoint y: 35, distance: 71.2
click at [155, 35] on div "S_GSK-60-WK-008 Кратко детали заказа Услуга Восстановление макета средней сложн…" at bounding box center [808, 469] width 1507 height 939
type textarea "x"
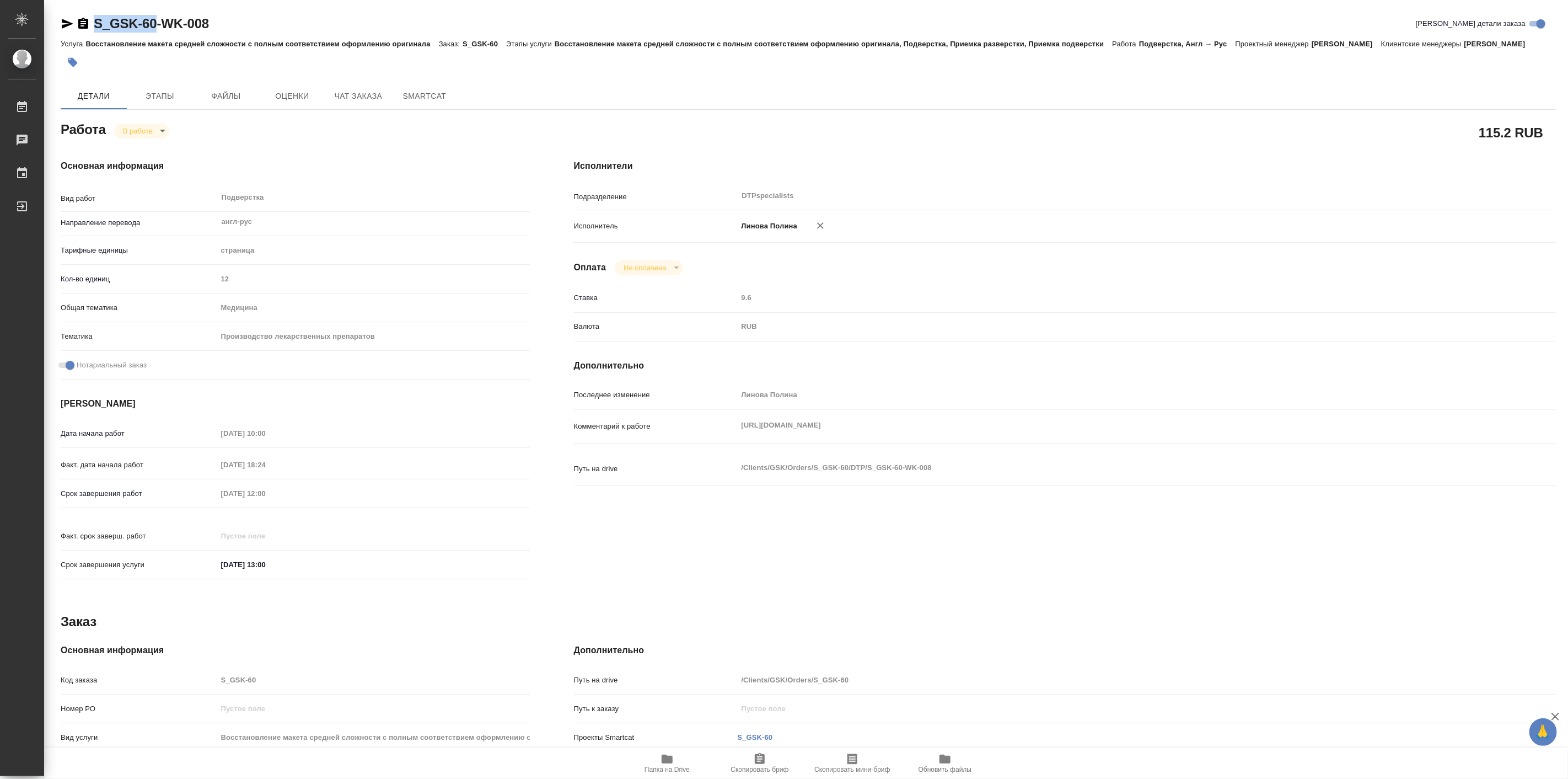
type textarea "x"
copy link "S_GSK-60"
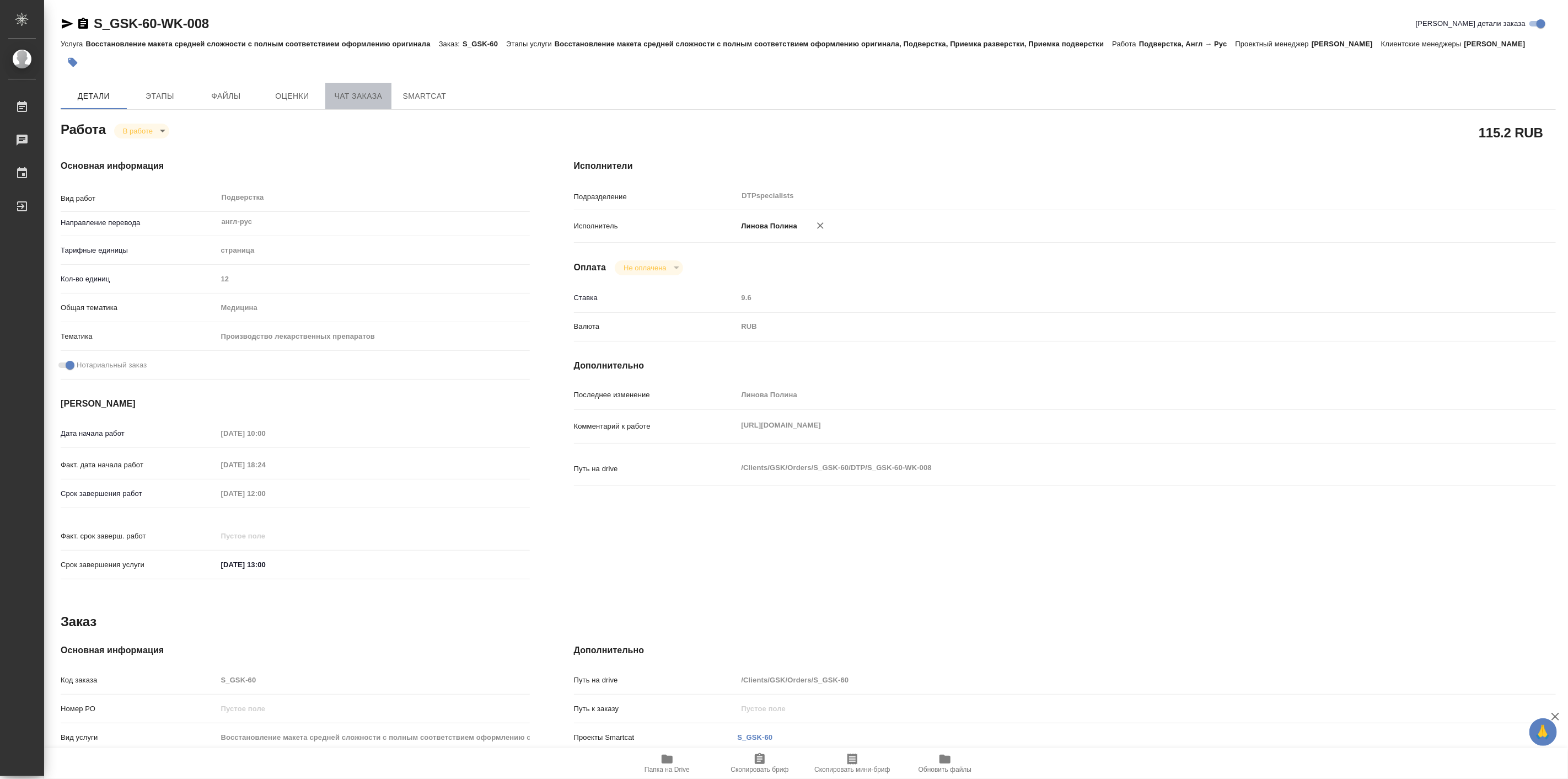
click at [332, 103] on span "Чат заказа" at bounding box center [358, 96] width 53 height 14
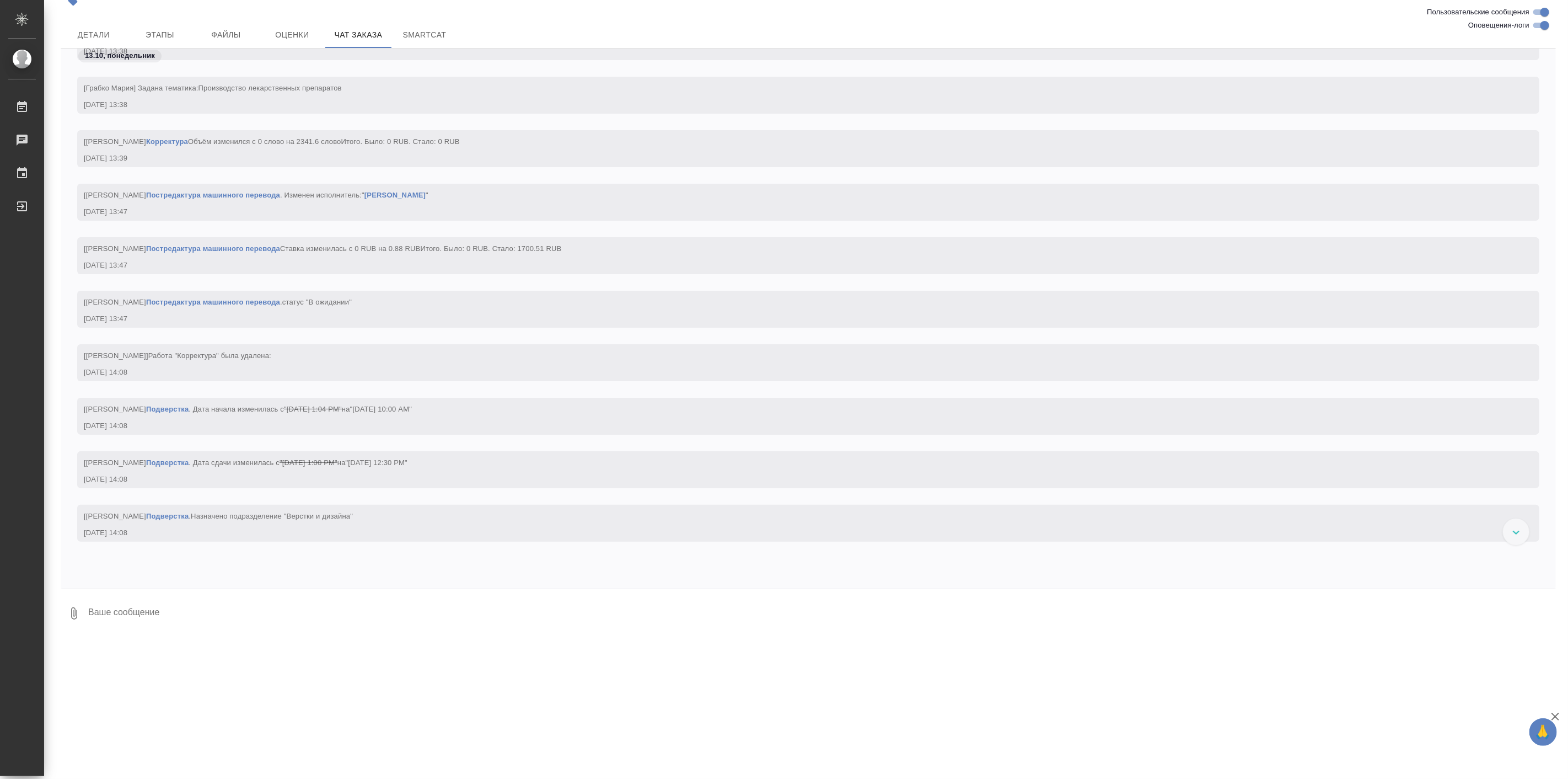
scroll to position [2232, 0]
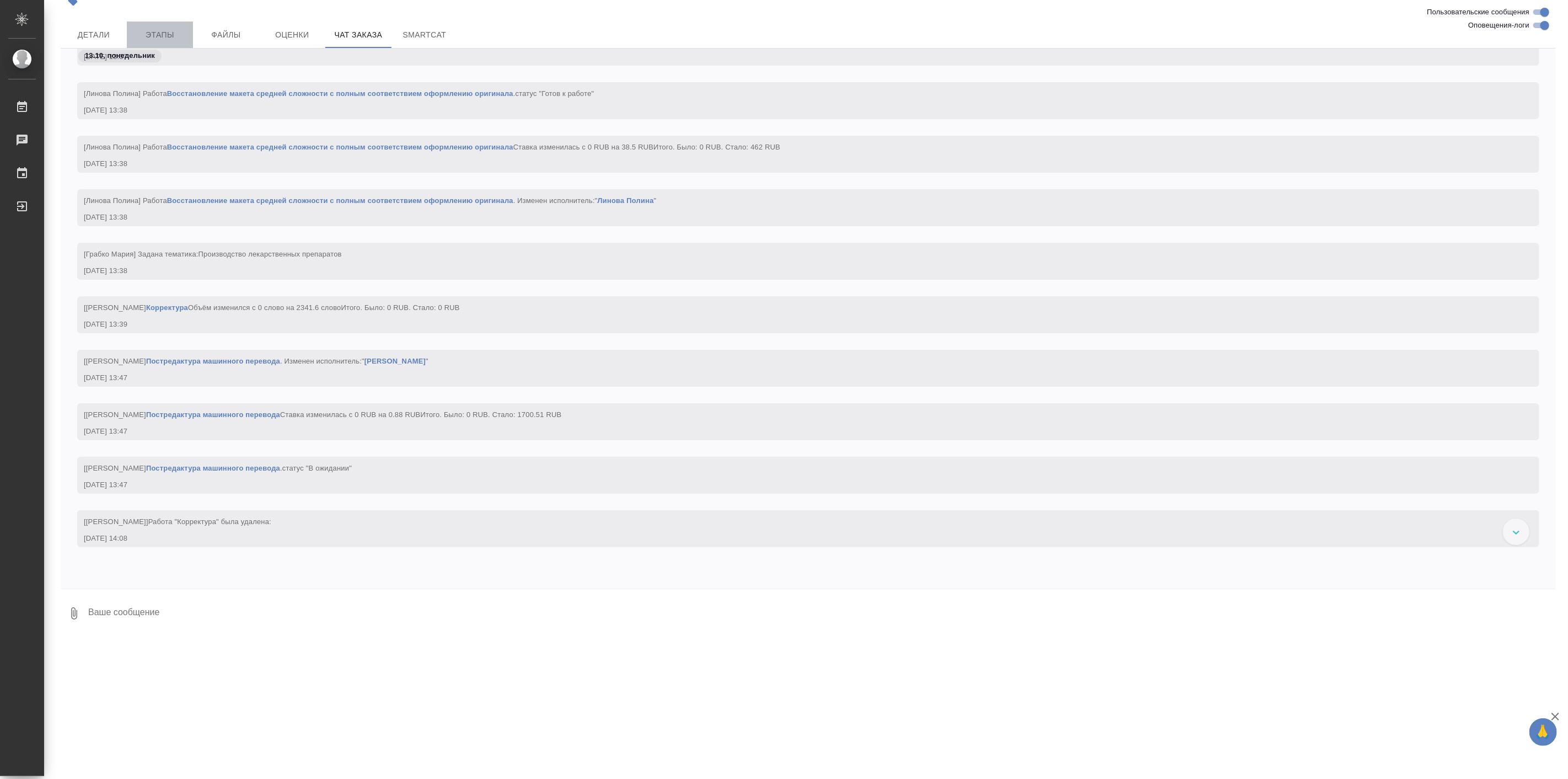
click at [149, 42] on span "Этапы" at bounding box center [160, 35] width 53 height 14
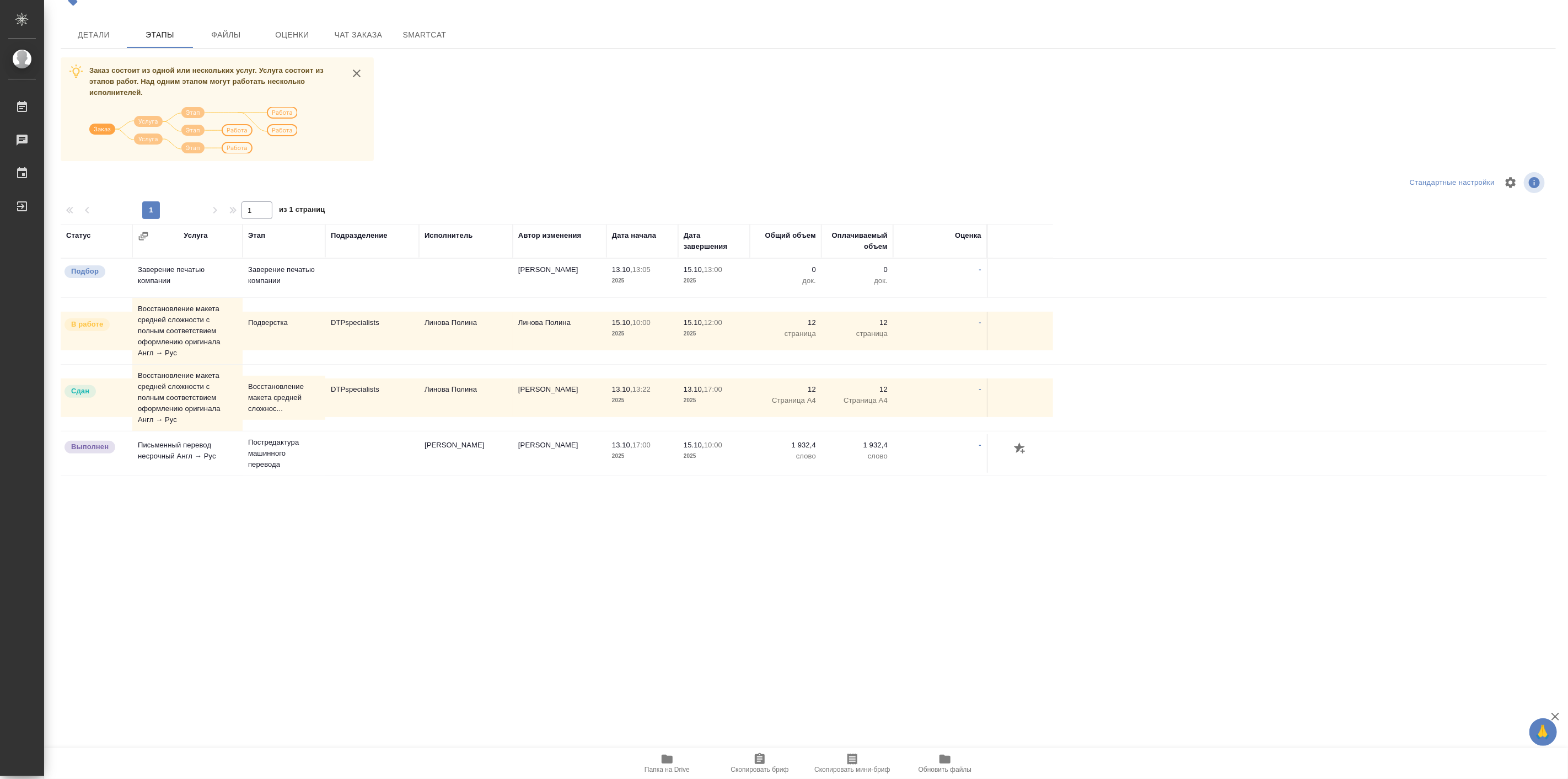
click at [422, 399] on td "Линова Полина" at bounding box center [465, 398] width 94 height 39
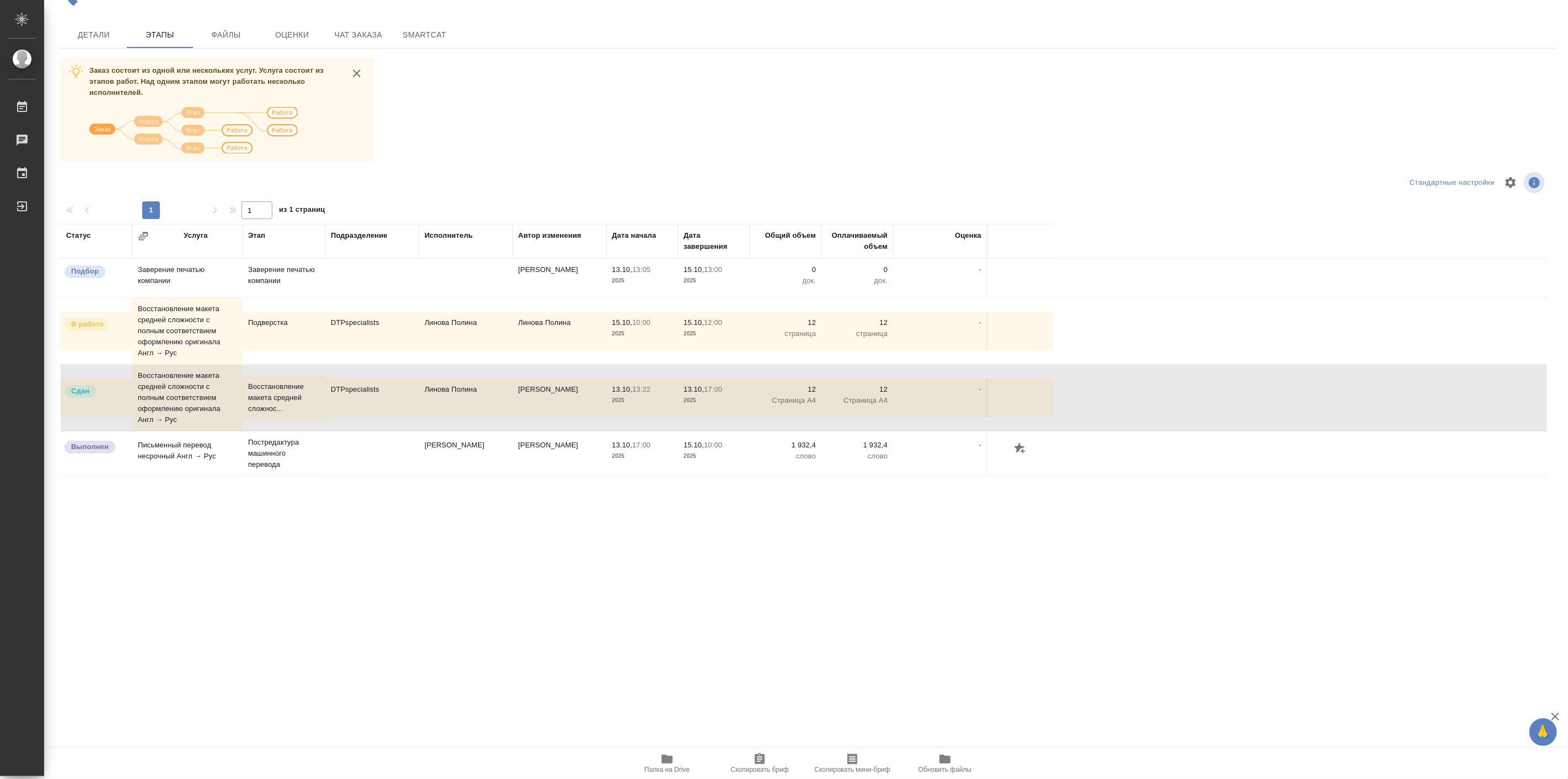
click at [423, 400] on td "Линова Полина" at bounding box center [465, 398] width 94 height 39
click at [80, 48] on button "Детали" at bounding box center [94, 35] width 66 height 27
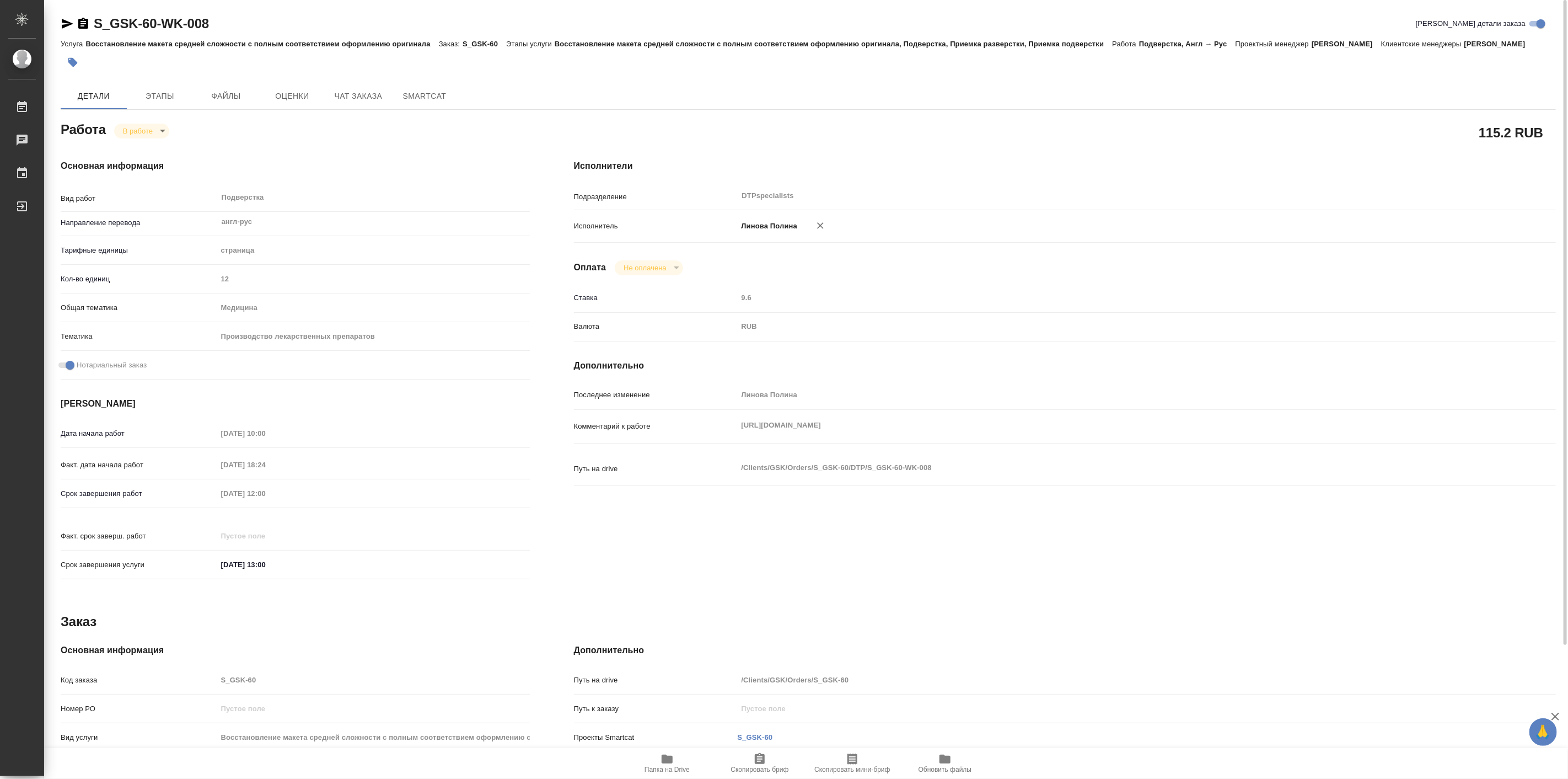
type textarea "x"
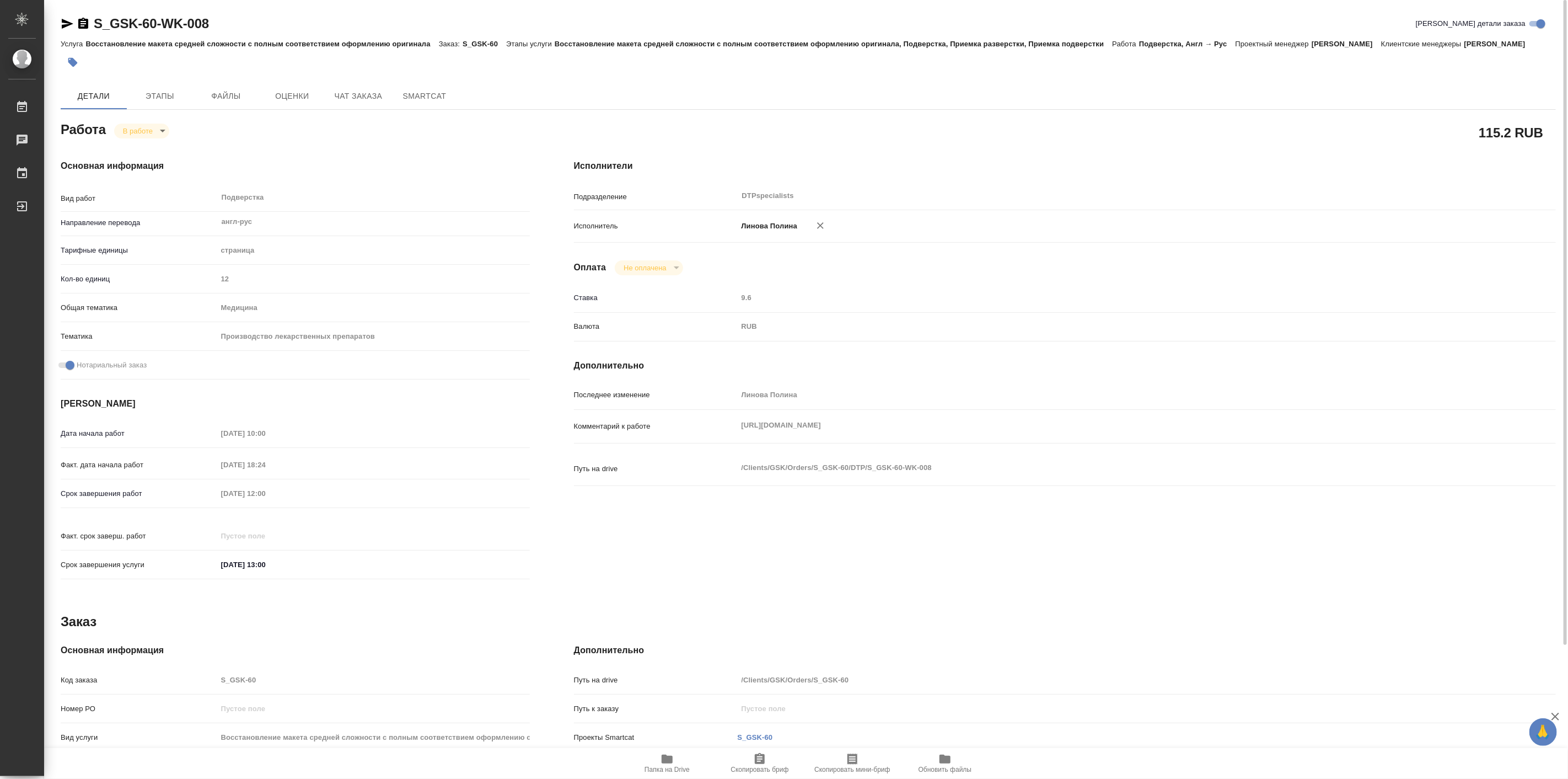
type textarea "x"
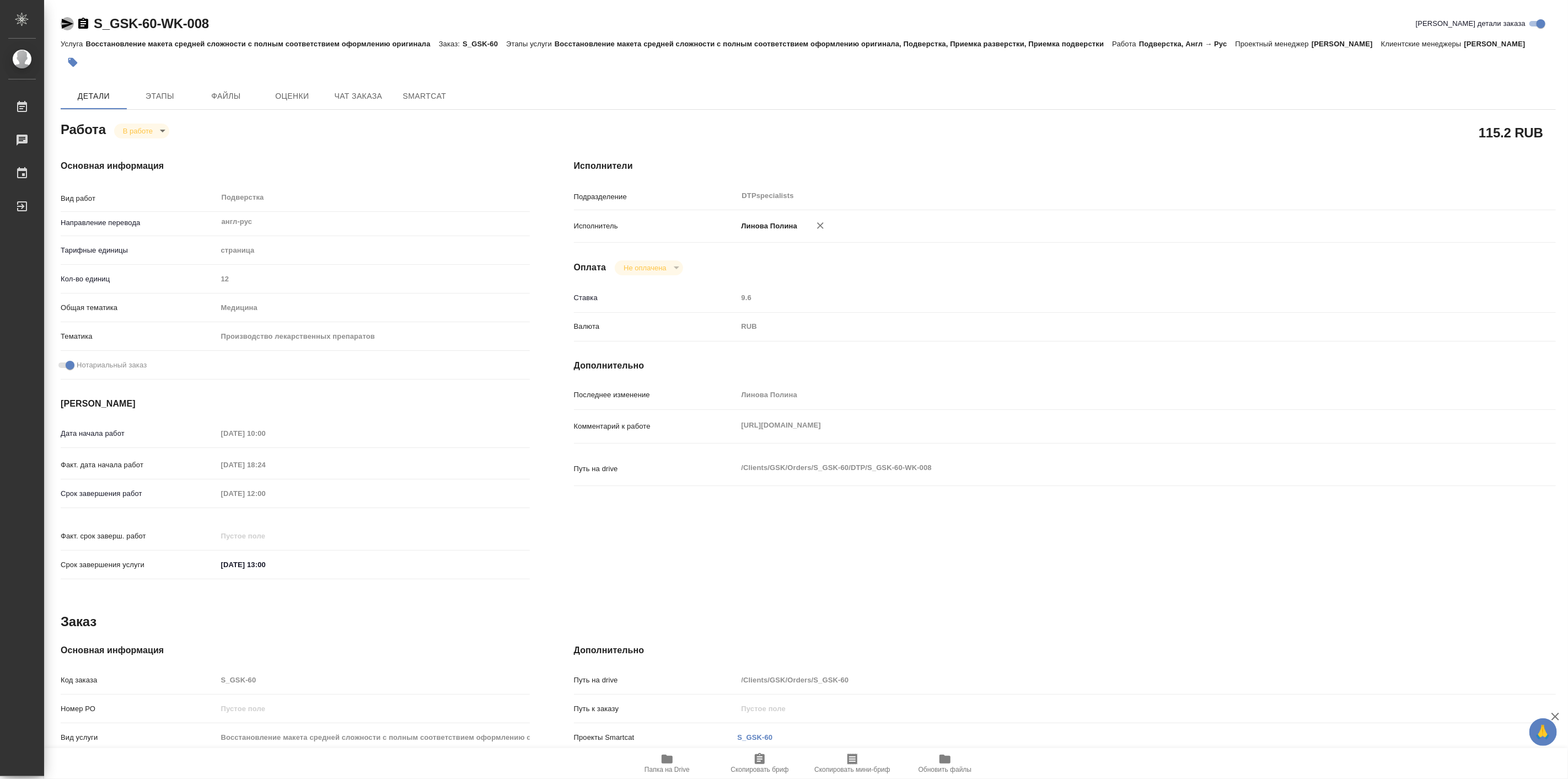
click at [65, 29] on icon "button" at bounding box center [67, 23] width 13 height 13
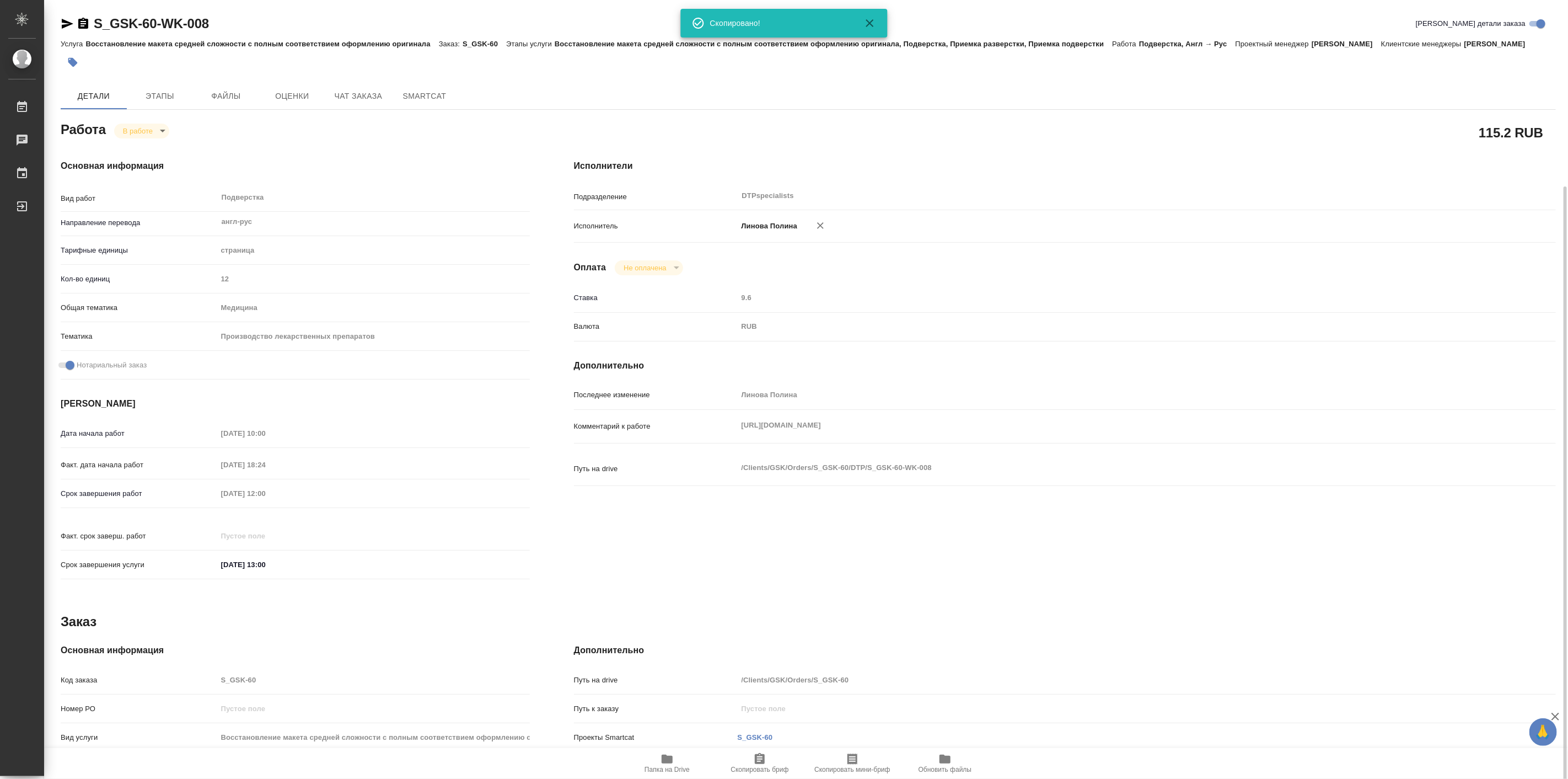
scroll to position [162, 0]
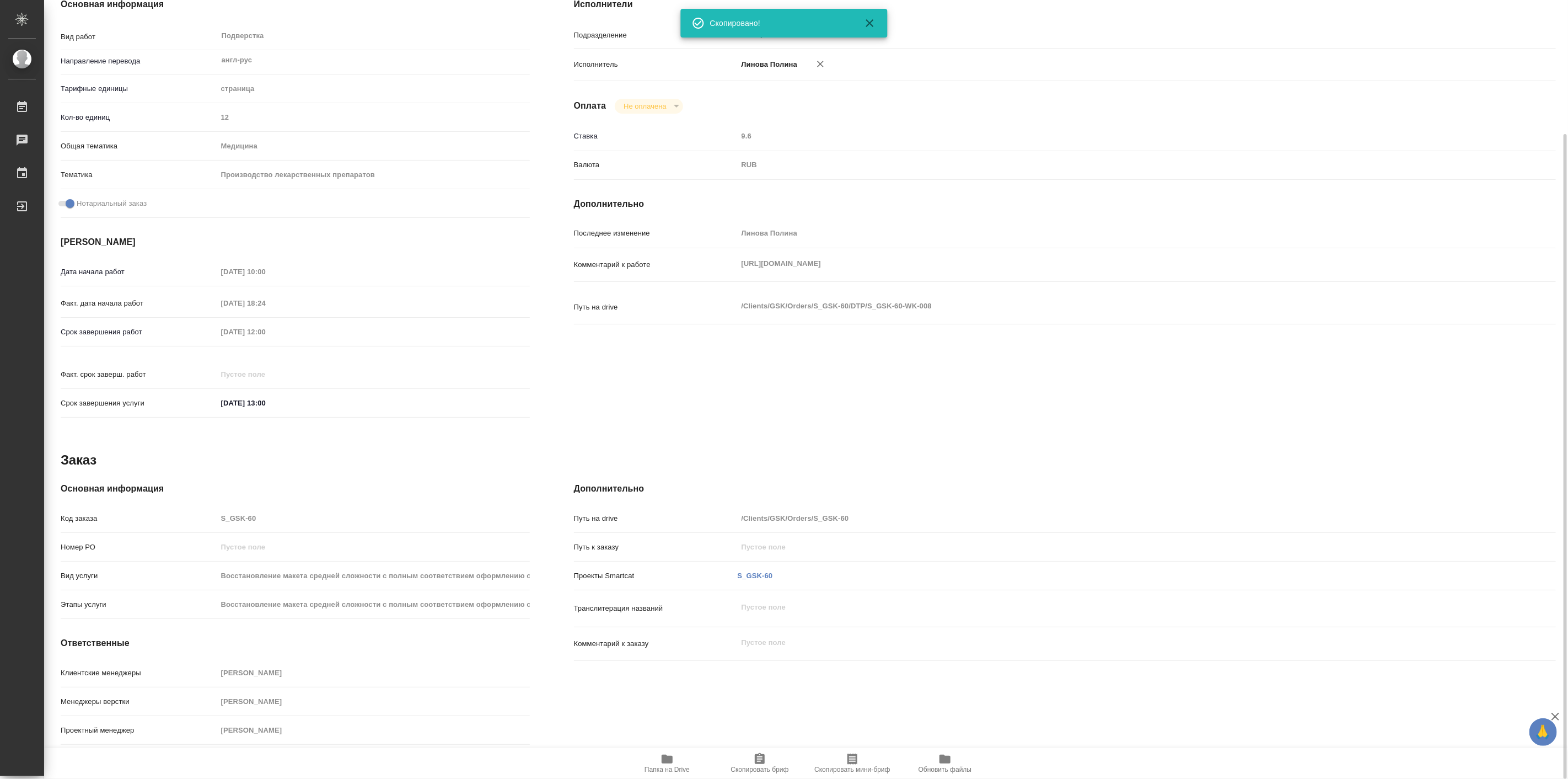
click at [983, 476] on div "Дополнительно Путь на drive /Clients/GSK/Orders/S_GSK-60 Путь к заказу Проекты …" at bounding box center [1065, 615] width 1026 height 311
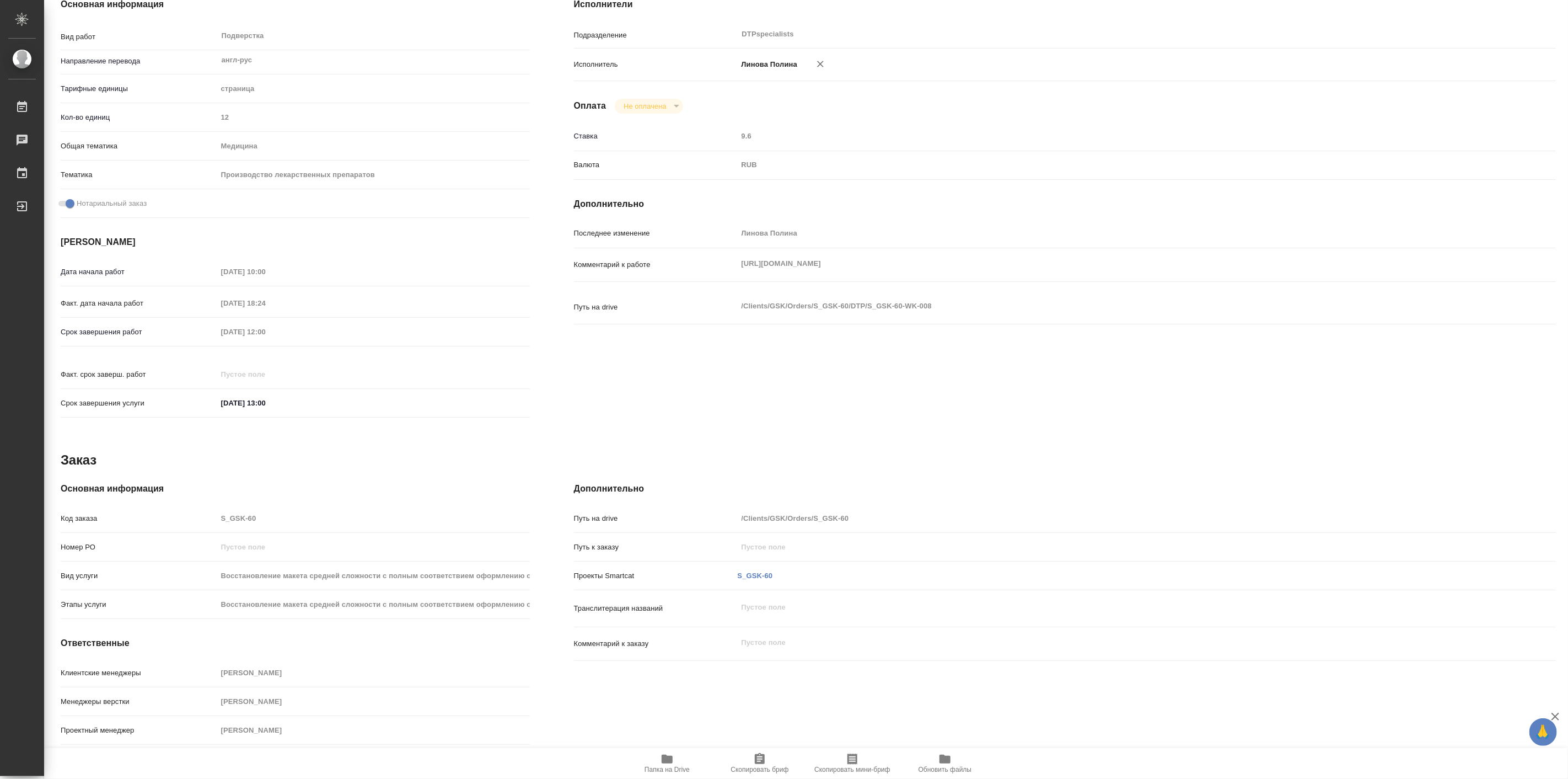
type textarea "x"
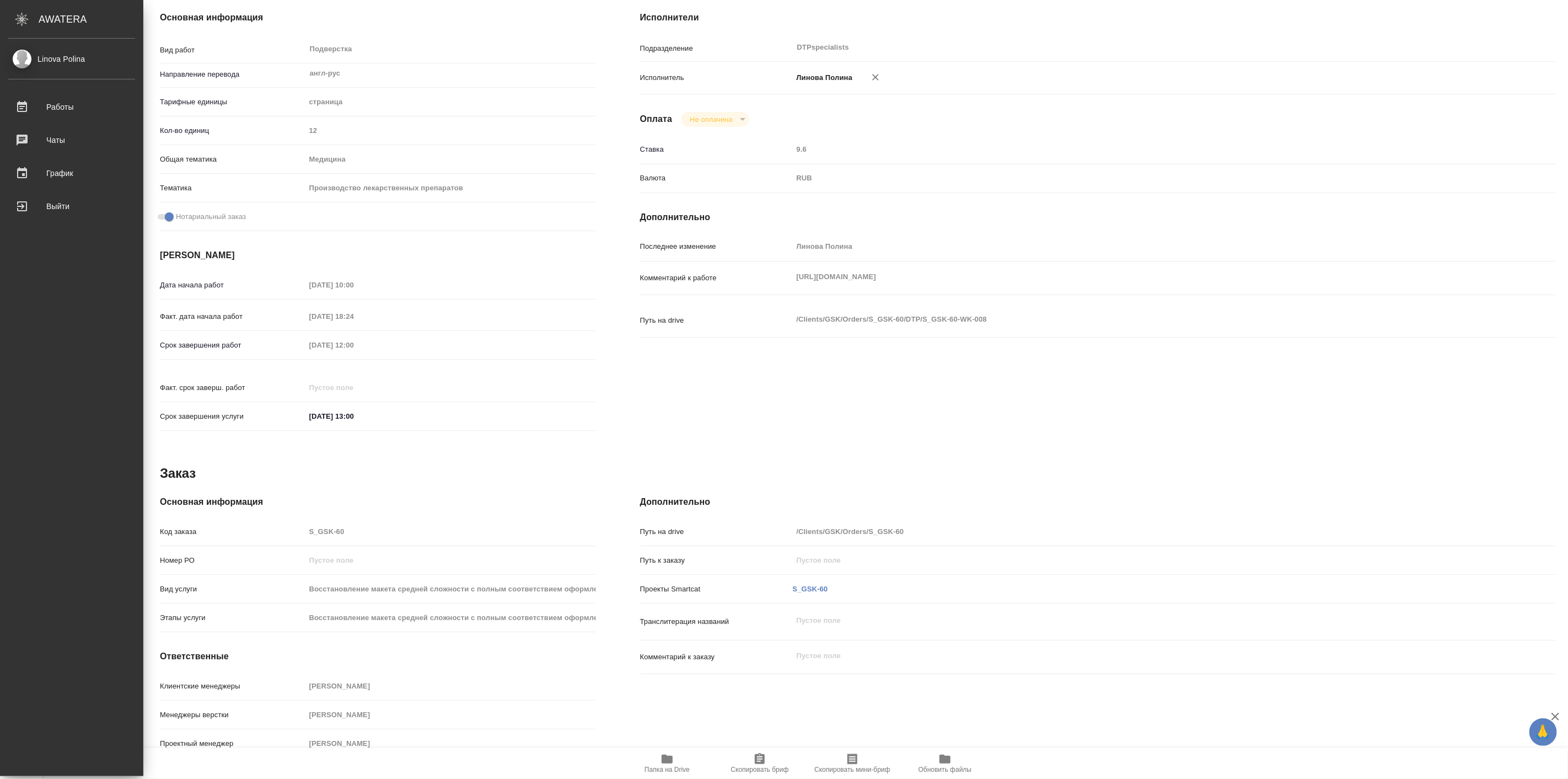
type textarea "x"
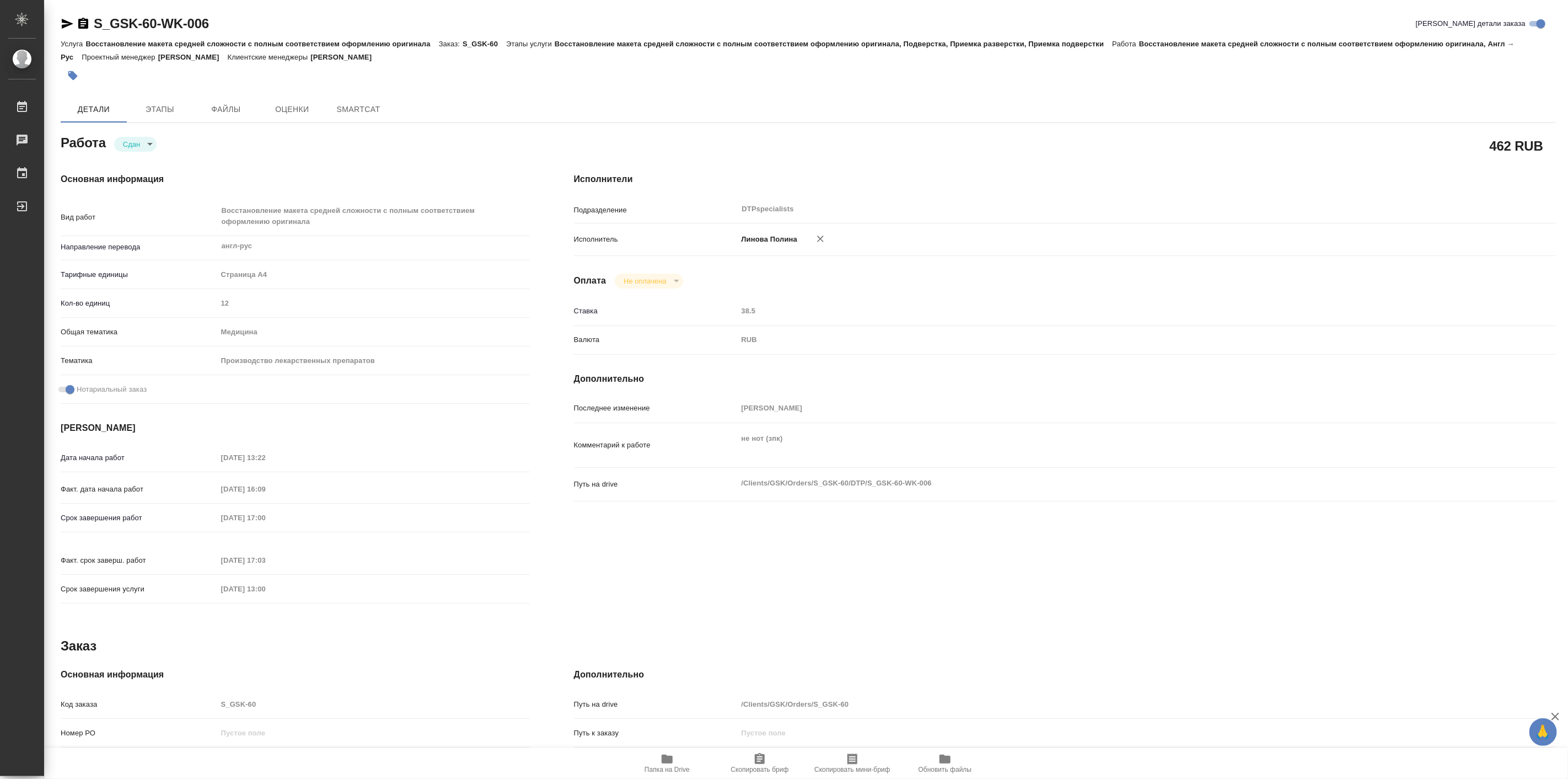
type textarea "x"
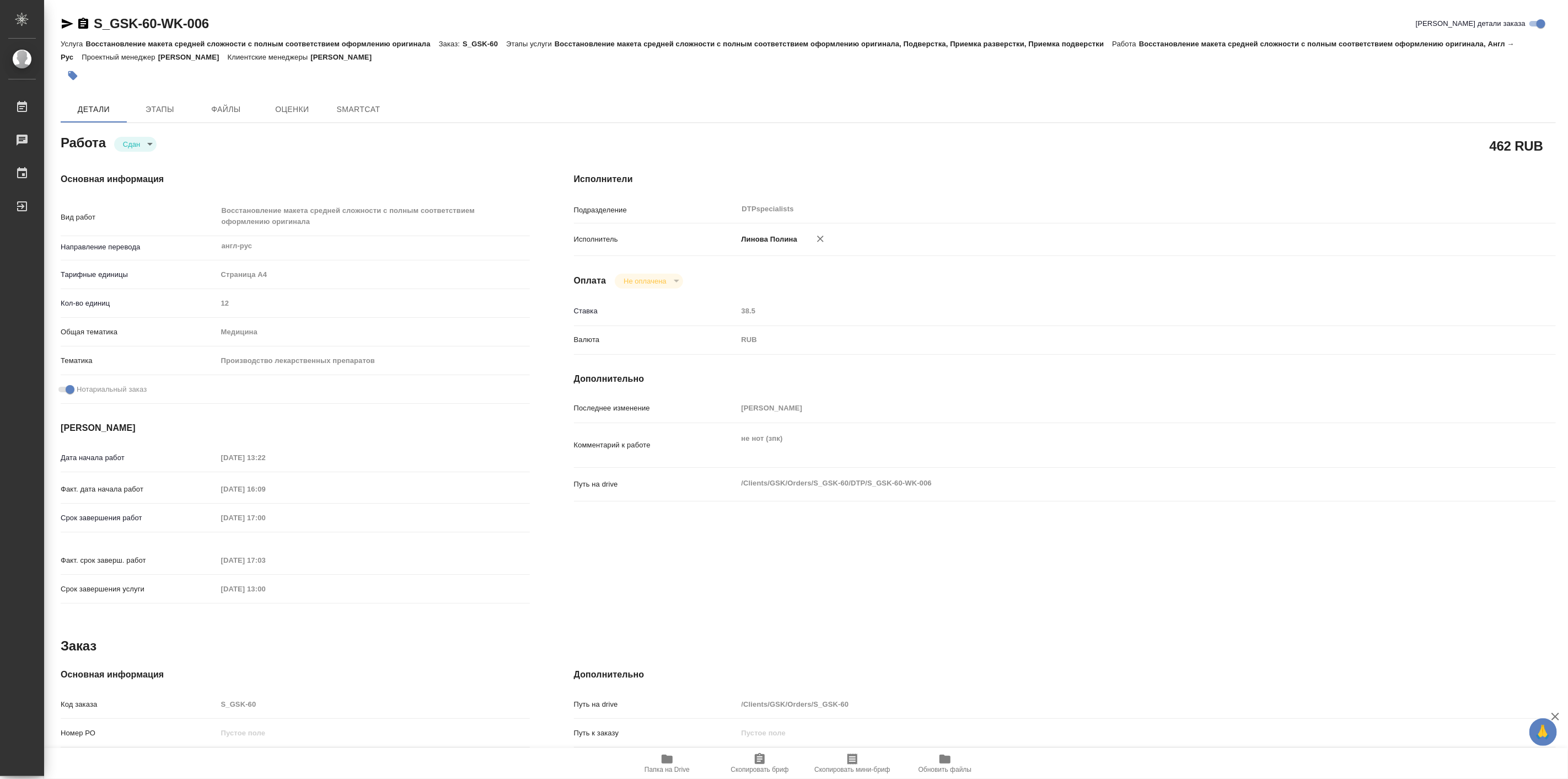
type textarea "x"
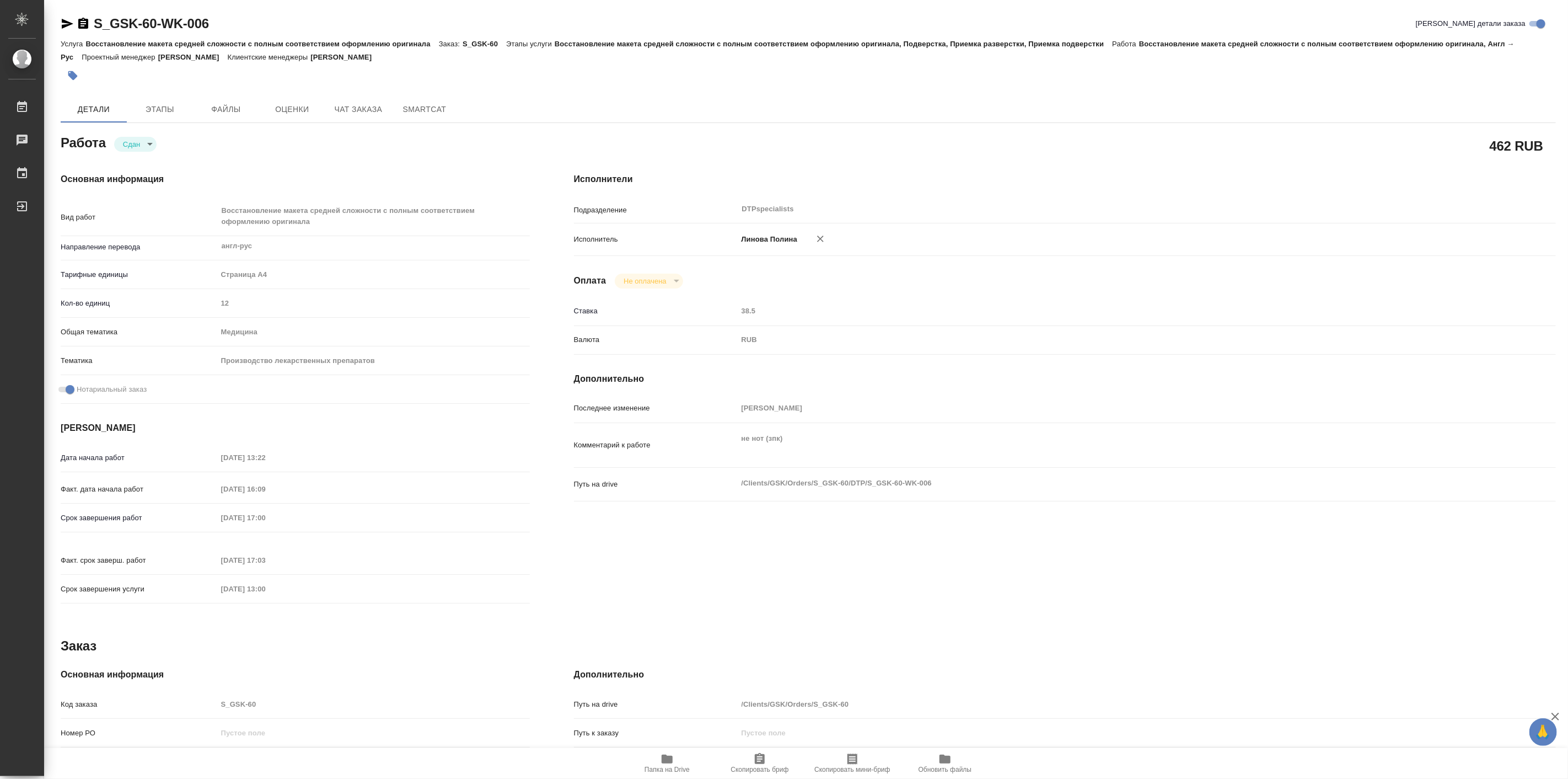
type textarea "x"
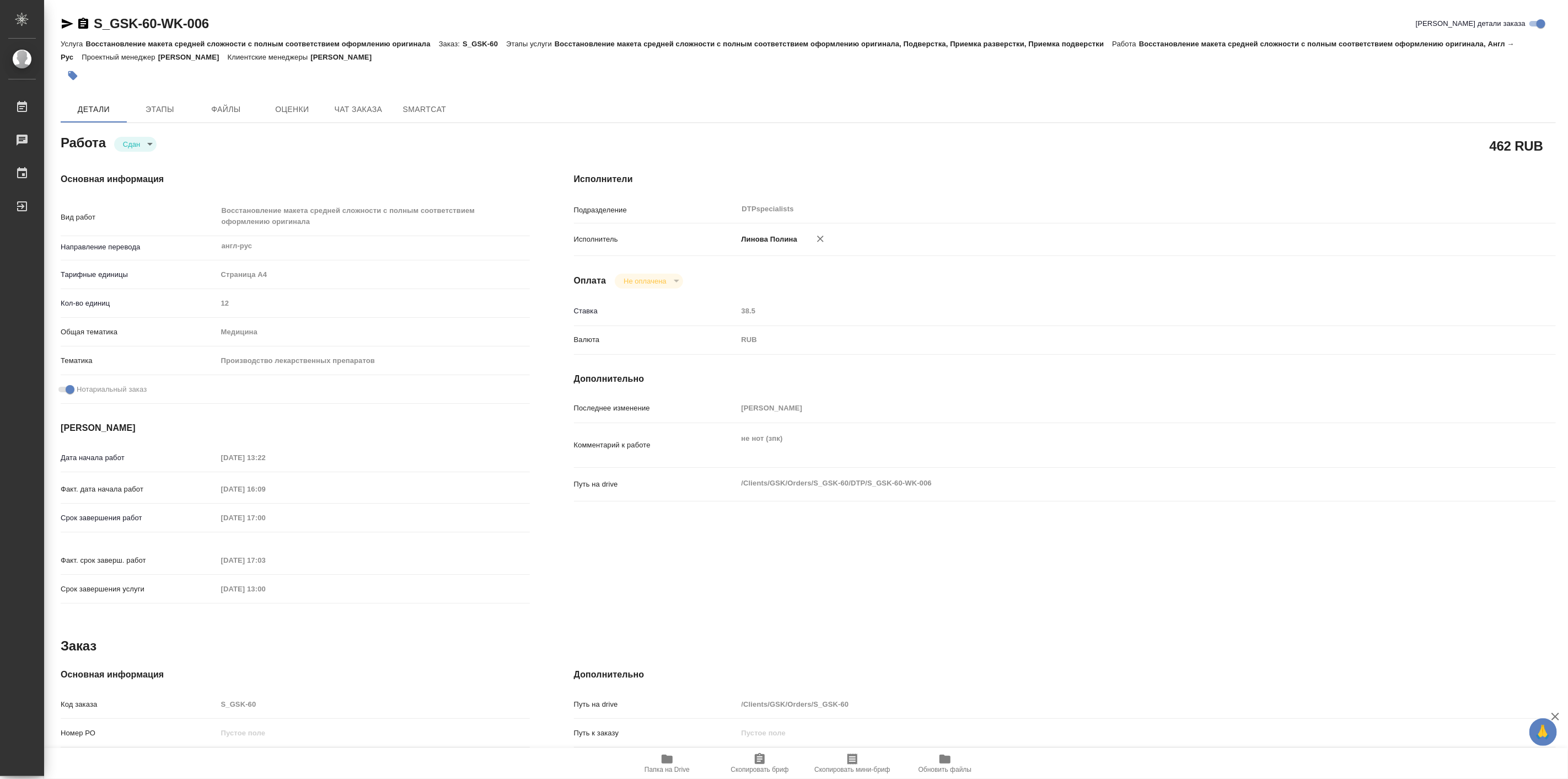
type textarea "x"
